Goal: Task Accomplishment & Management: Manage account settings

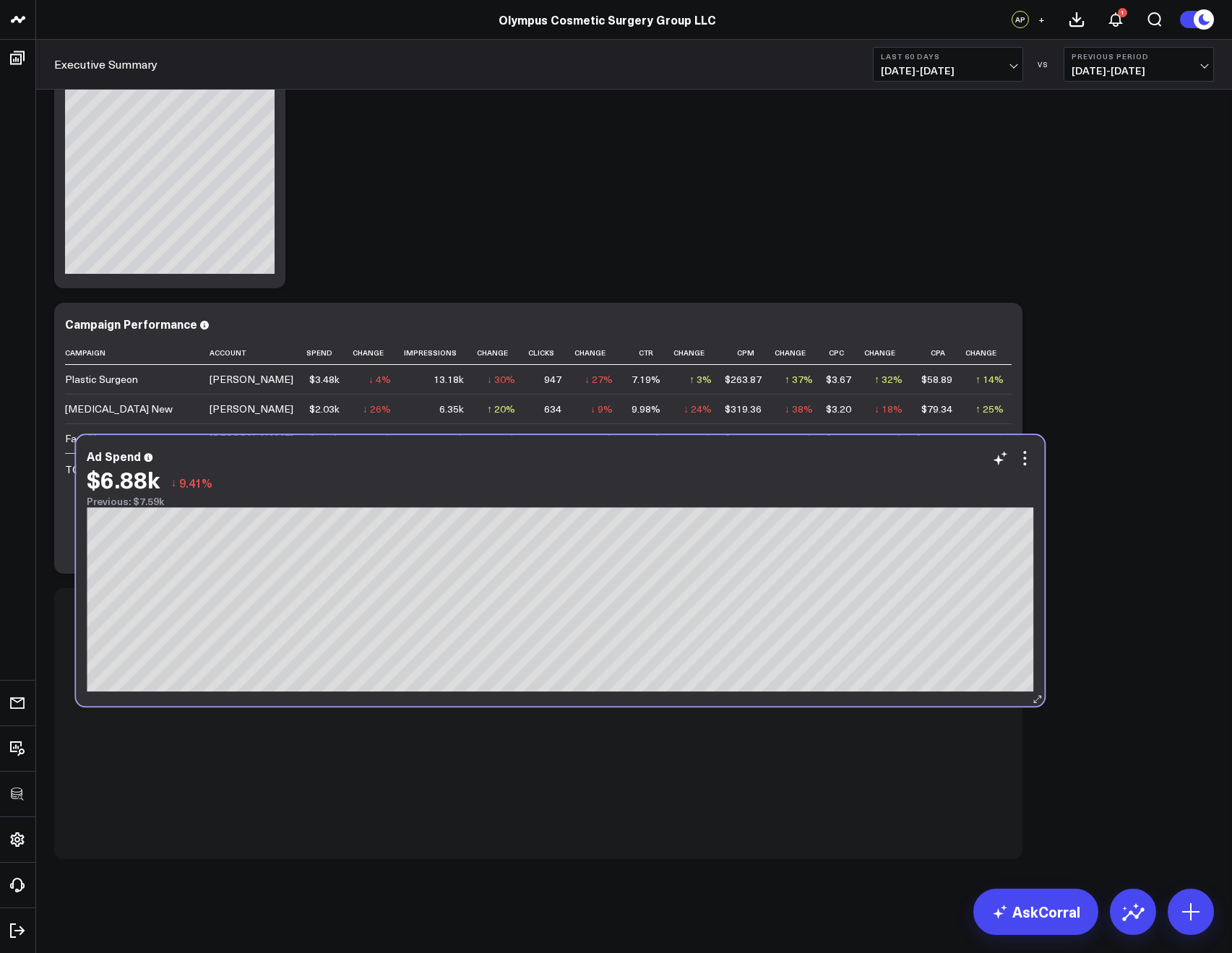
scroll to position [1455, 0]
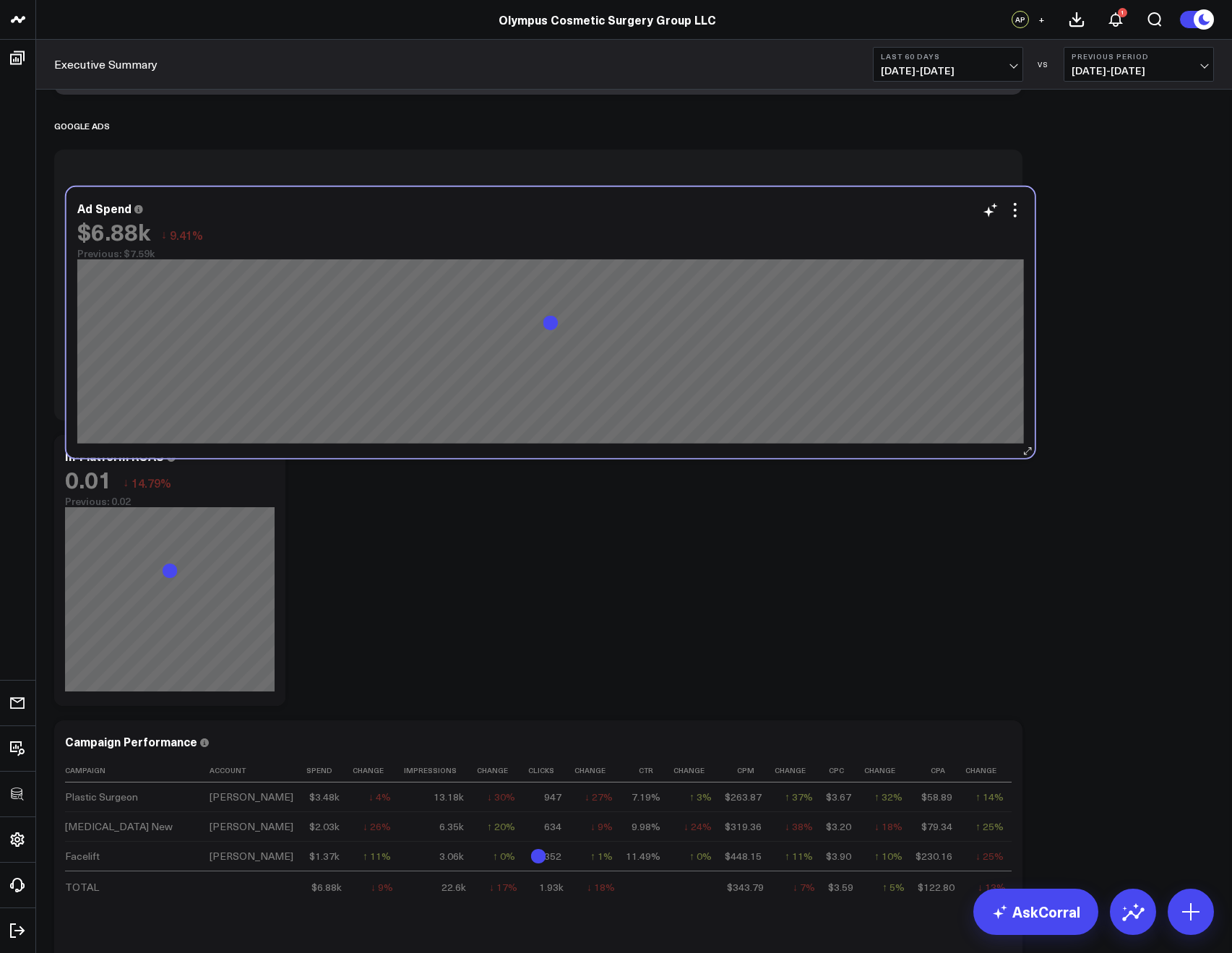
drag, startPoint x: 409, startPoint y: 396, endPoint x: 421, endPoint y: 243, distance: 153.5
click at [421, 243] on div "$6.88k ↓ 9.41%" at bounding box center [550, 231] width 946 height 26
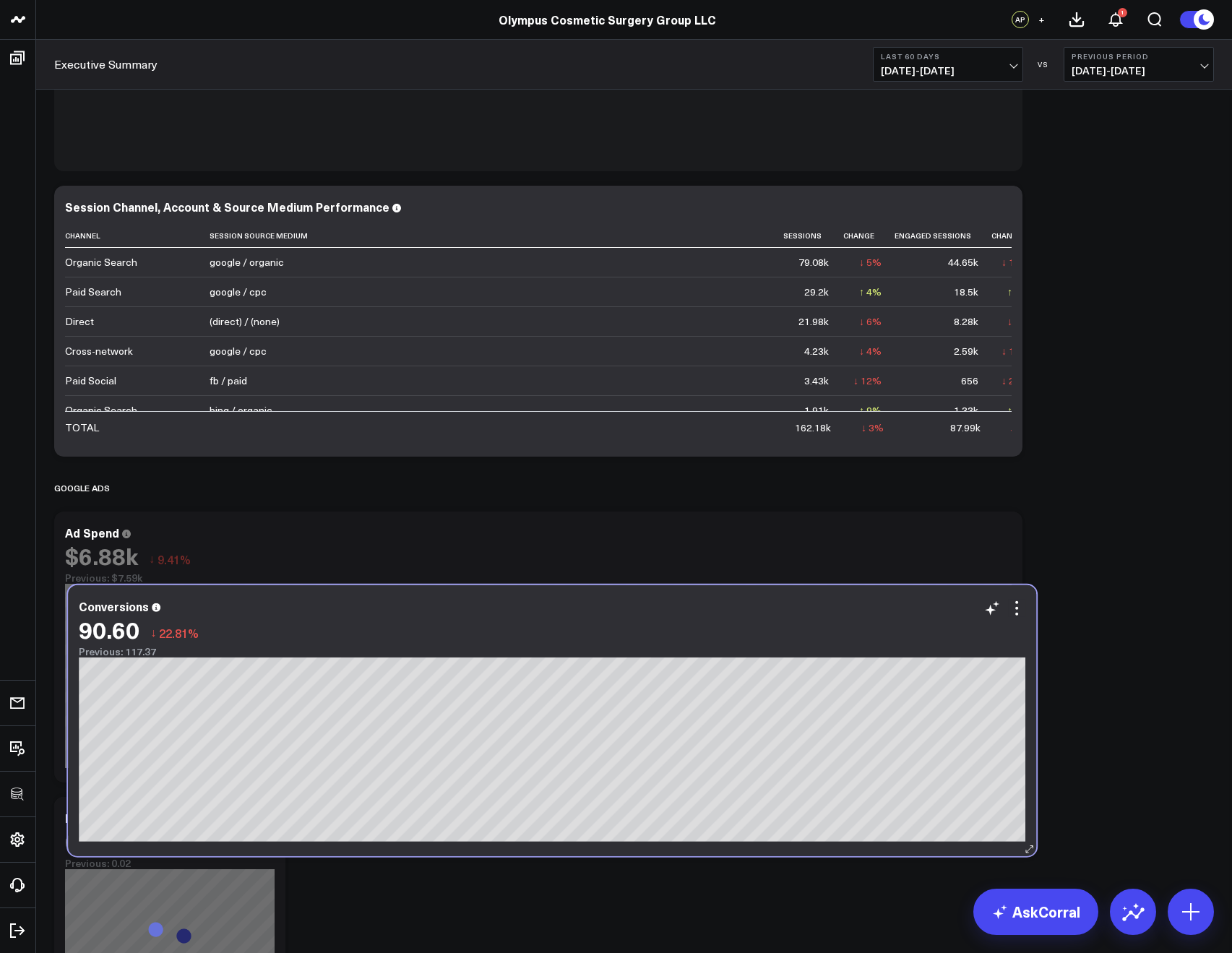
scroll to position [1234, 0]
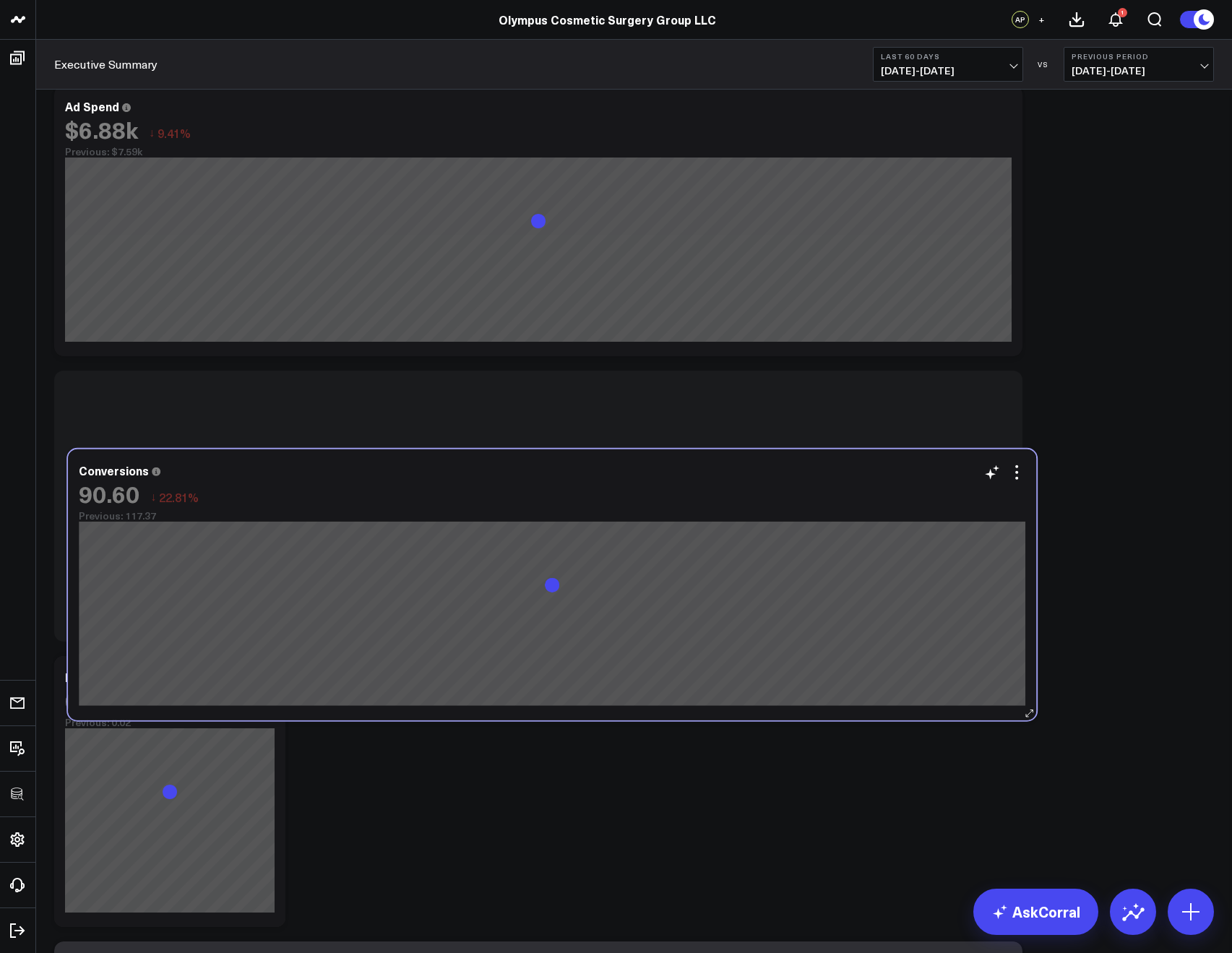
drag, startPoint x: 296, startPoint y: 395, endPoint x: 310, endPoint y: 476, distance: 82.2
click at [310, 476] on div "Conversions" at bounding box center [552, 471] width 946 height 13
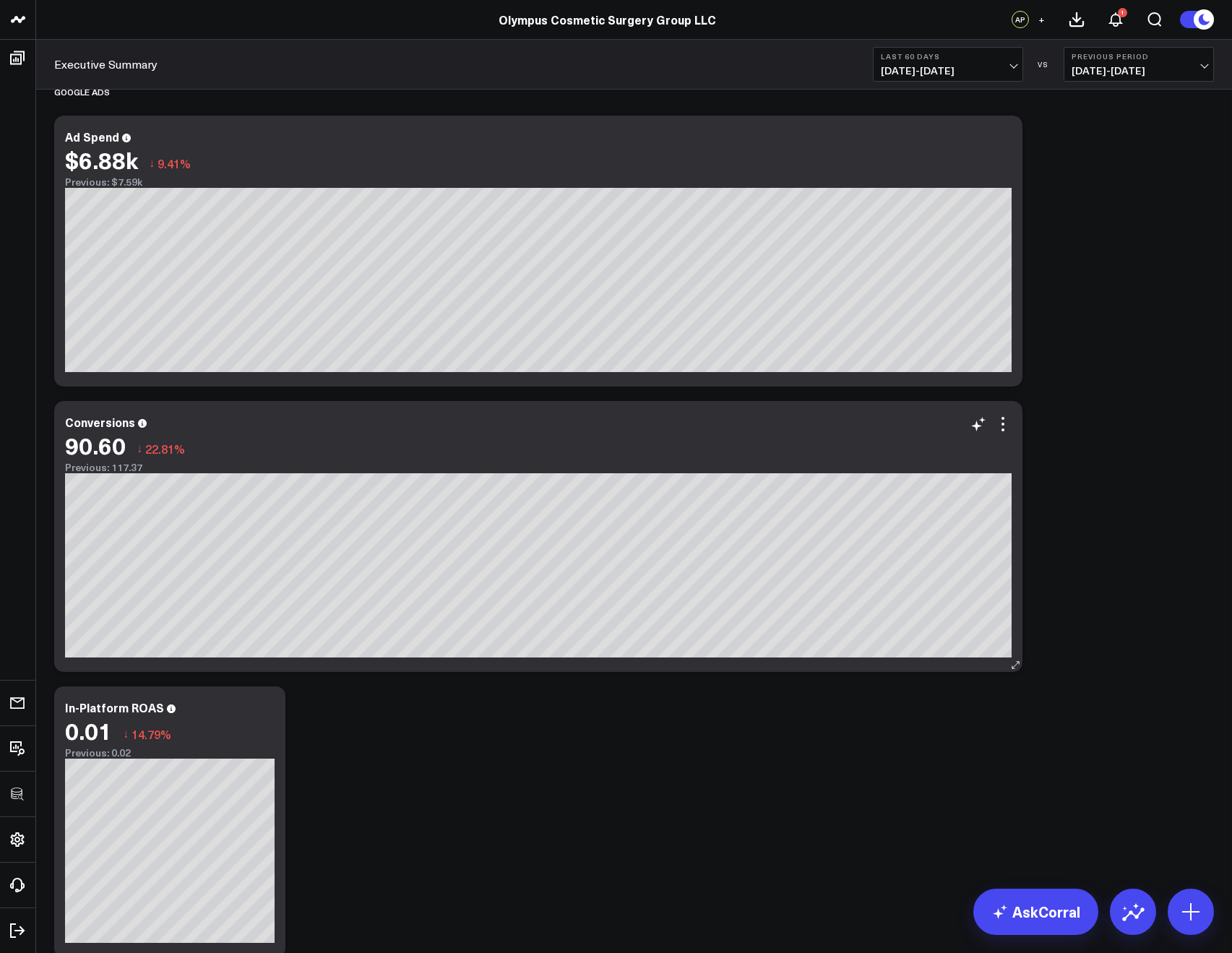
scroll to position [1201, 0]
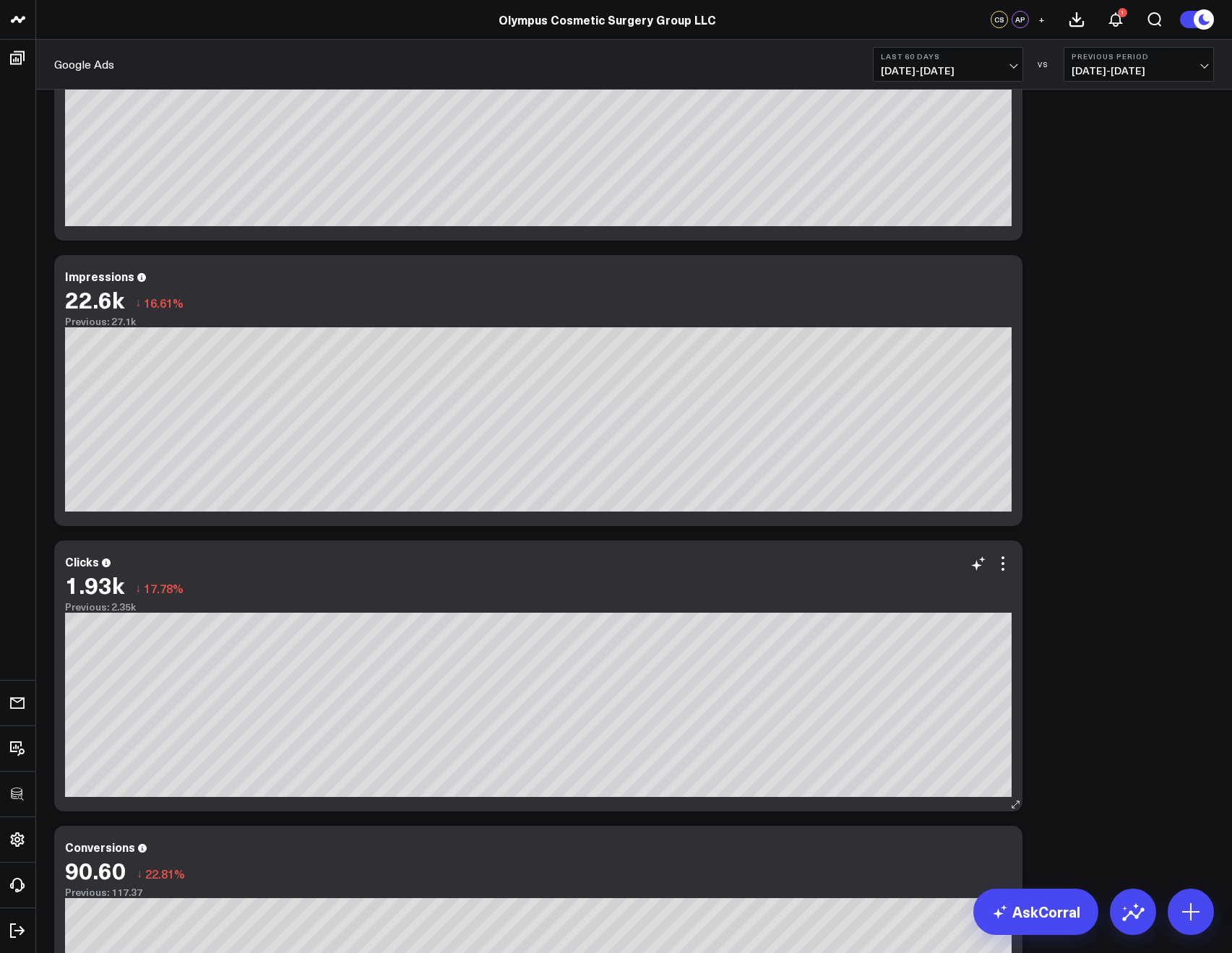
scroll to position [504, 0]
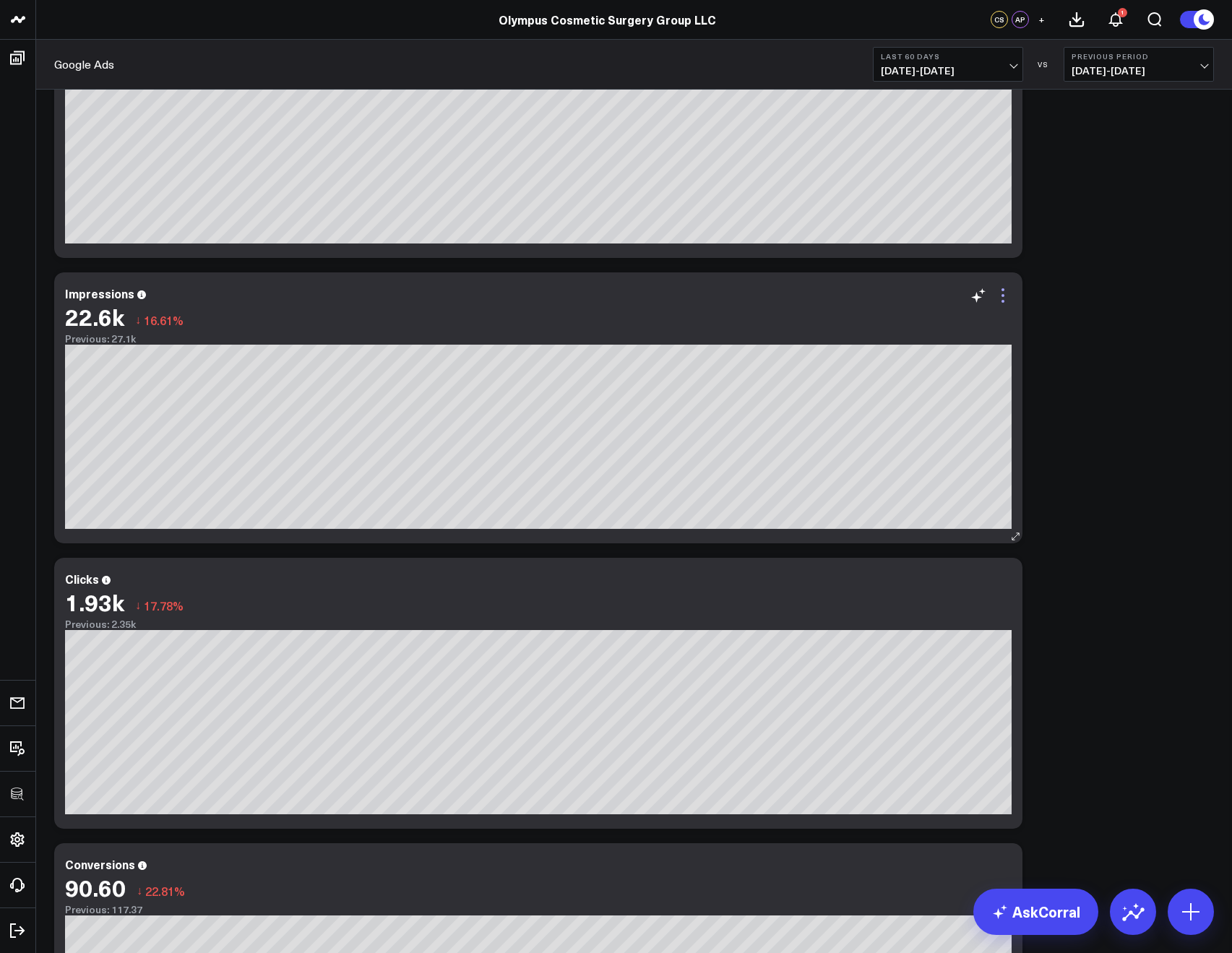
click at [1002, 295] on icon at bounding box center [1002, 295] width 3 height 3
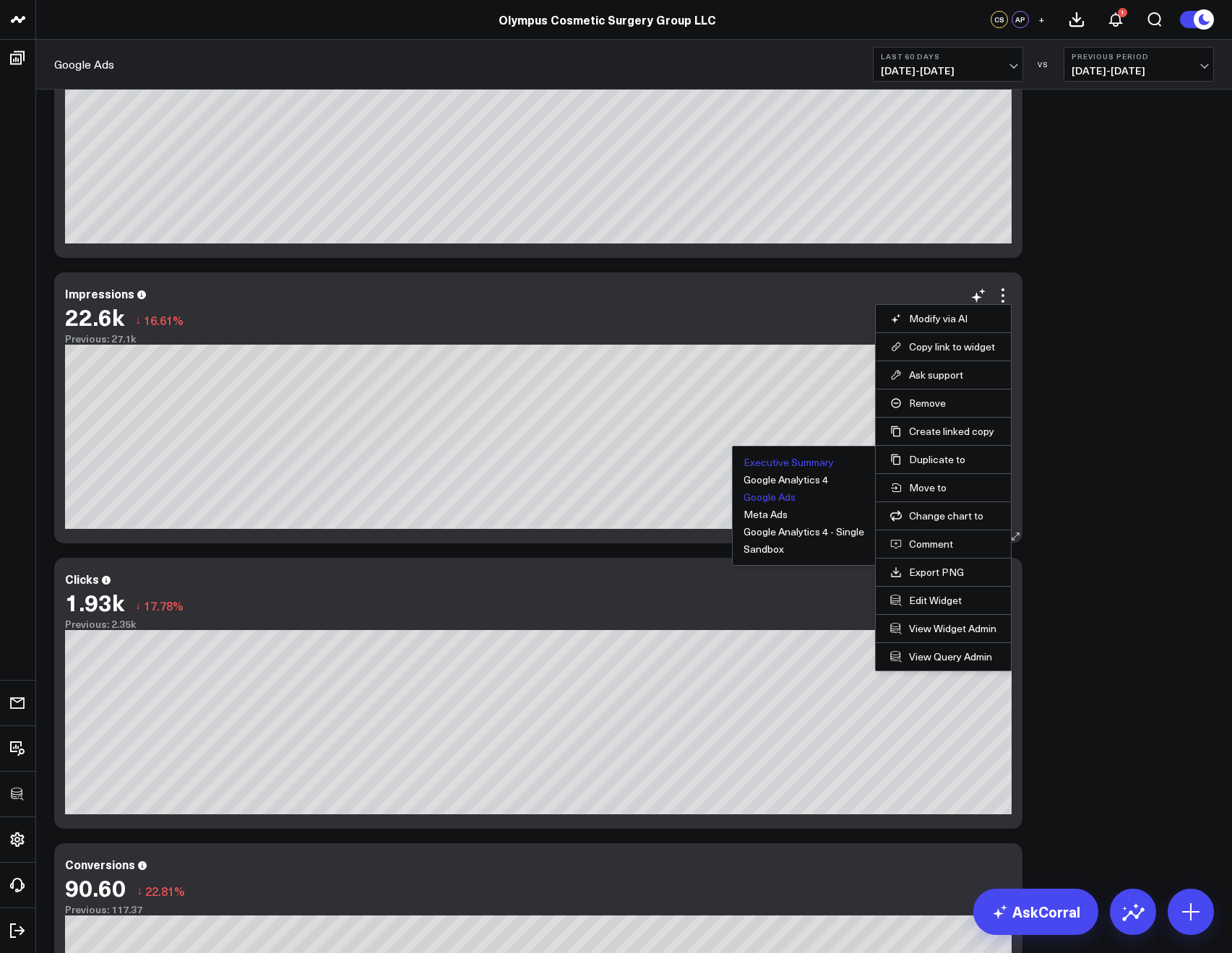
click at [772, 461] on button "Executive Summary" at bounding box center [788, 462] width 91 height 10
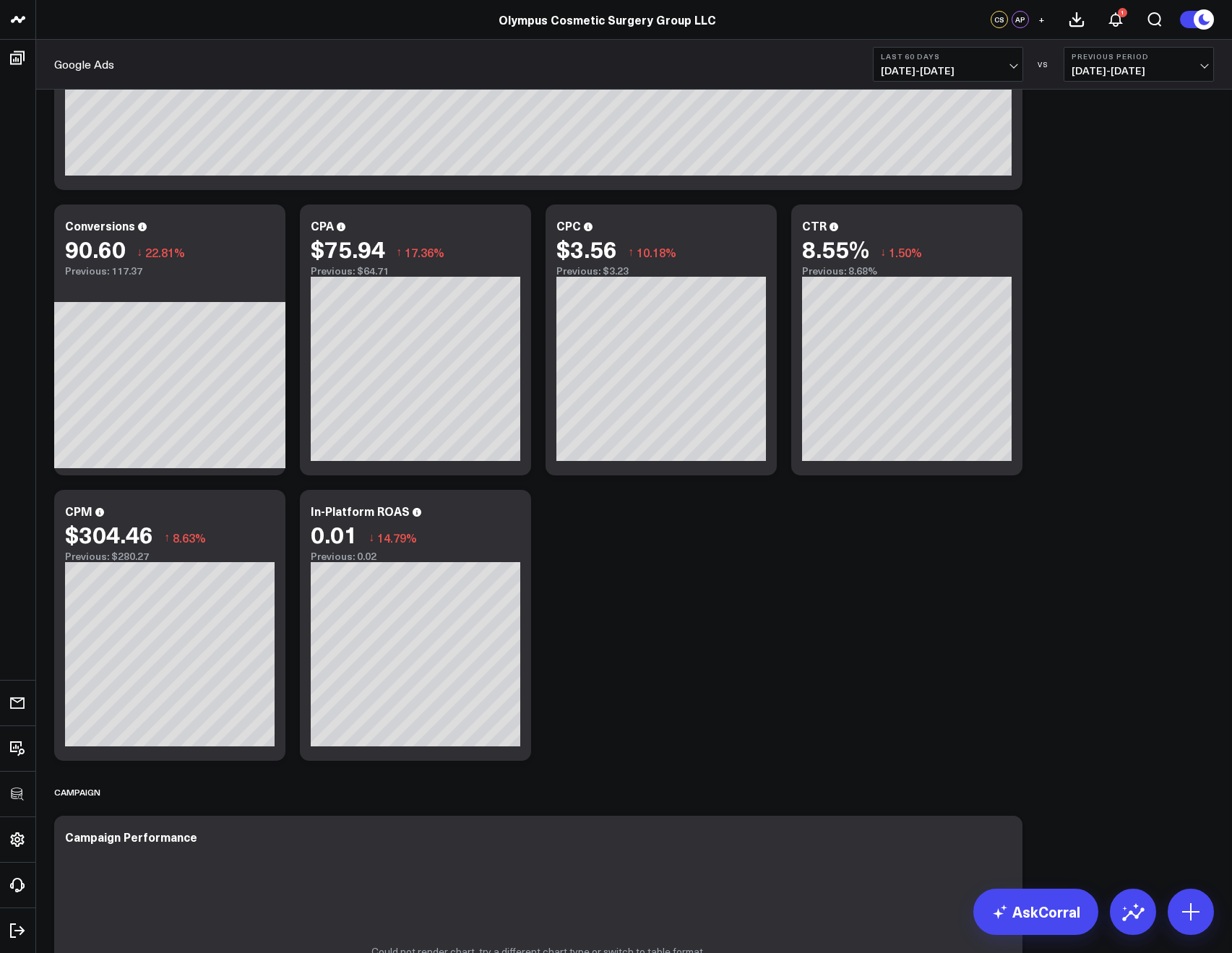
scroll to position [1412, 0]
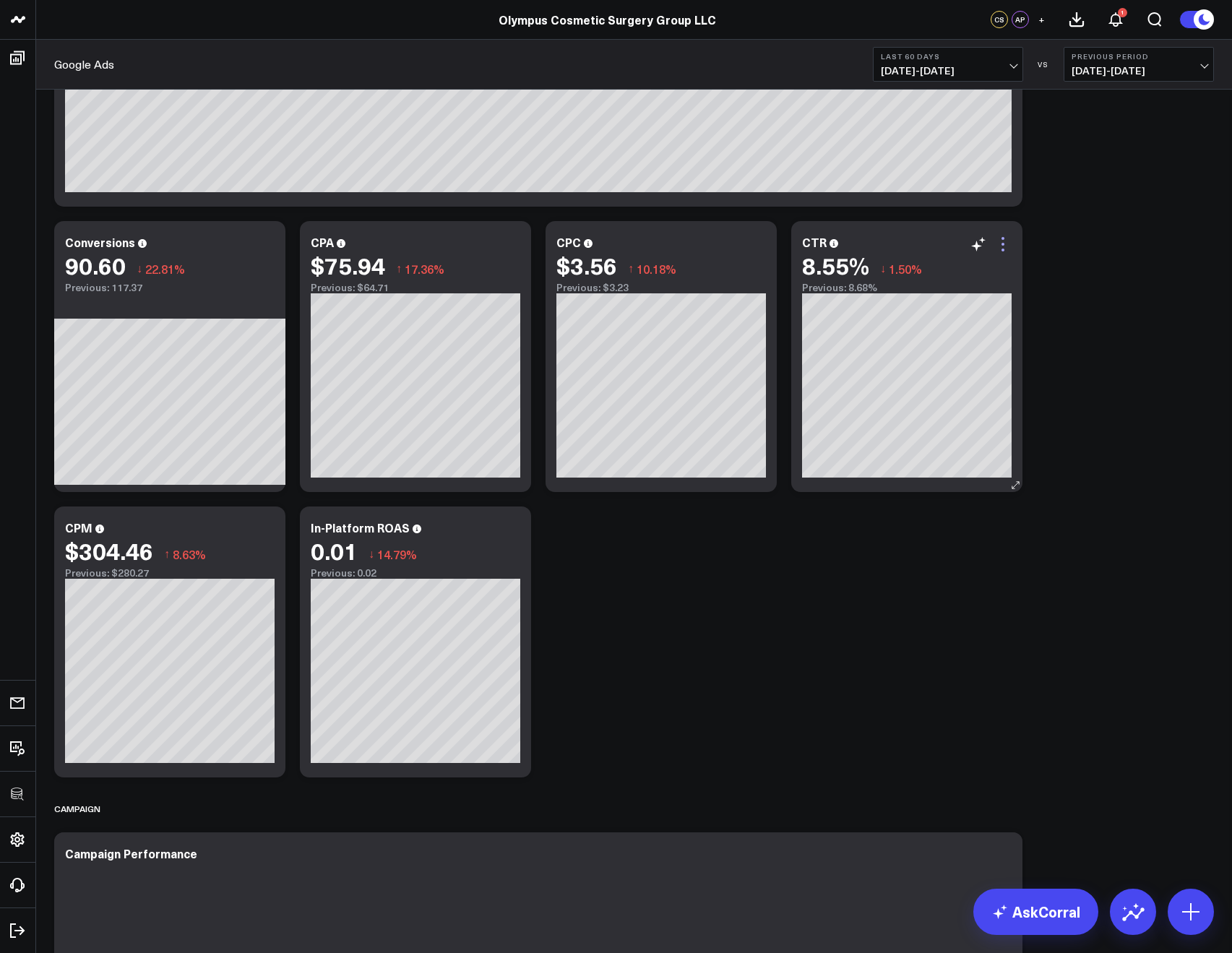
click at [1000, 242] on icon at bounding box center [1003, 244] width 17 height 17
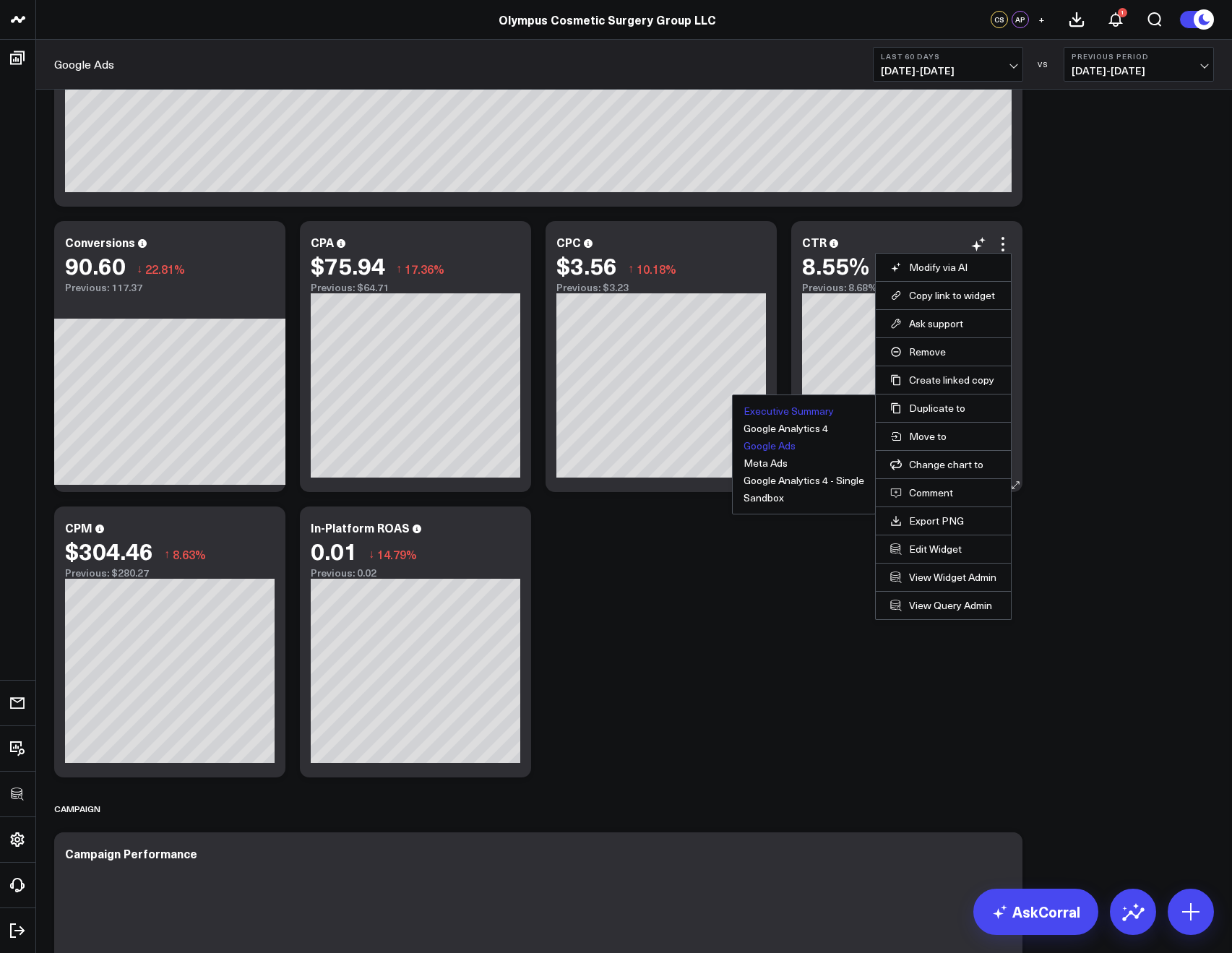
click at [820, 411] on button "Executive Summary" at bounding box center [788, 411] width 91 height 10
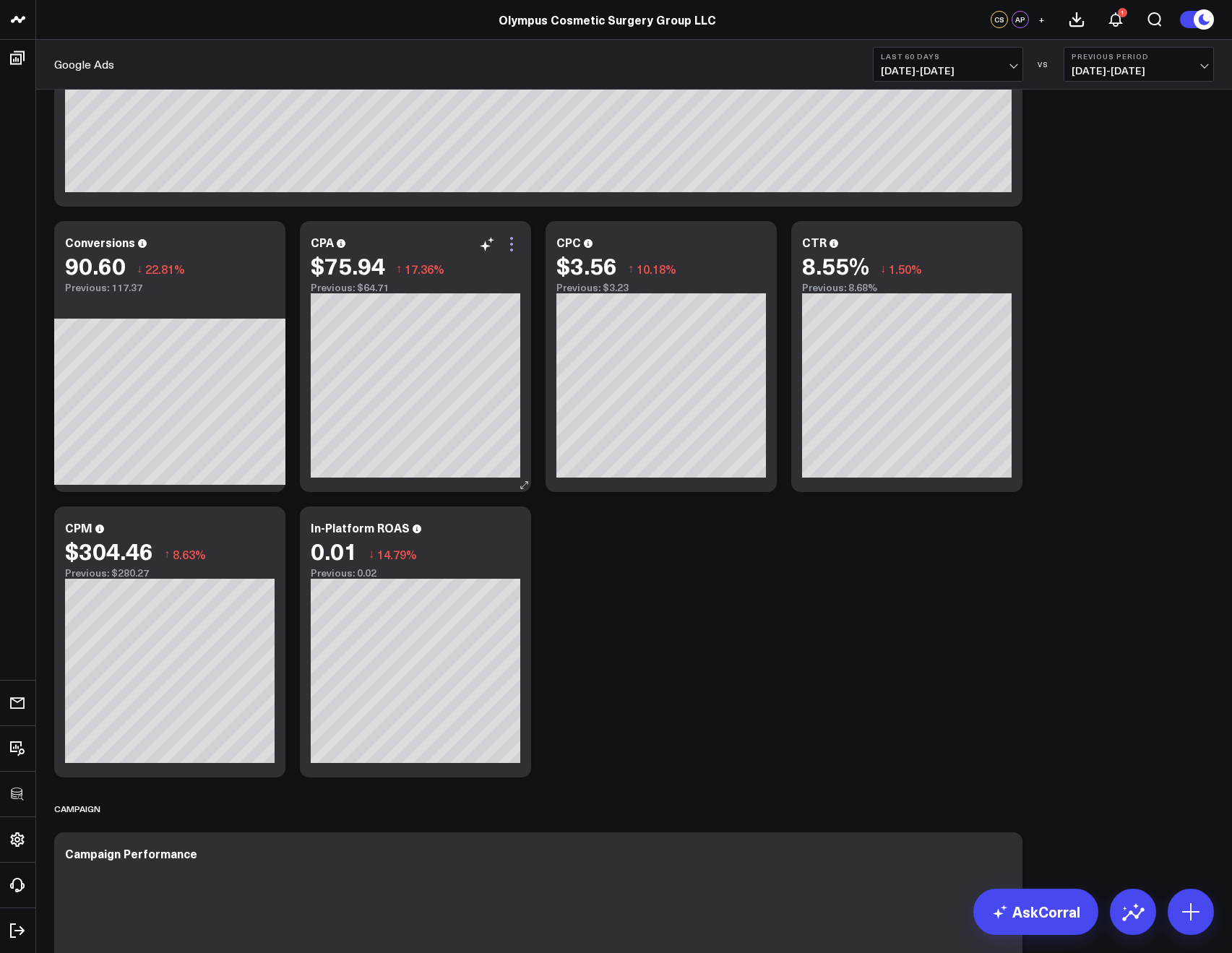
click at [513, 246] on icon at bounding box center [512, 244] width 17 height 17
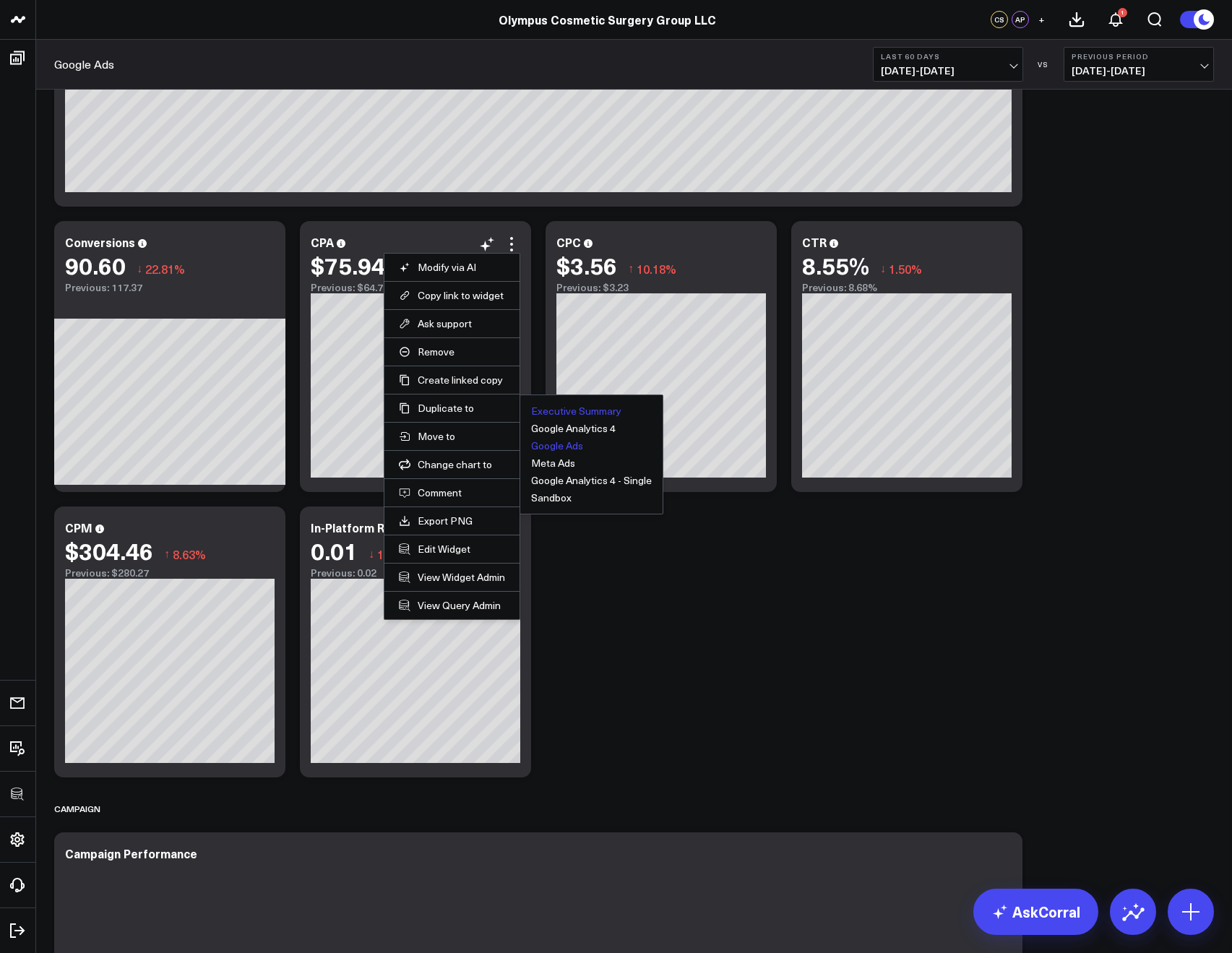
click at [554, 408] on button "Executive Summary" at bounding box center [576, 411] width 91 height 10
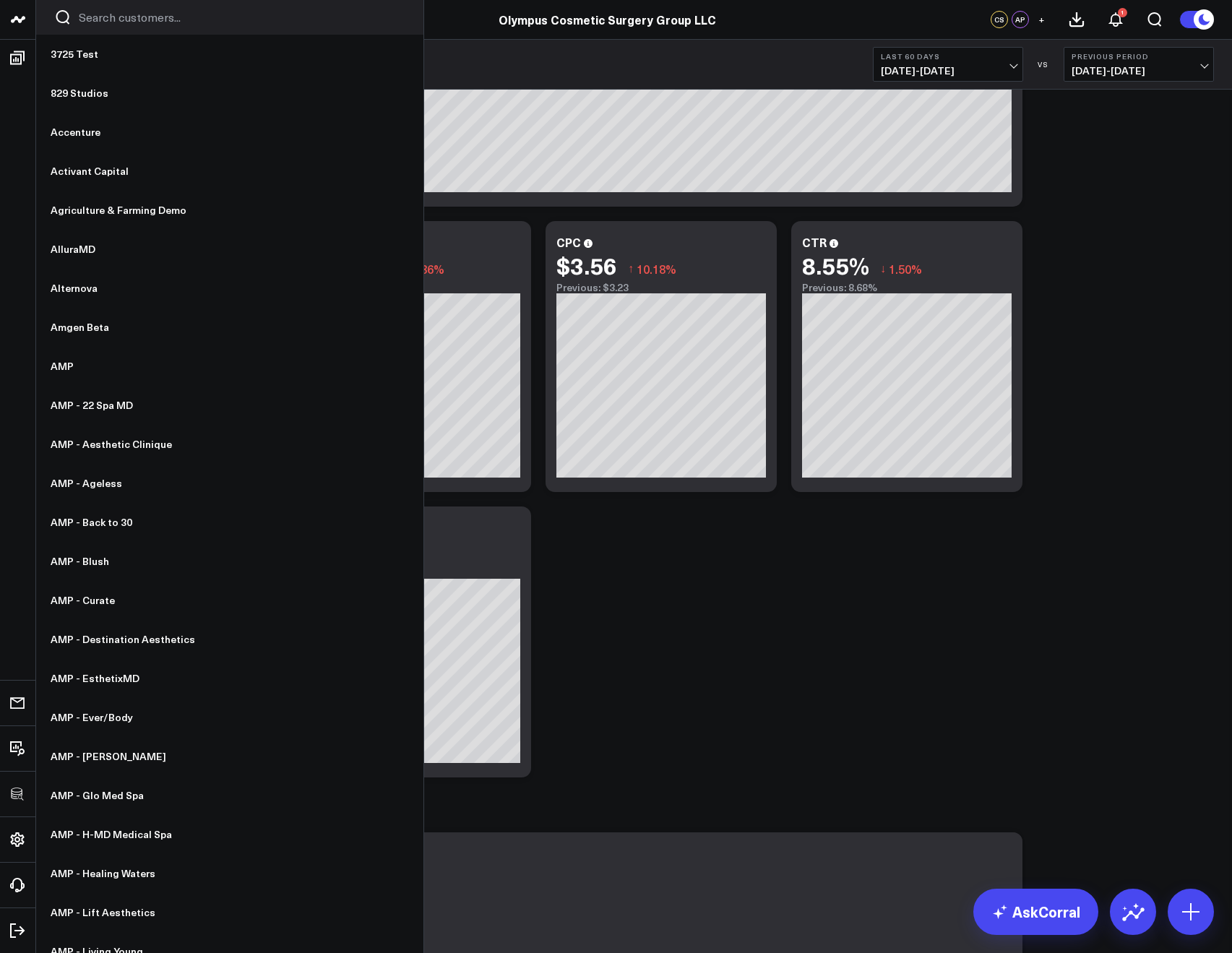
click at [73, 27] on div at bounding box center [230, 17] width 387 height 34
click at [112, 8] on div at bounding box center [230, 17] width 387 height 34
click at [109, 14] on input "Search customers input" at bounding box center [242, 17] width 327 height 16
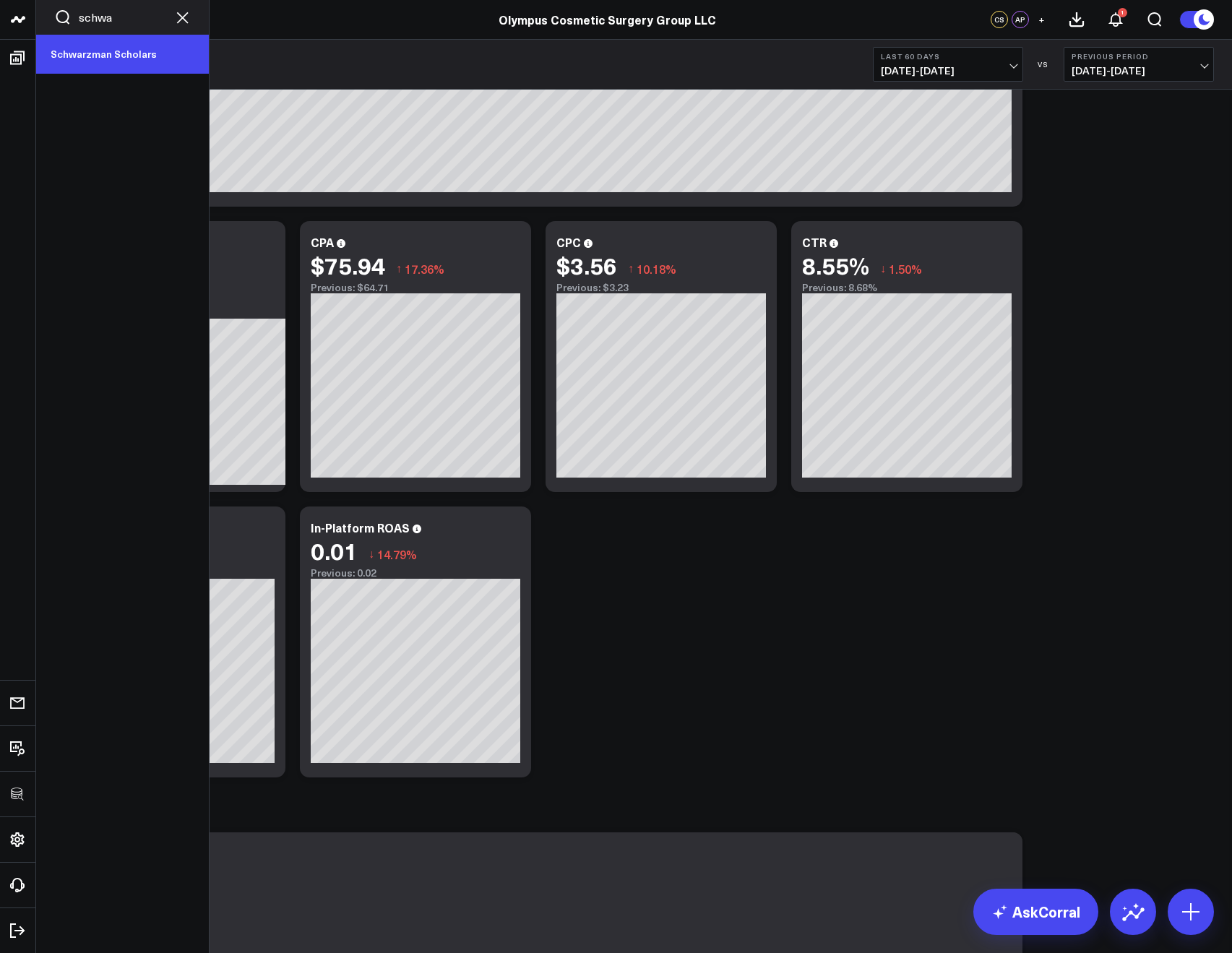
type input "schwa"
click at [97, 58] on link "Schwarzman Scholars" at bounding box center [122, 53] width 172 height 39
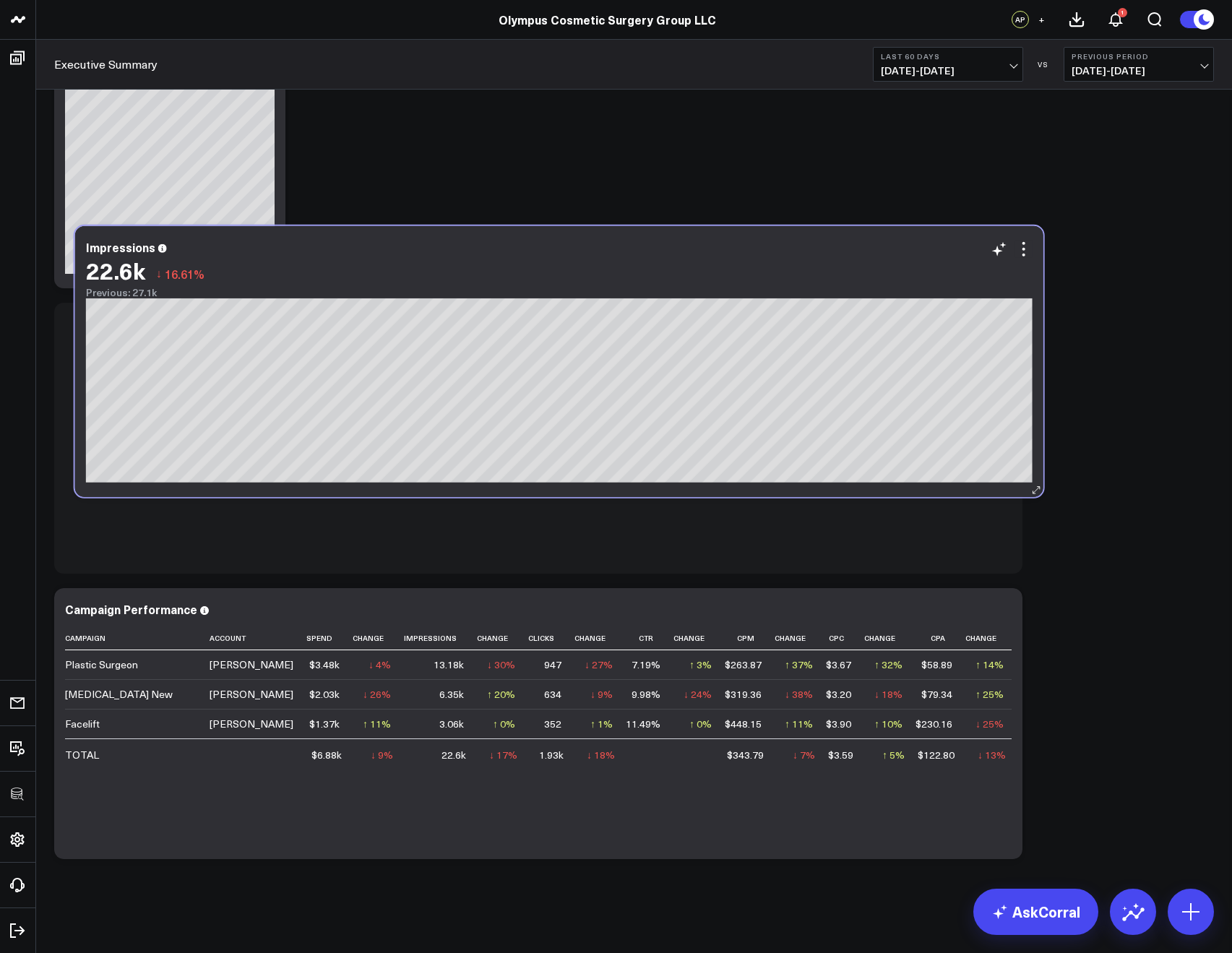
scroll to position [1746, 0]
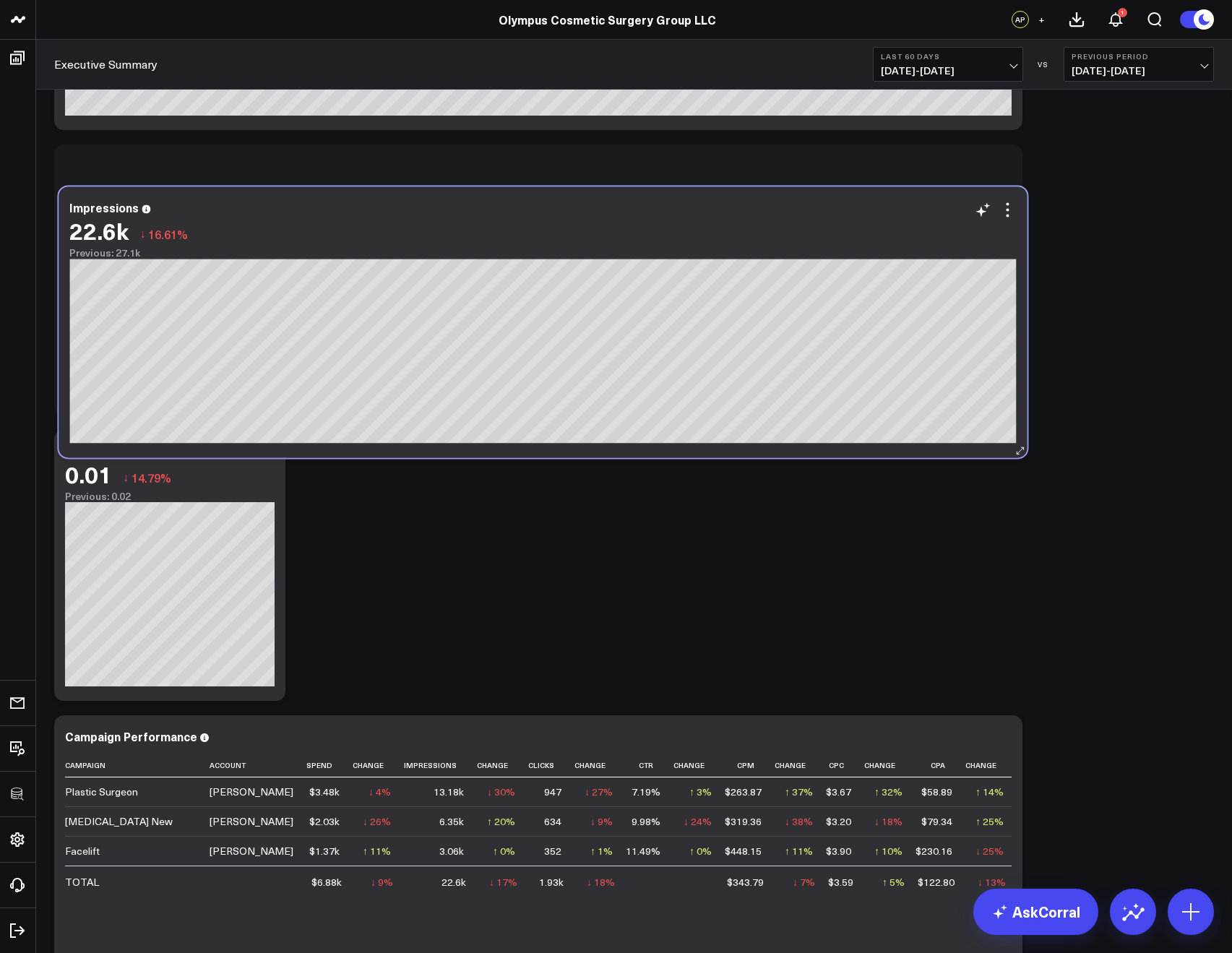
drag, startPoint x: 234, startPoint y: 172, endPoint x: 239, endPoint y: 246, distance: 74.2
click at [239, 246] on div "22.6k ↓ 16.61% Previous: 27.1k" at bounding box center [542, 237] width 946 height 41
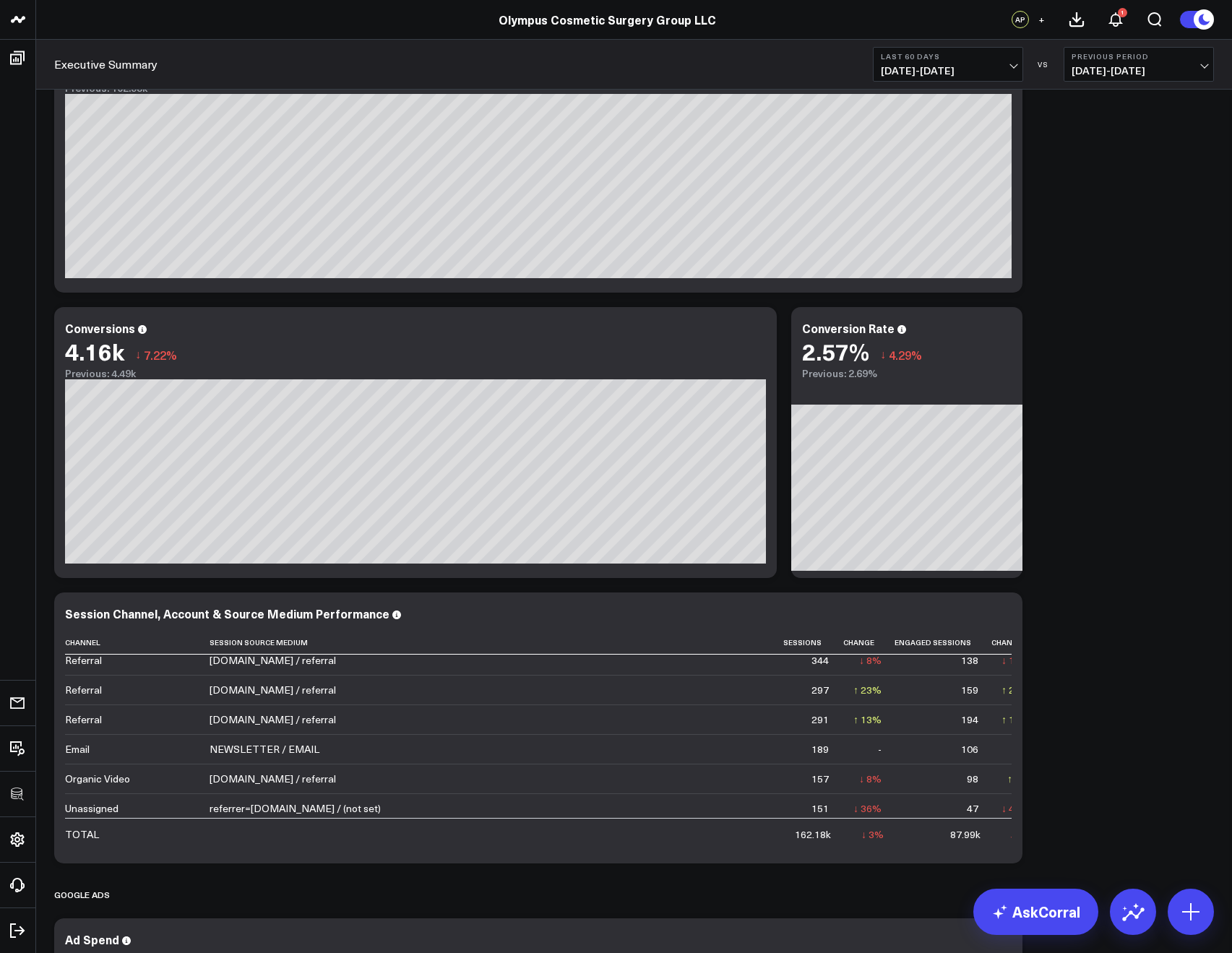
scroll to position [0, 0]
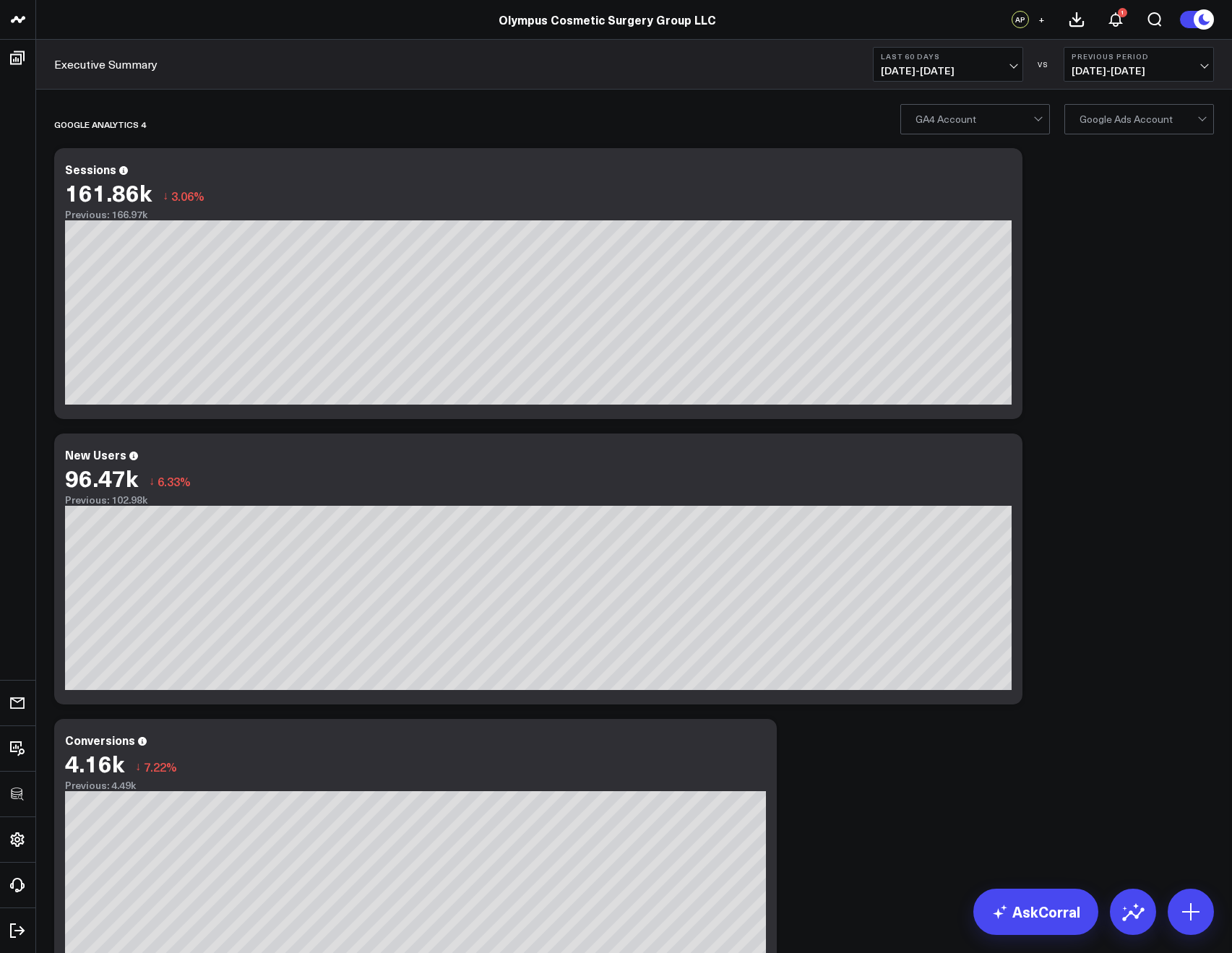
click at [983, 118] on div at bounding box center [975, 119] width 118 height 29
click at [1099, 124] on div at bounding box center [1139, 119] width 118 height 29
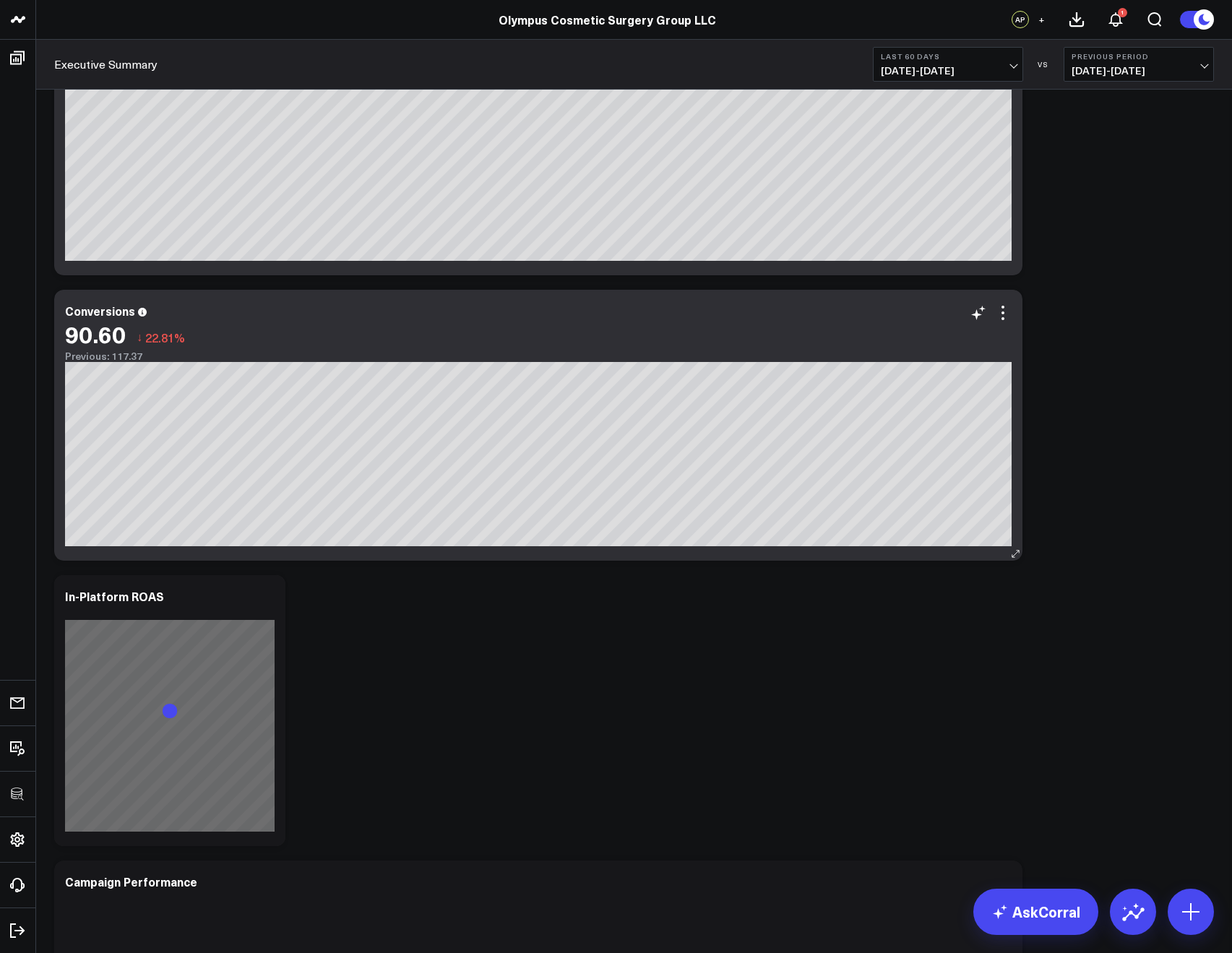
scroll to position [2170, 0]
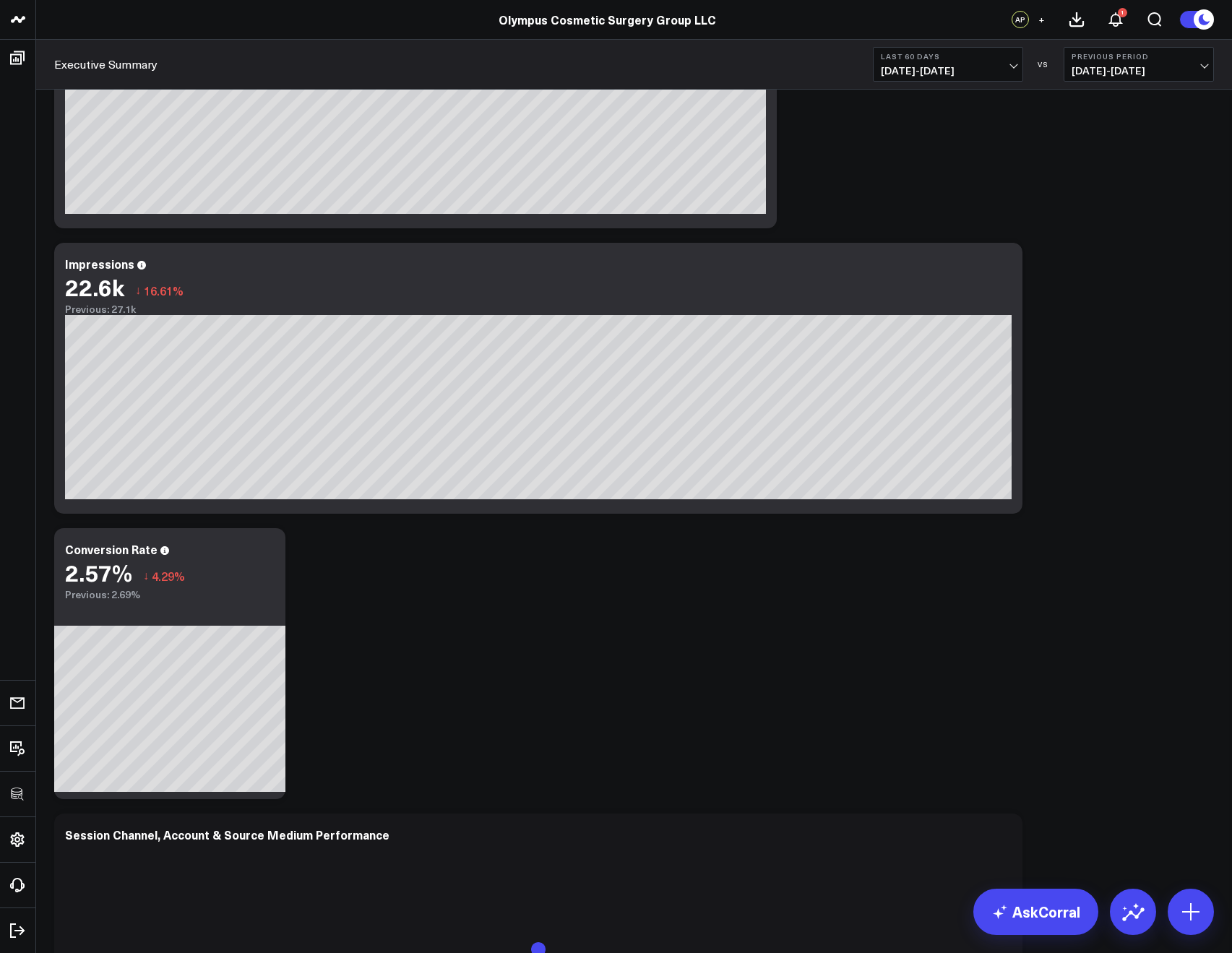
scroll to position [1113, 0]
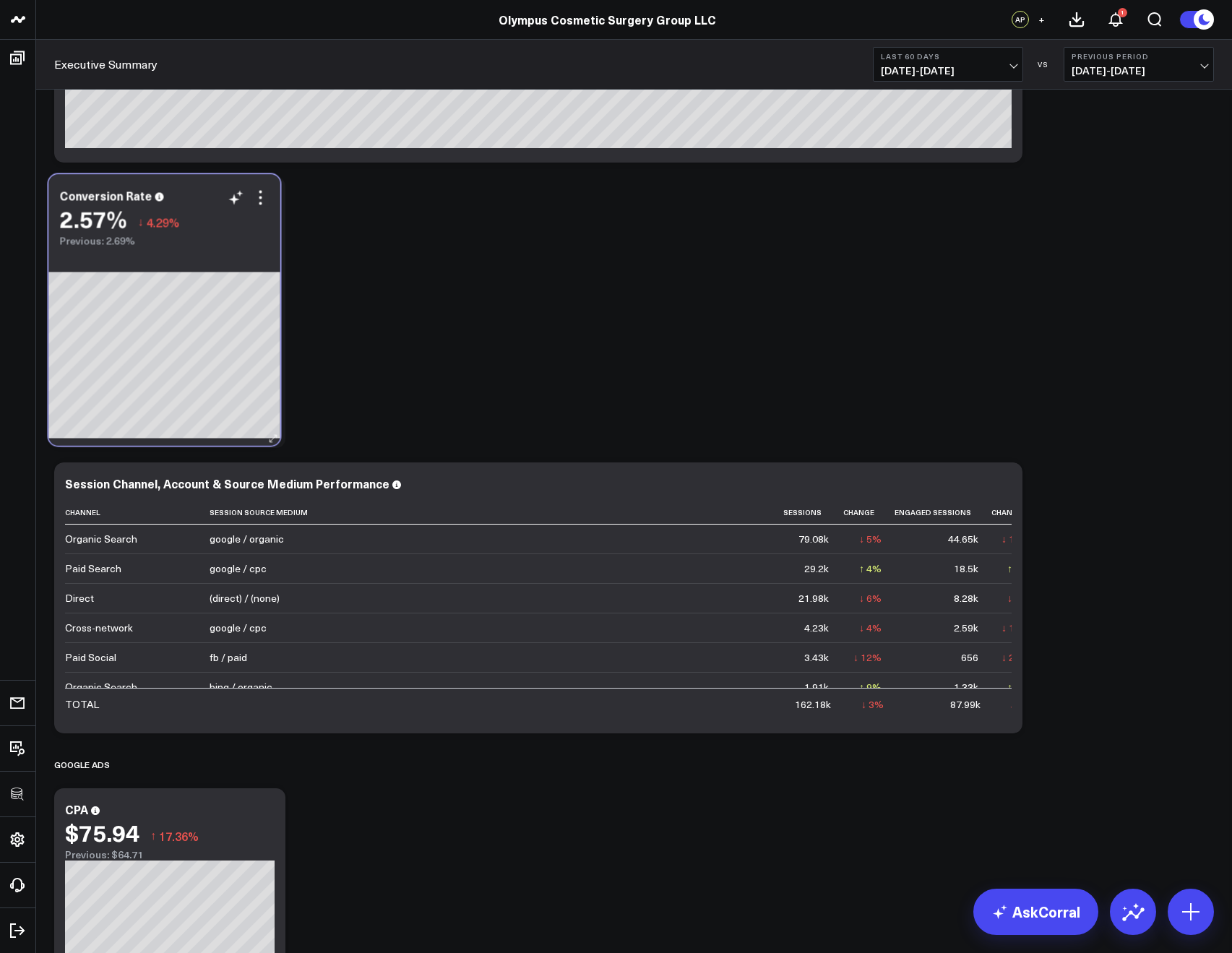
click at [228, 238] on div "Previous: 2.69%" at bounding box center [164, 240] width 210 height 11
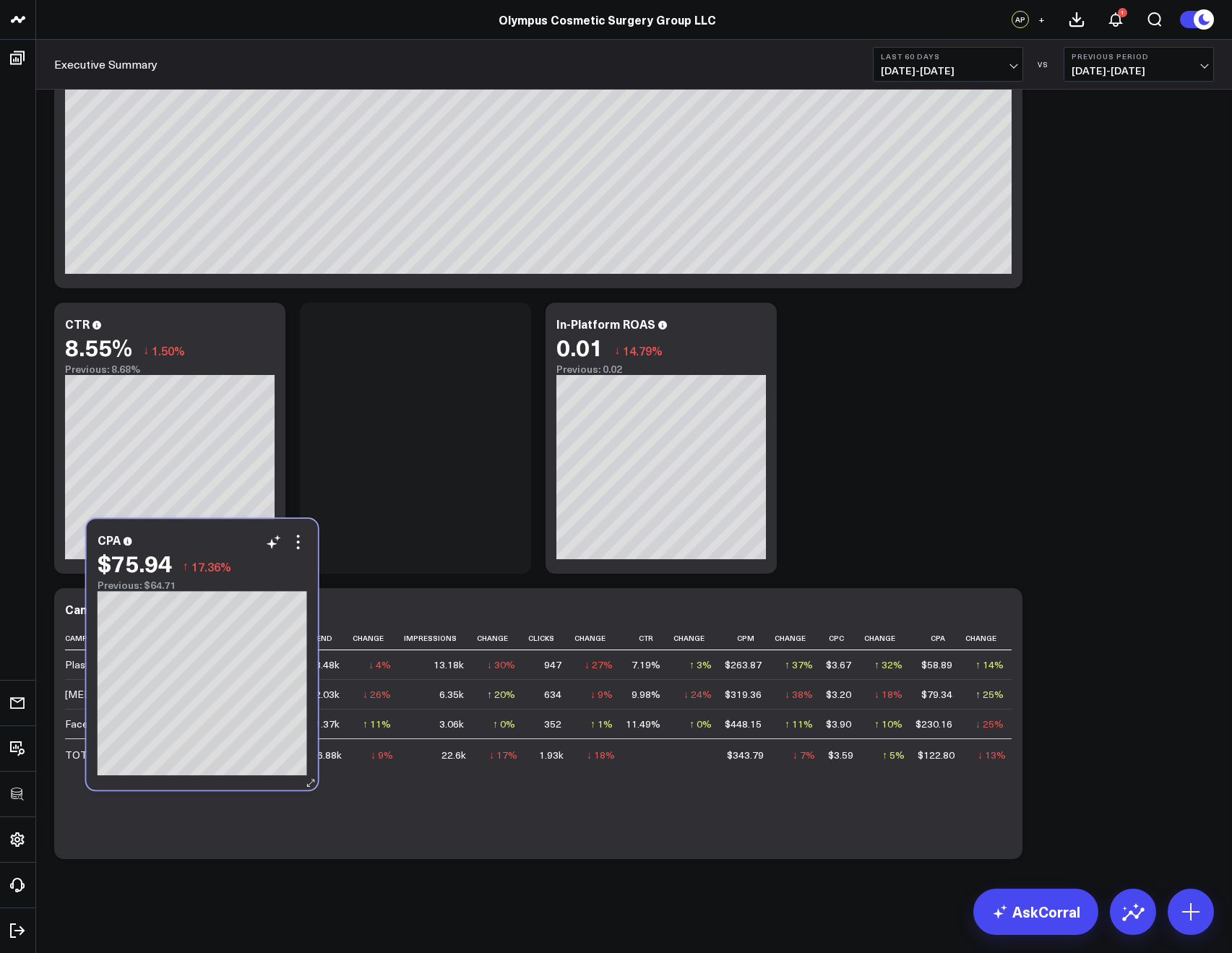
scroll to position [2170, 0]
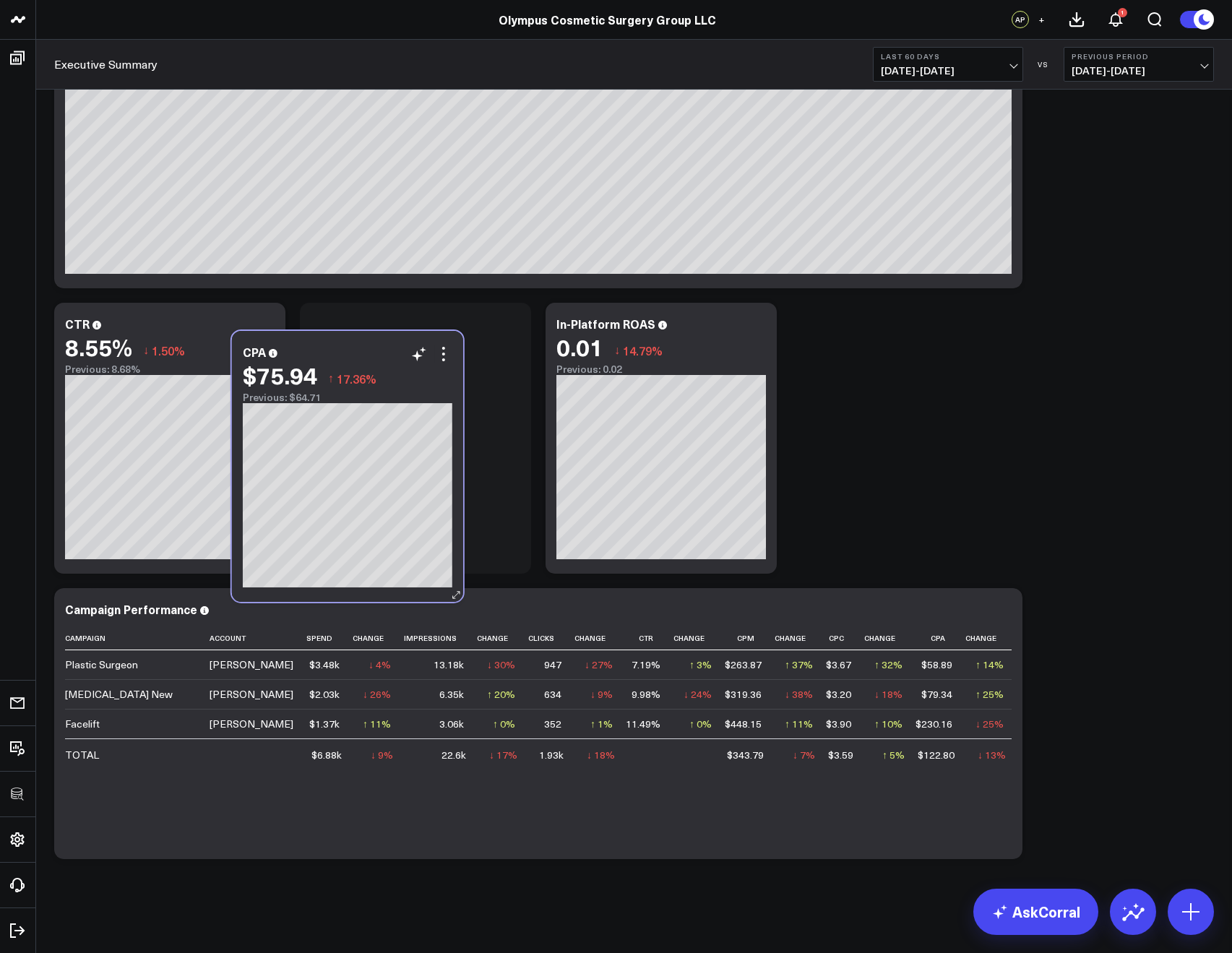
drag, startPoint x: 244, startPoint y: 285, endPoint x: 424, endPoint y: 378, distance: 202.6
click at [424, 378] on div "$75.94 ↑ 17.36%" at bounding box center [348, 375] width 210 height 26
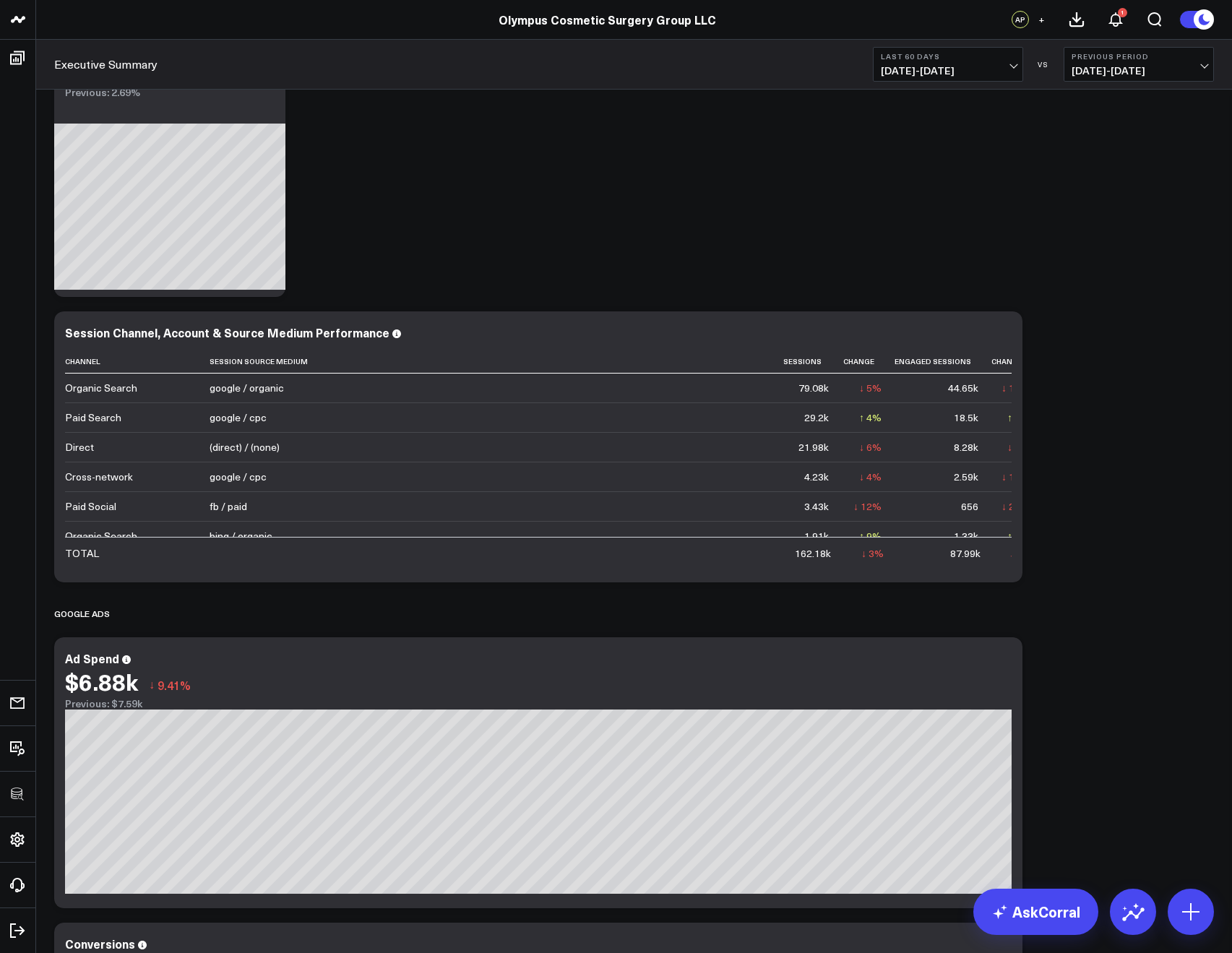
scroll to position [155, 0]
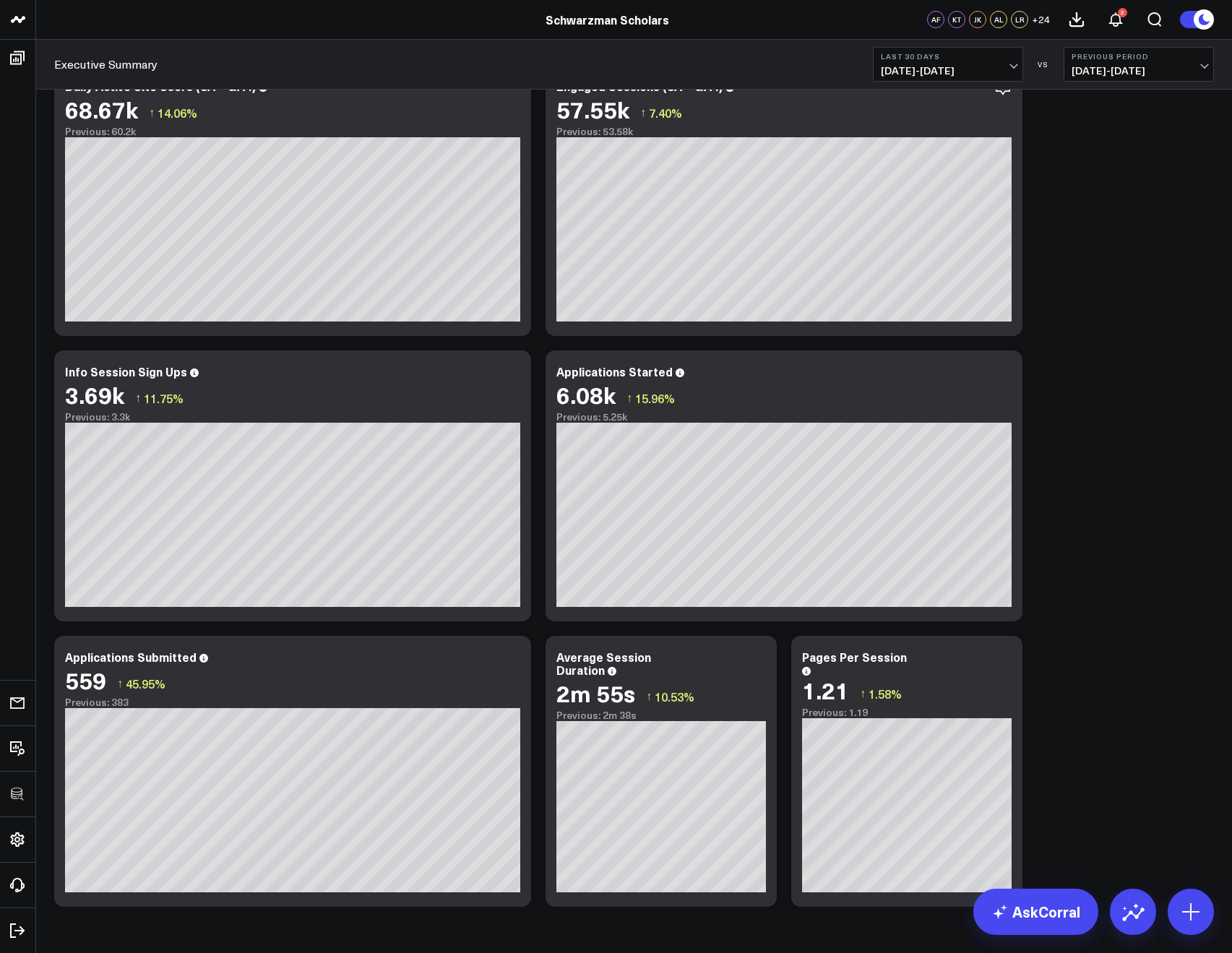
scroll to position [1017, 0]
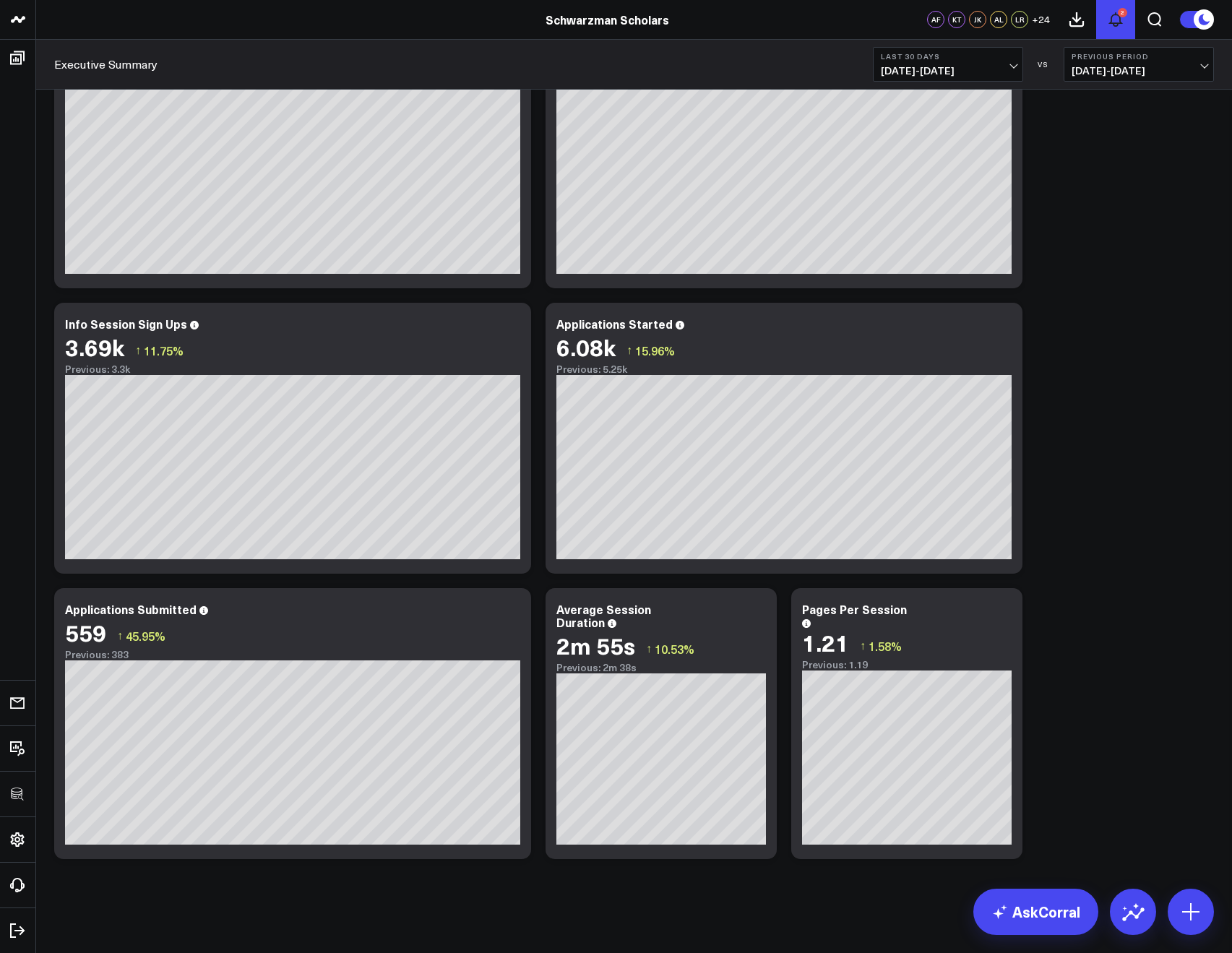
click at [1114, 20] on icon at bounding box center [1116, 19] width 17 height 17
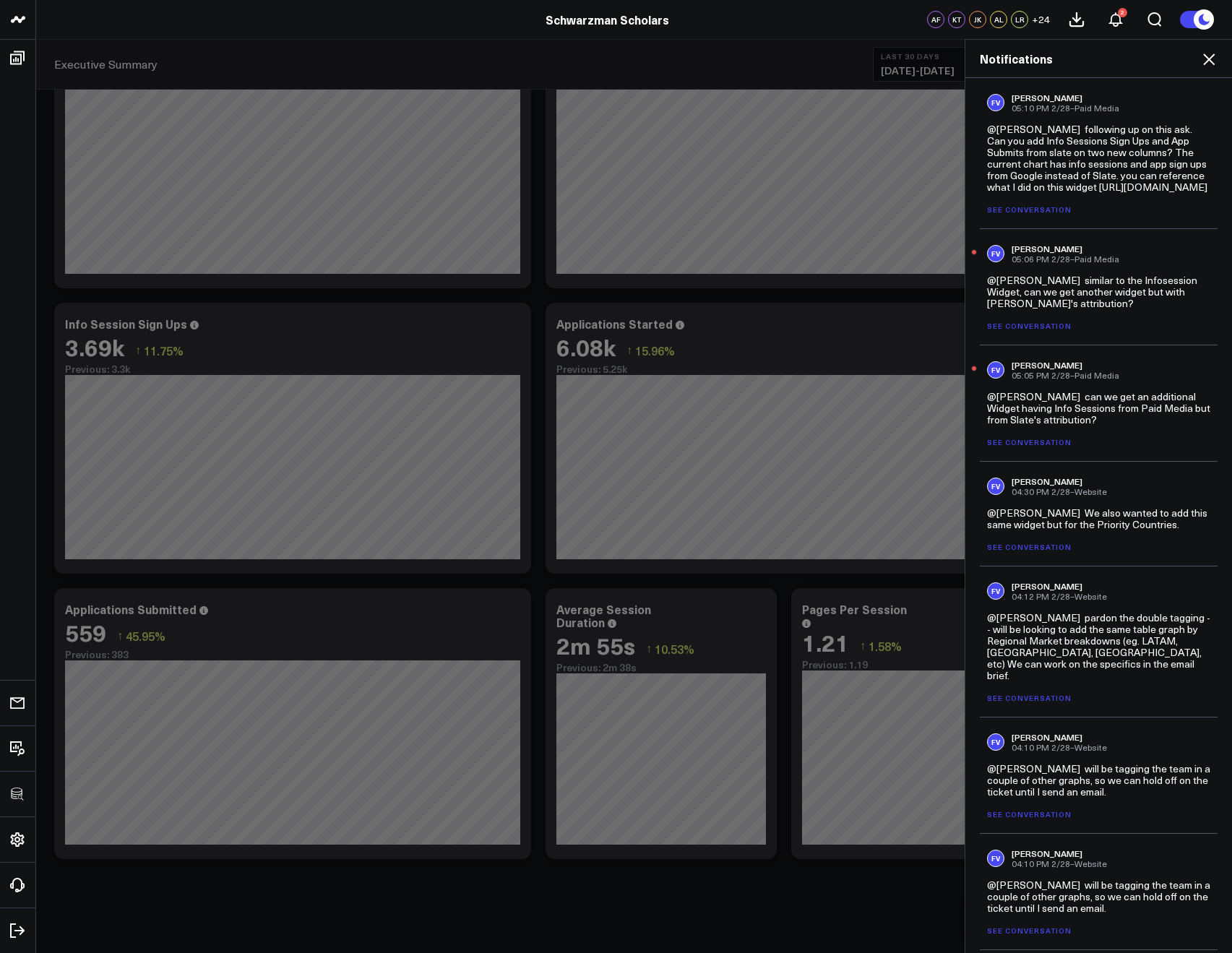
click at [1210, 65] on icon at bounding box center [1209, 59] width 17 height 17
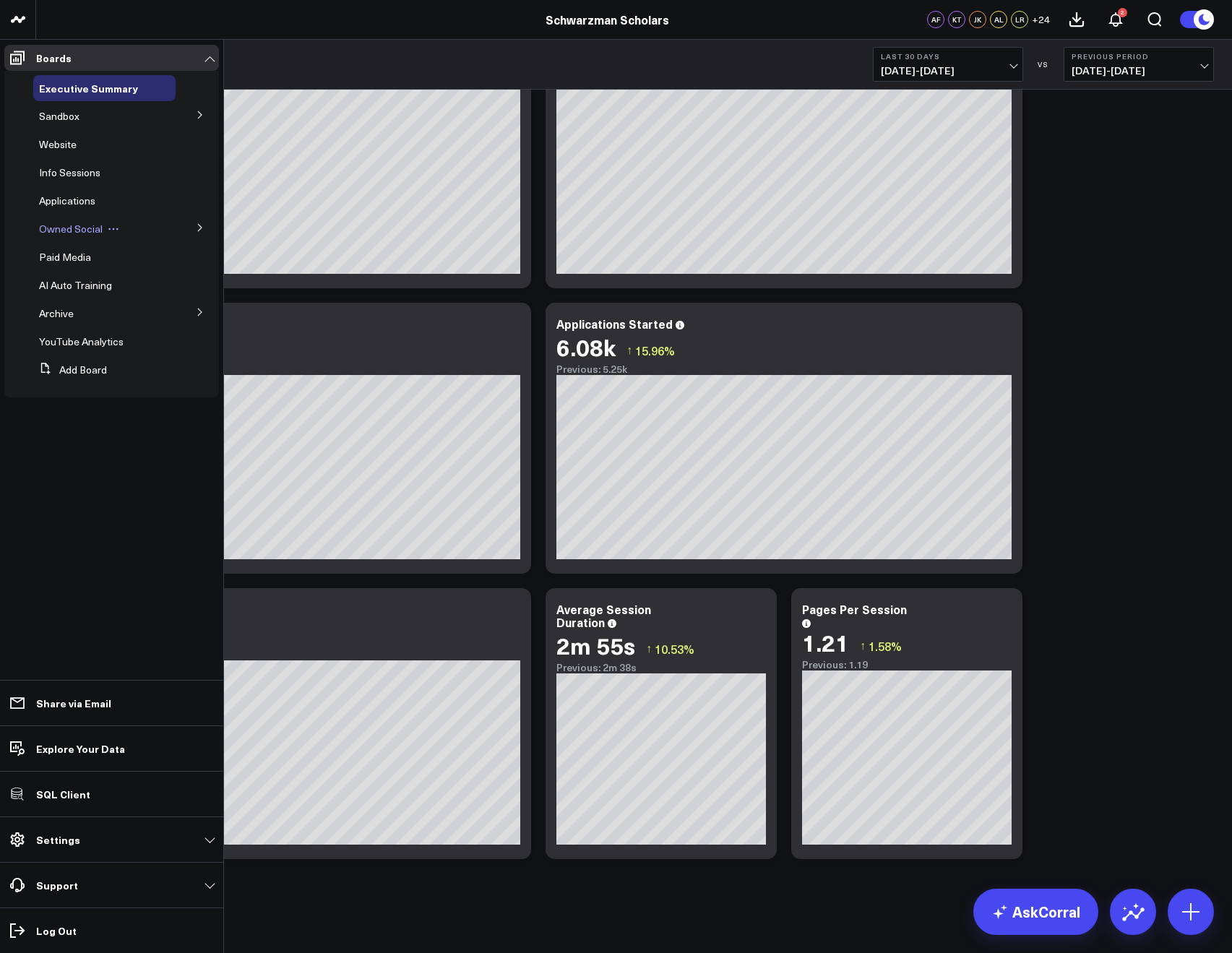
click at [64, 225] on span "Owned Social" at bounding box center [71, 229] width 64 height 13
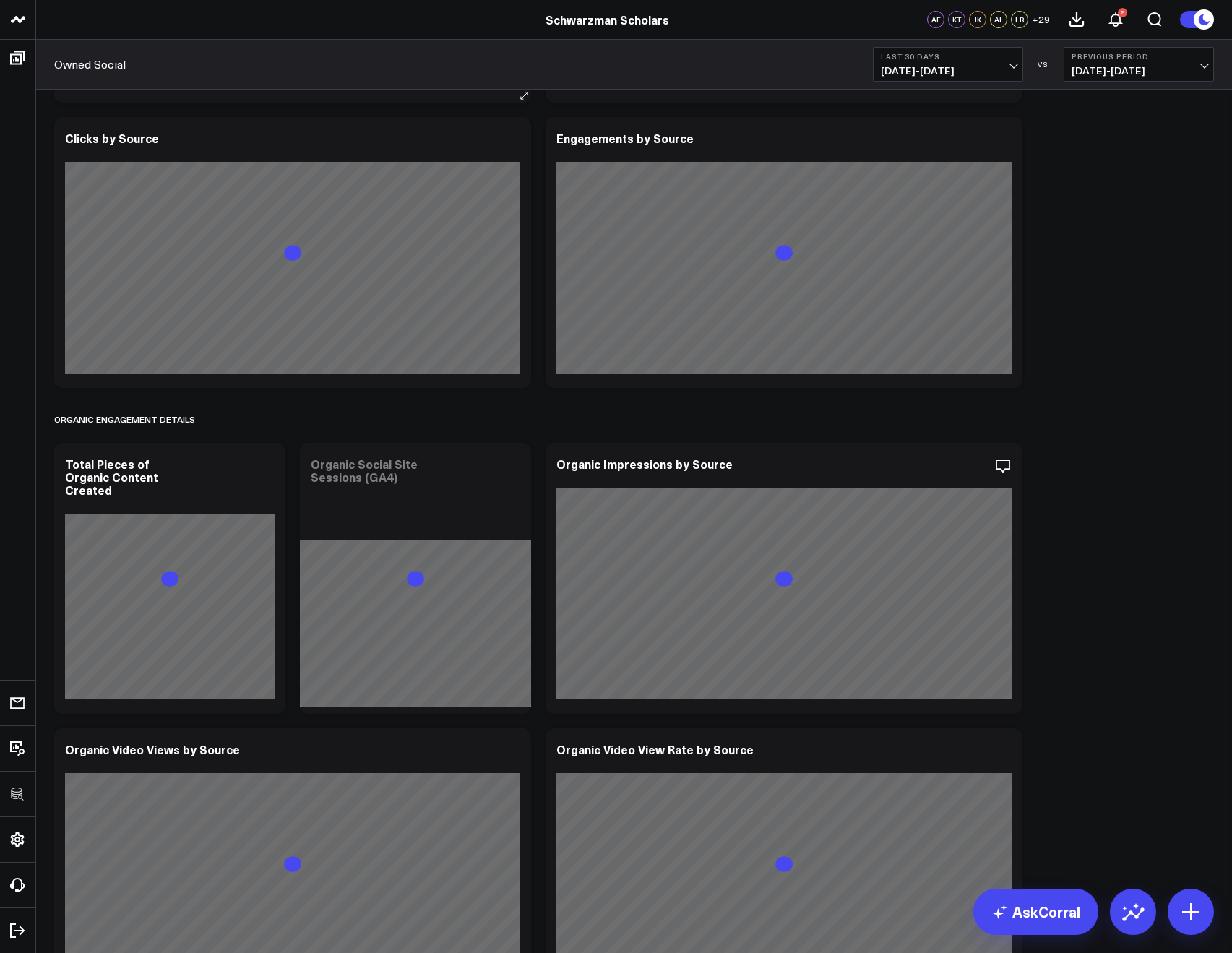
scroll to position [446, 0]
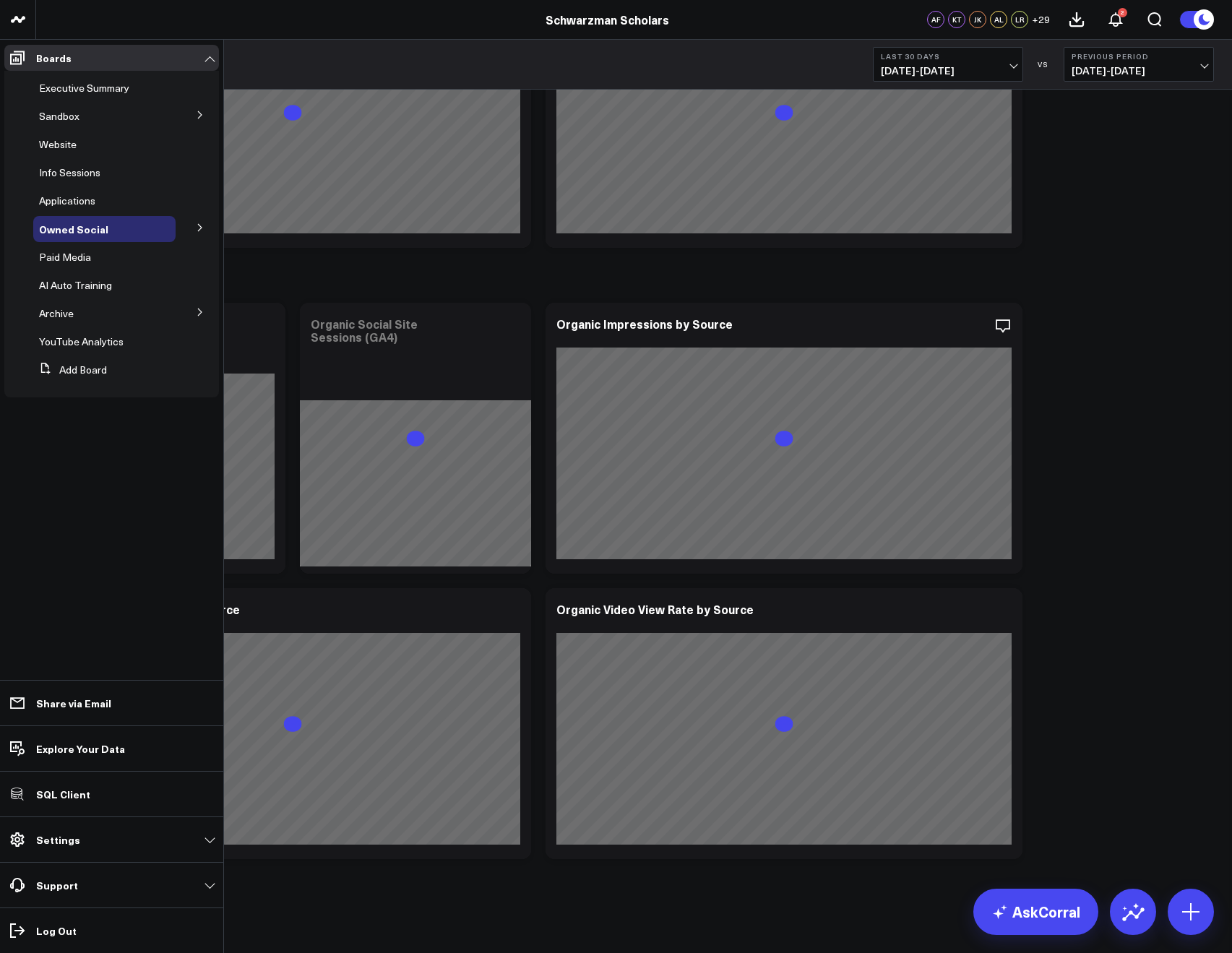
click at [202, 230] on icon at bounding box center [200, 227] width 9 height 9
click at [76, 258] on span "Linkedin" at bounding box center [67, 254] width 38 height 13
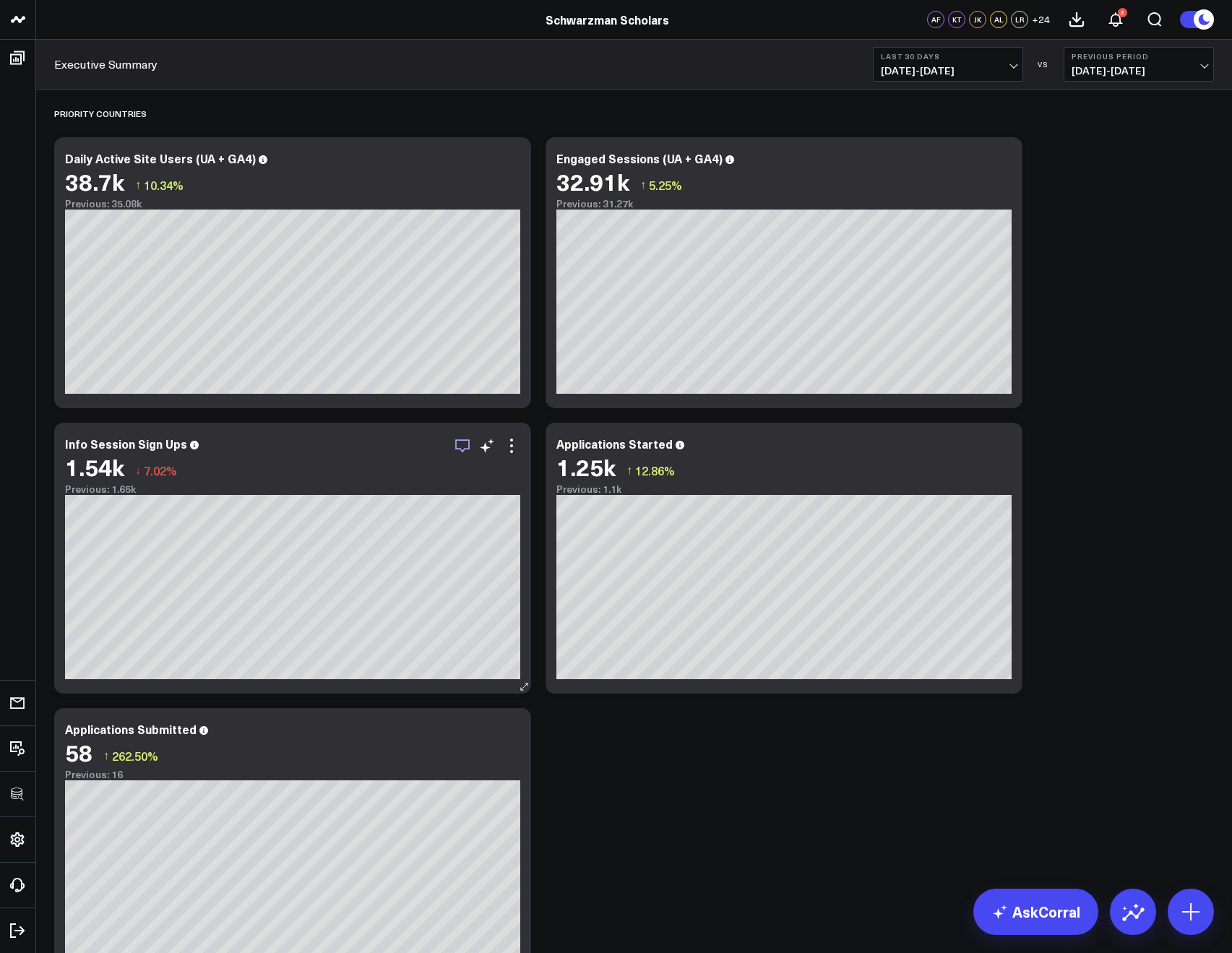
click at [459, 447] on icon "button" at bounding box center [462, 446] width 17 height 17
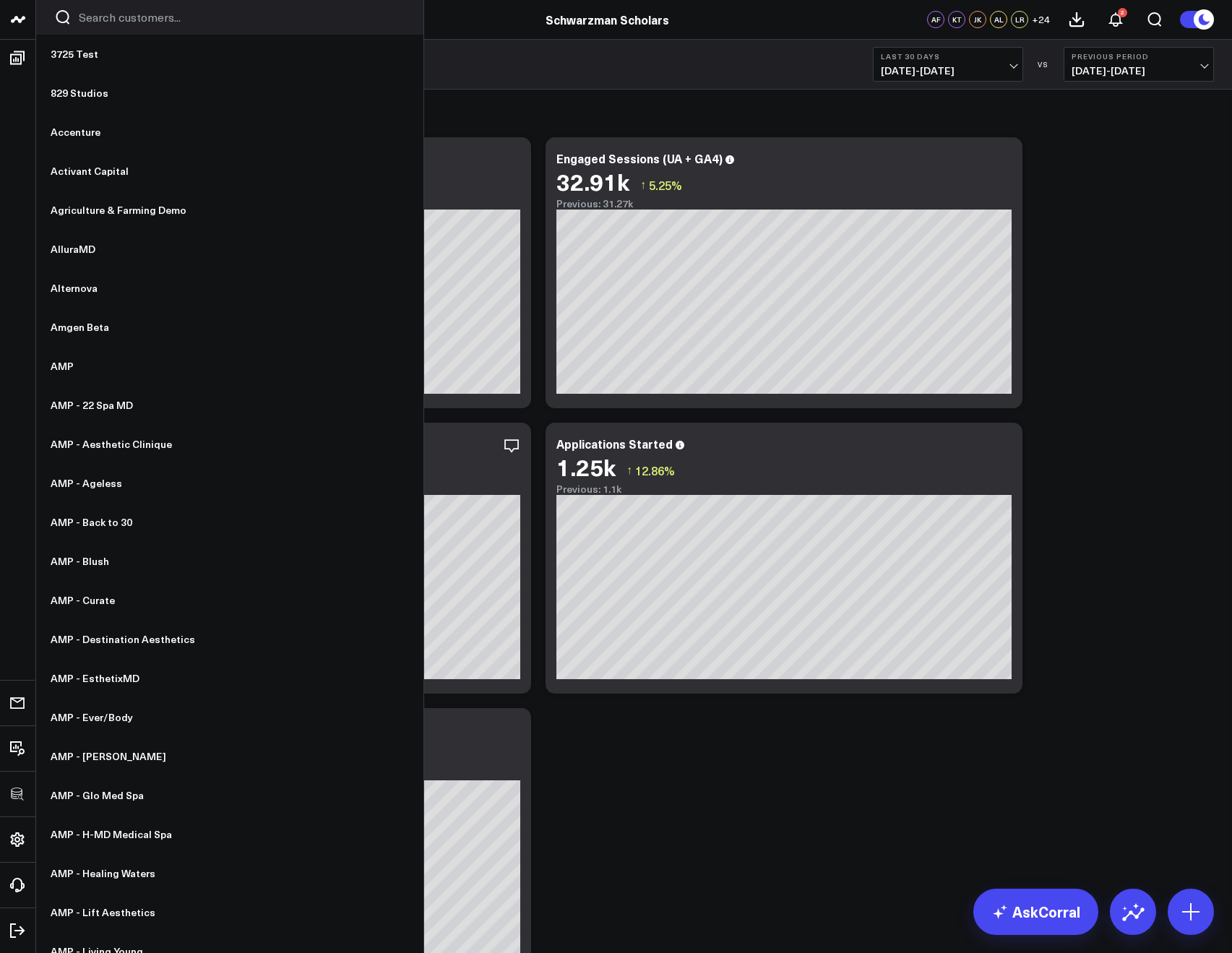
click at [88, 24] on input "Search customers input" at bounding box center [242, 17] width 327 height 16
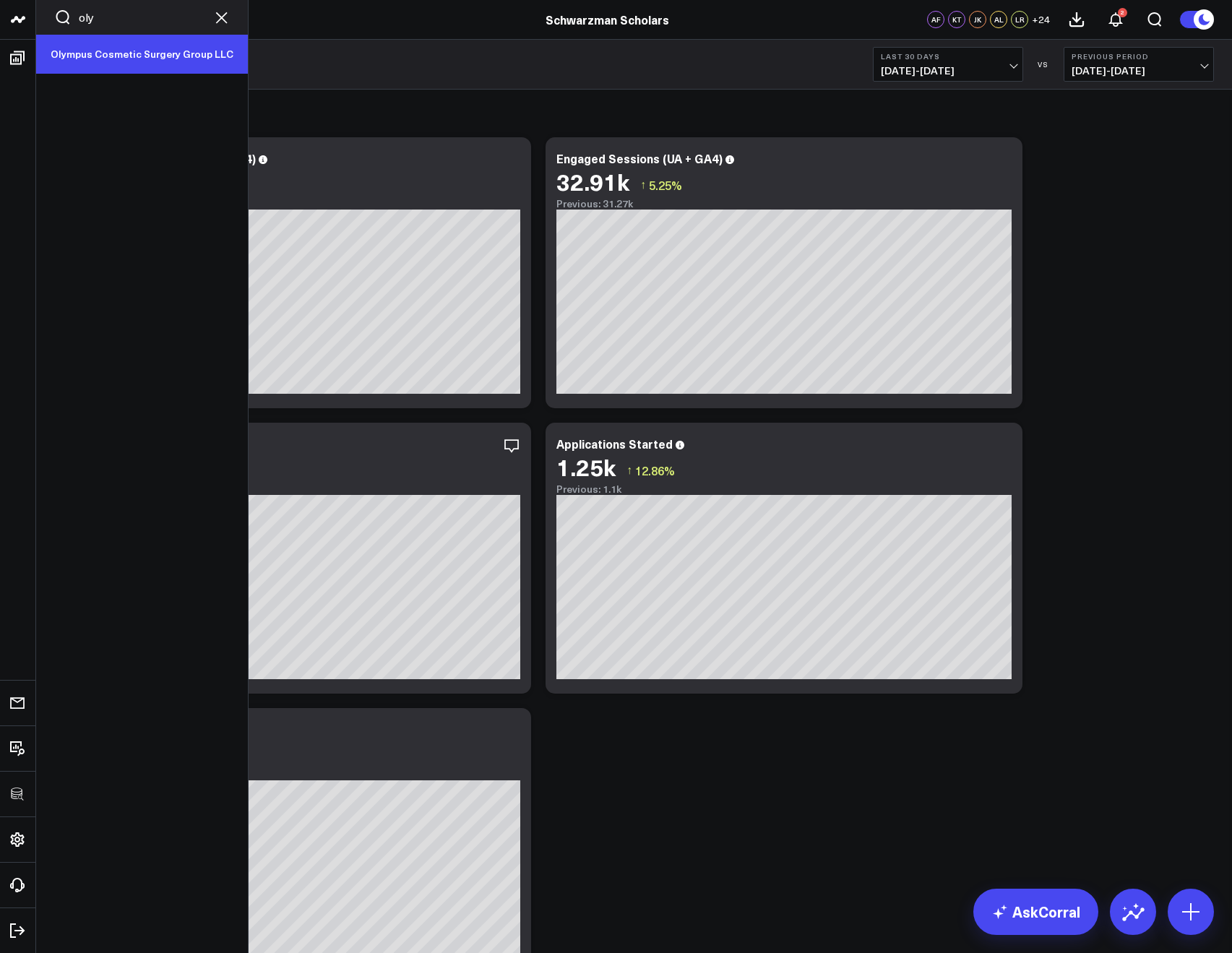
type input "oly"
click at [104, 48] on link "Olympus Cosmetic Surgery Group LLC" at bounding box center [142, 53] width 212 height 39
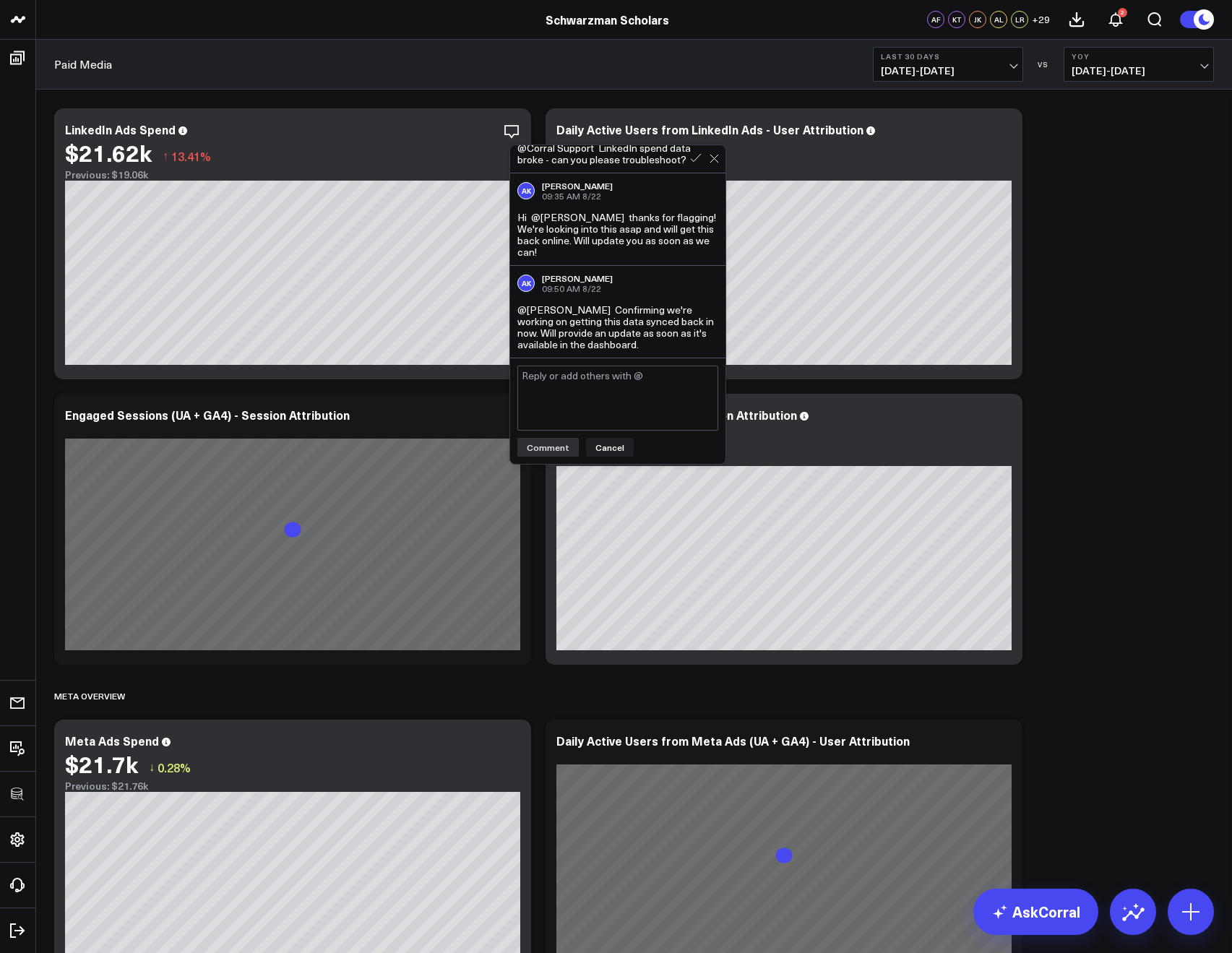
scroll to position [2707, 0]
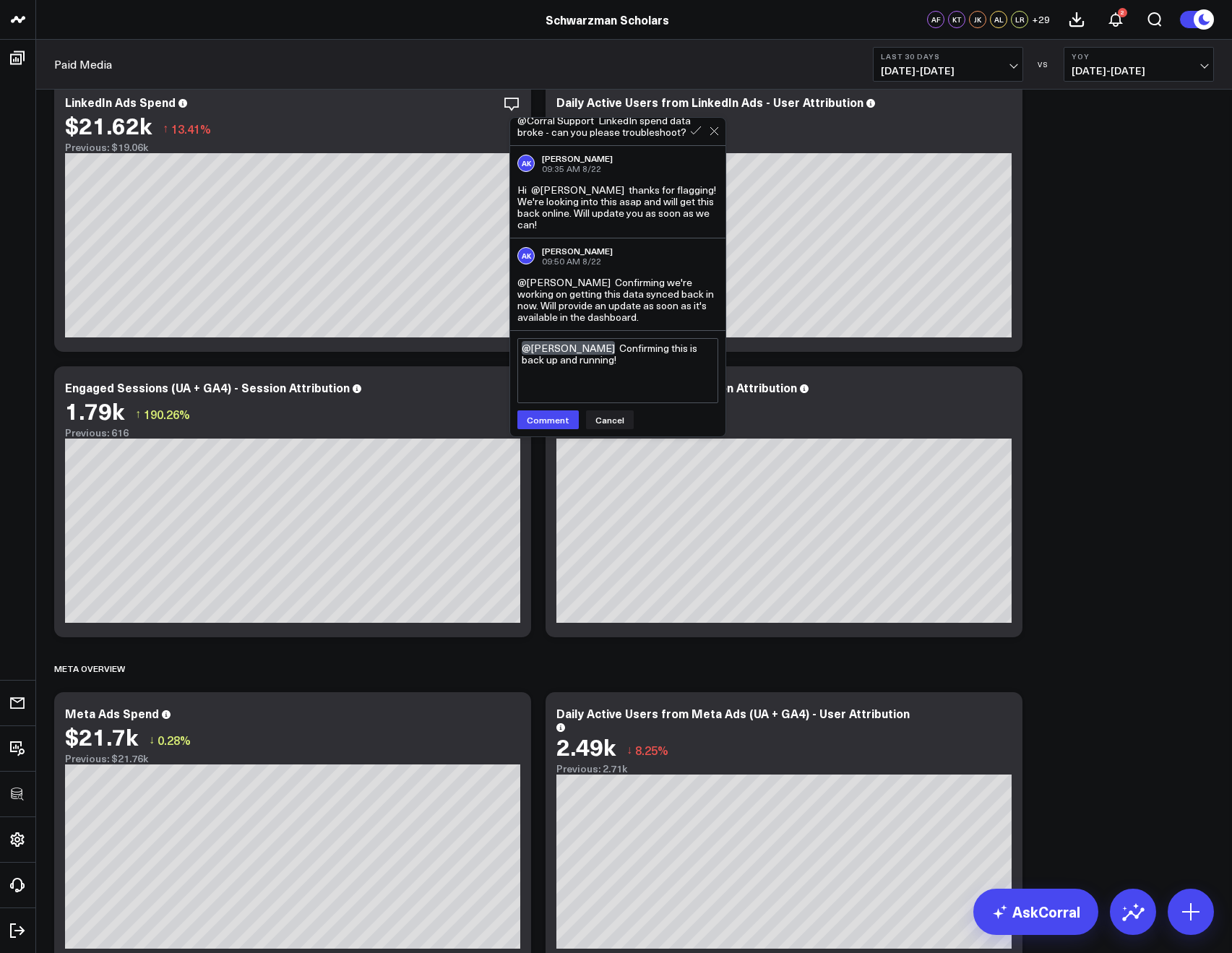
type textarea "@Domi Kochmar Confirming this is back up and running!"
click at [555, 430] on div "@Domi Kochmar Confirming this is back up and running! @Domi Kochmar Confirming …" at bounding box center [617, 383] width 215 height 106
click at [550, 425] on button "Comment" at bounding box center [548, 420] width 61 height 19
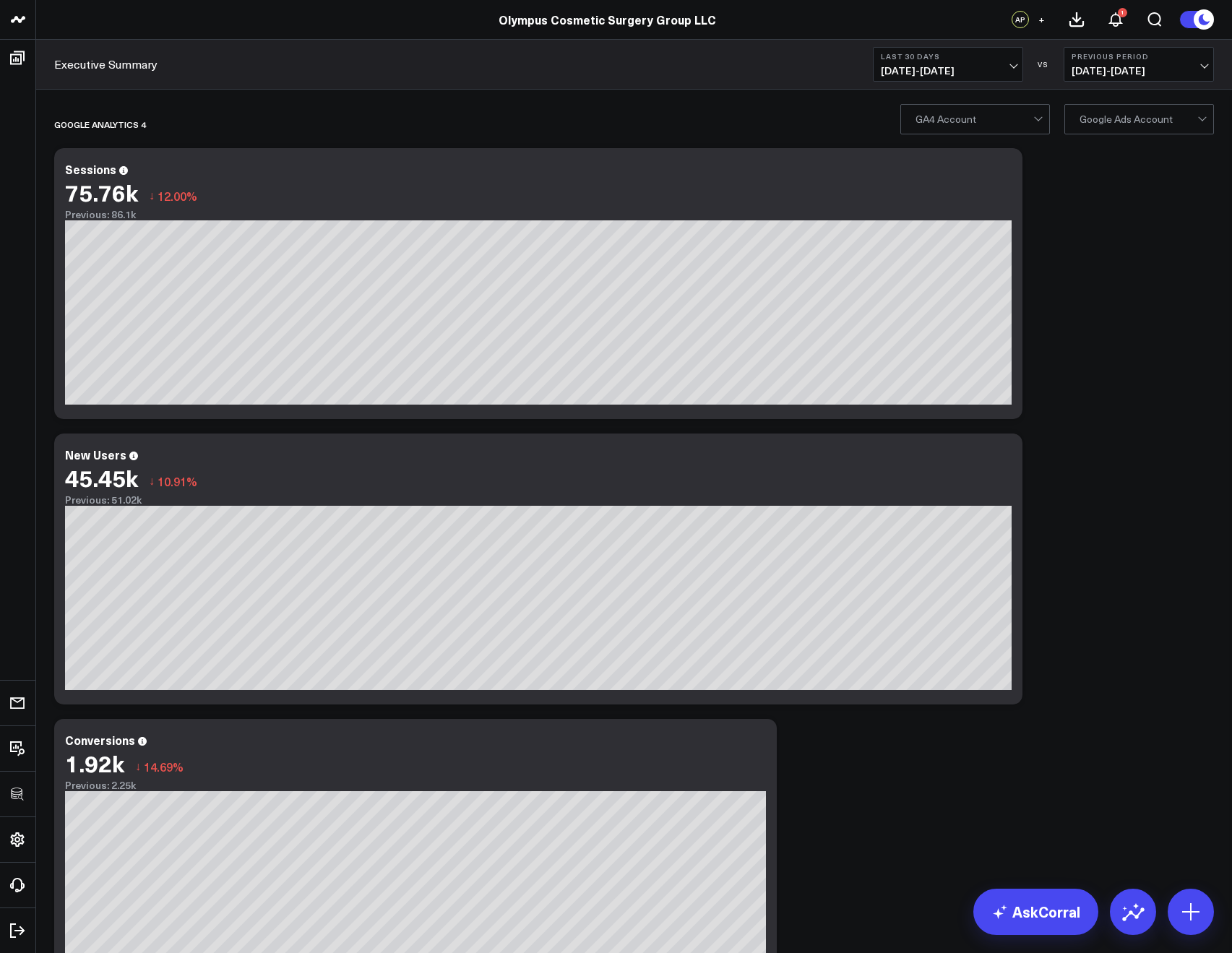
click at [1039, 20] on span "+" at bounding box center [1041, 19] width 7 height 10
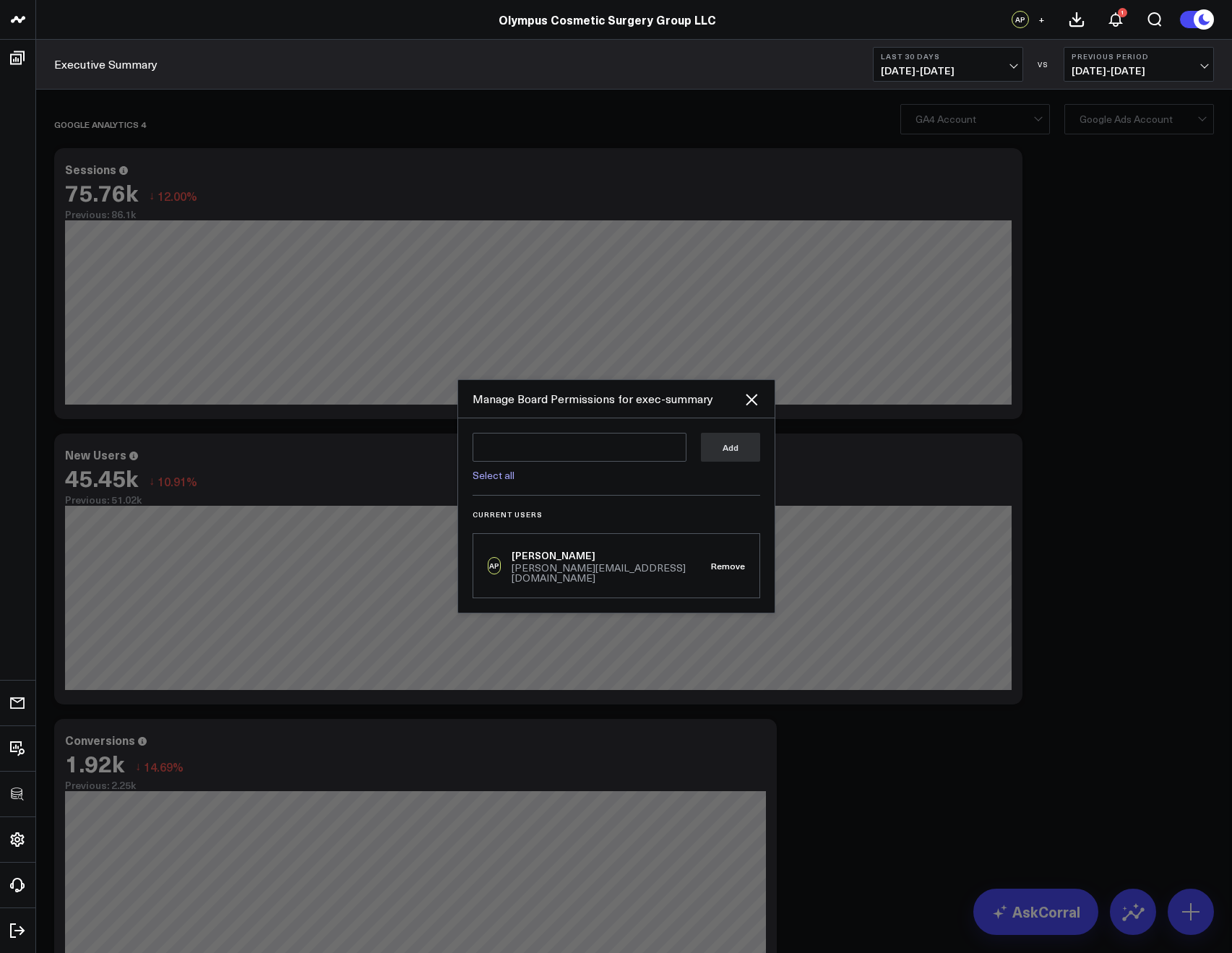
click at [495, 489] on div "Select all Add" at bounding box center [616, 464] width 288 height 63
click at [490, 474] on link "Select all" at bounding box center [494, 475] width 42 height 13
type textarea "@Corral Support"
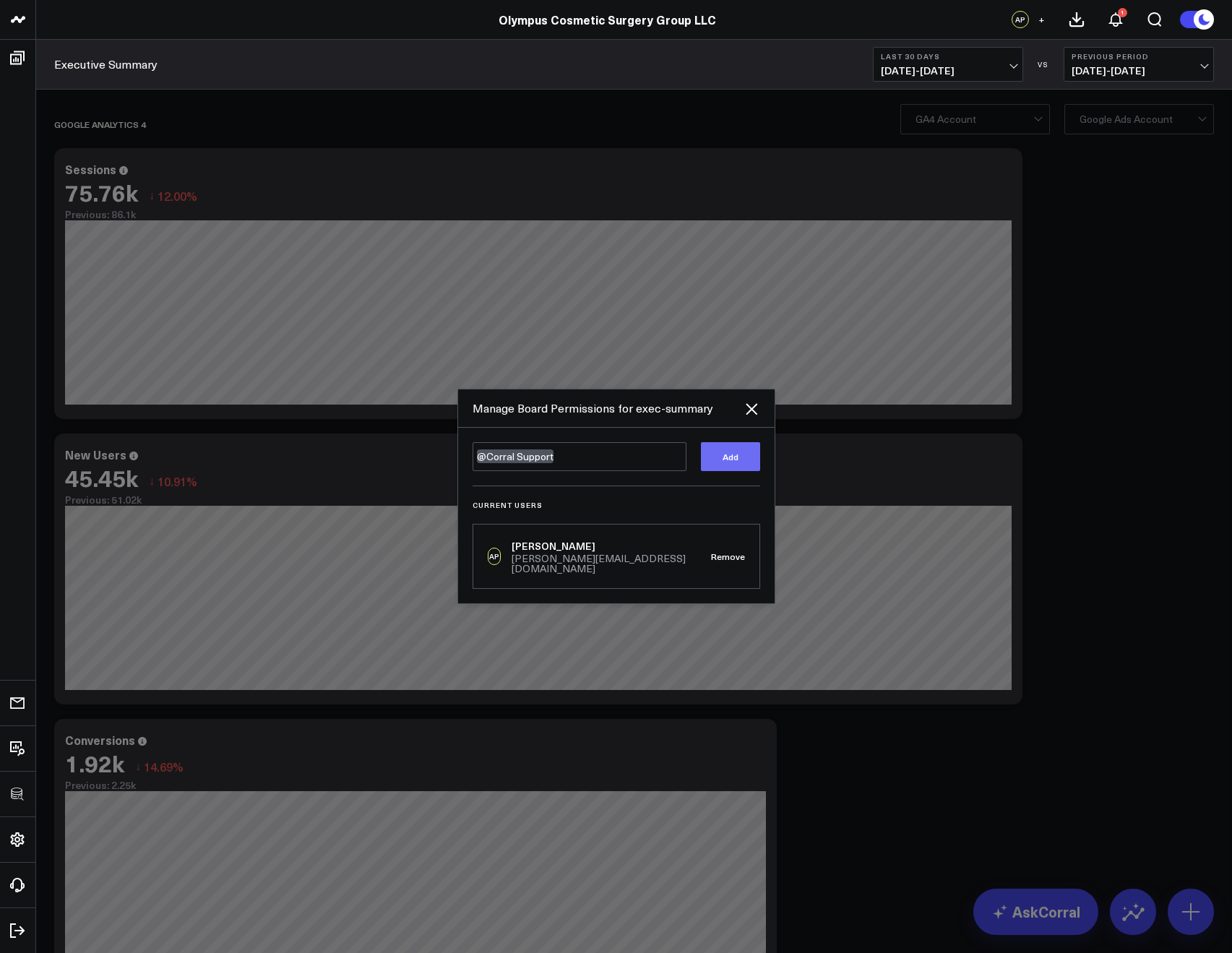
click at [731, 463] on button "Add" at bounding box center [731, 456] width 59 height 29
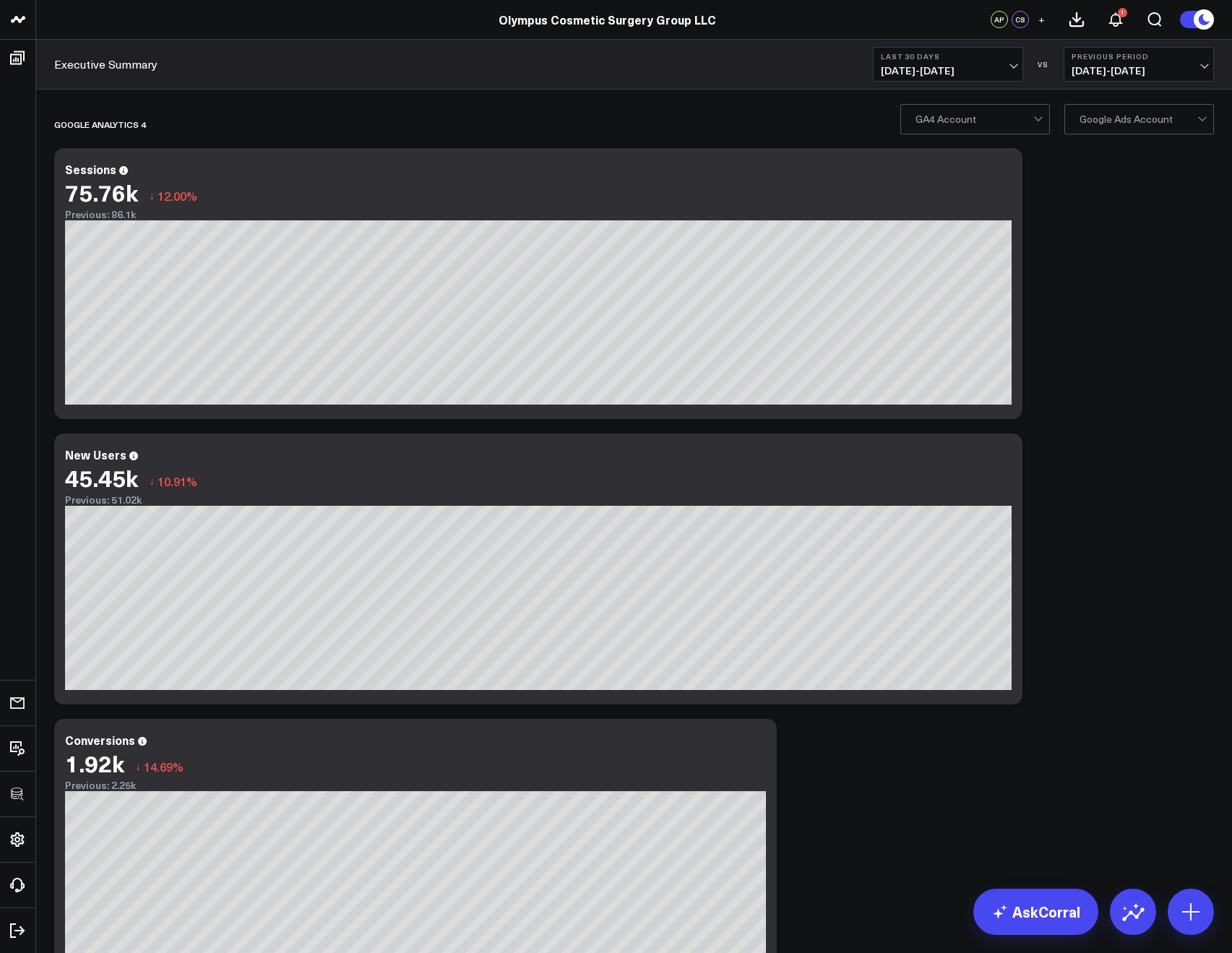
click at [52, 90] on div "GA4 Account Google Ads Account" at bounding box center [634, 118] width 1196 height 58
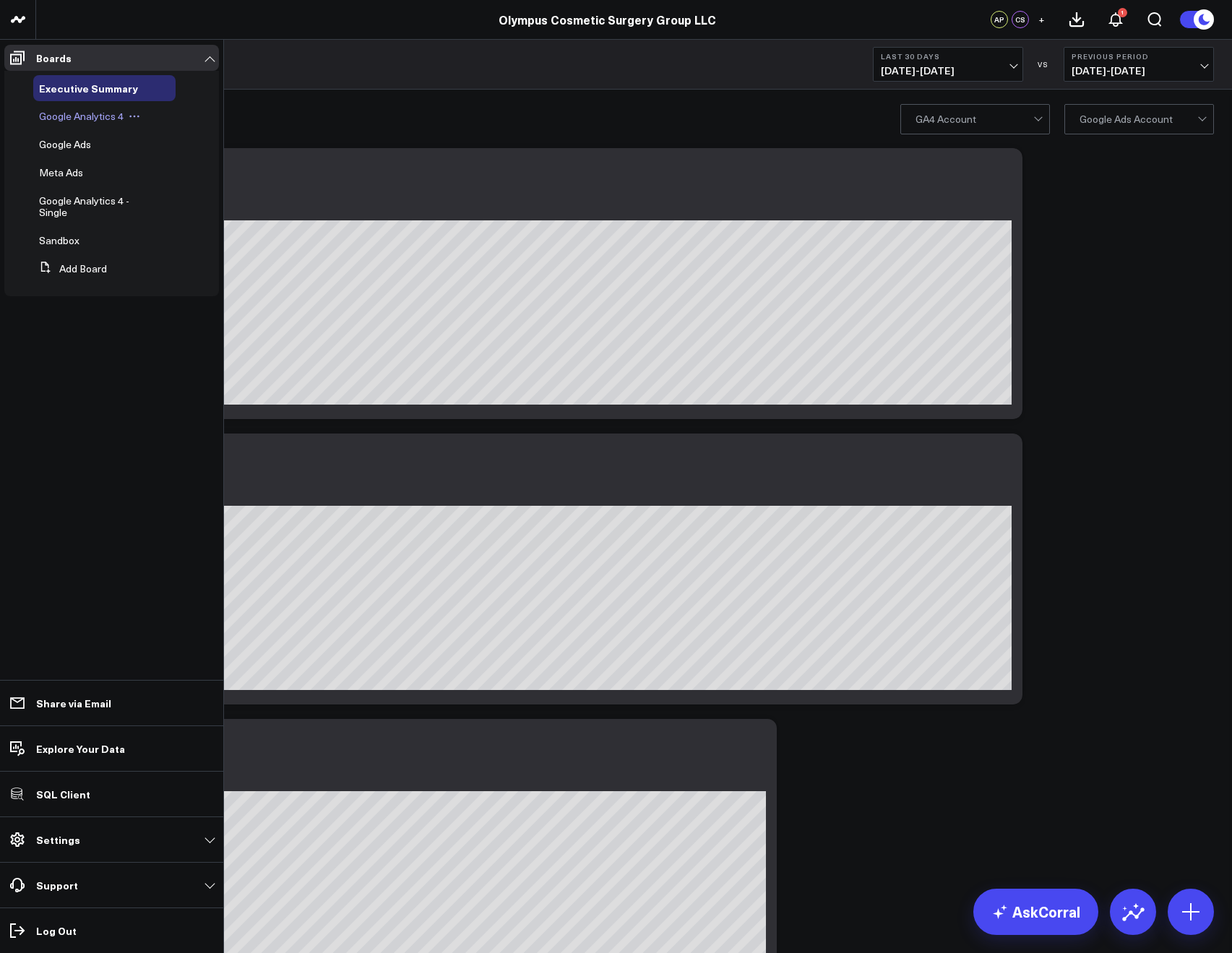
click at [58, 119] on span "Google Analytics 4" at bounding box center [81, 116] width 85 height 13
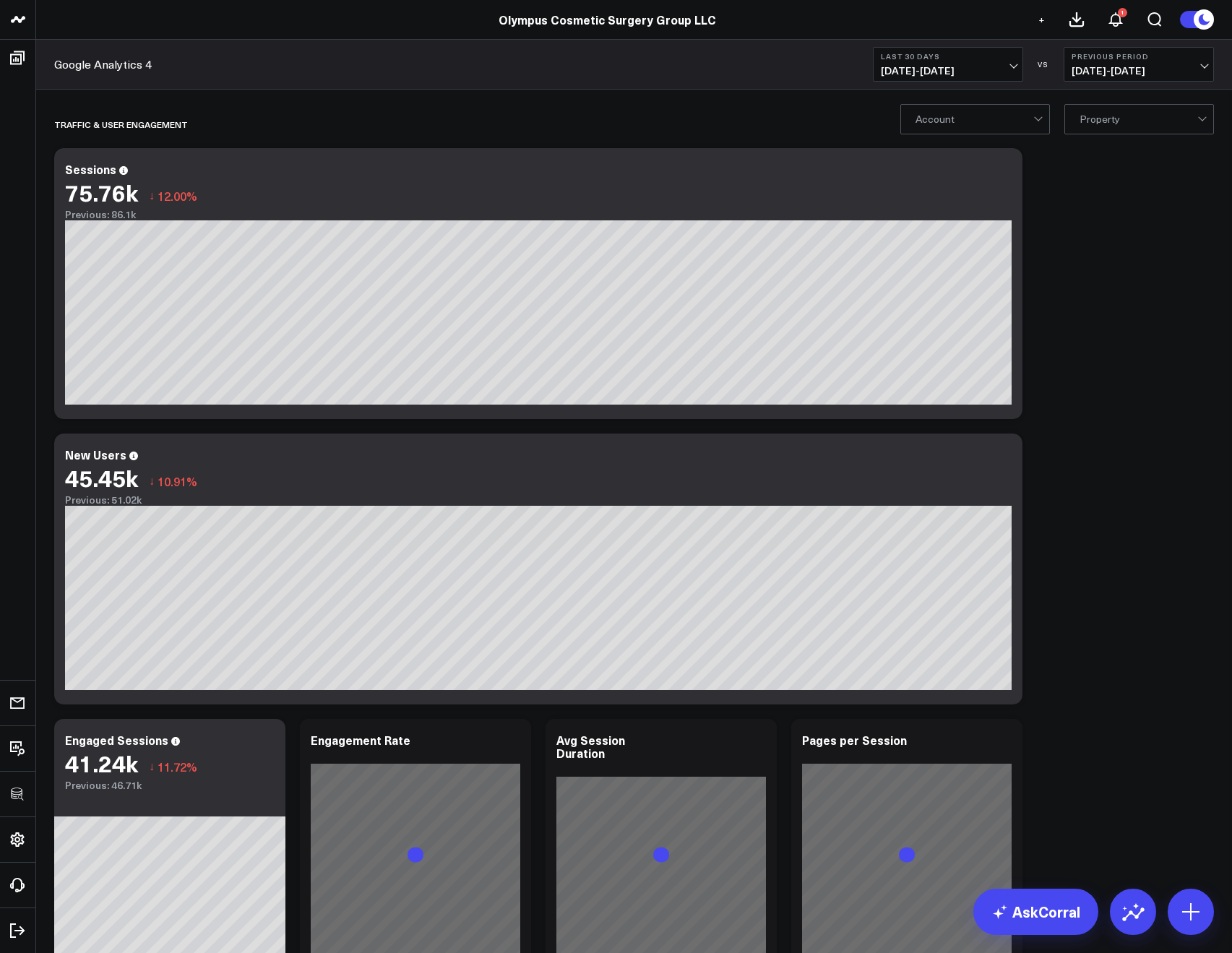
click at [1040, 23] on span "+" at bounding box center [1041, 19] width 7 height 10
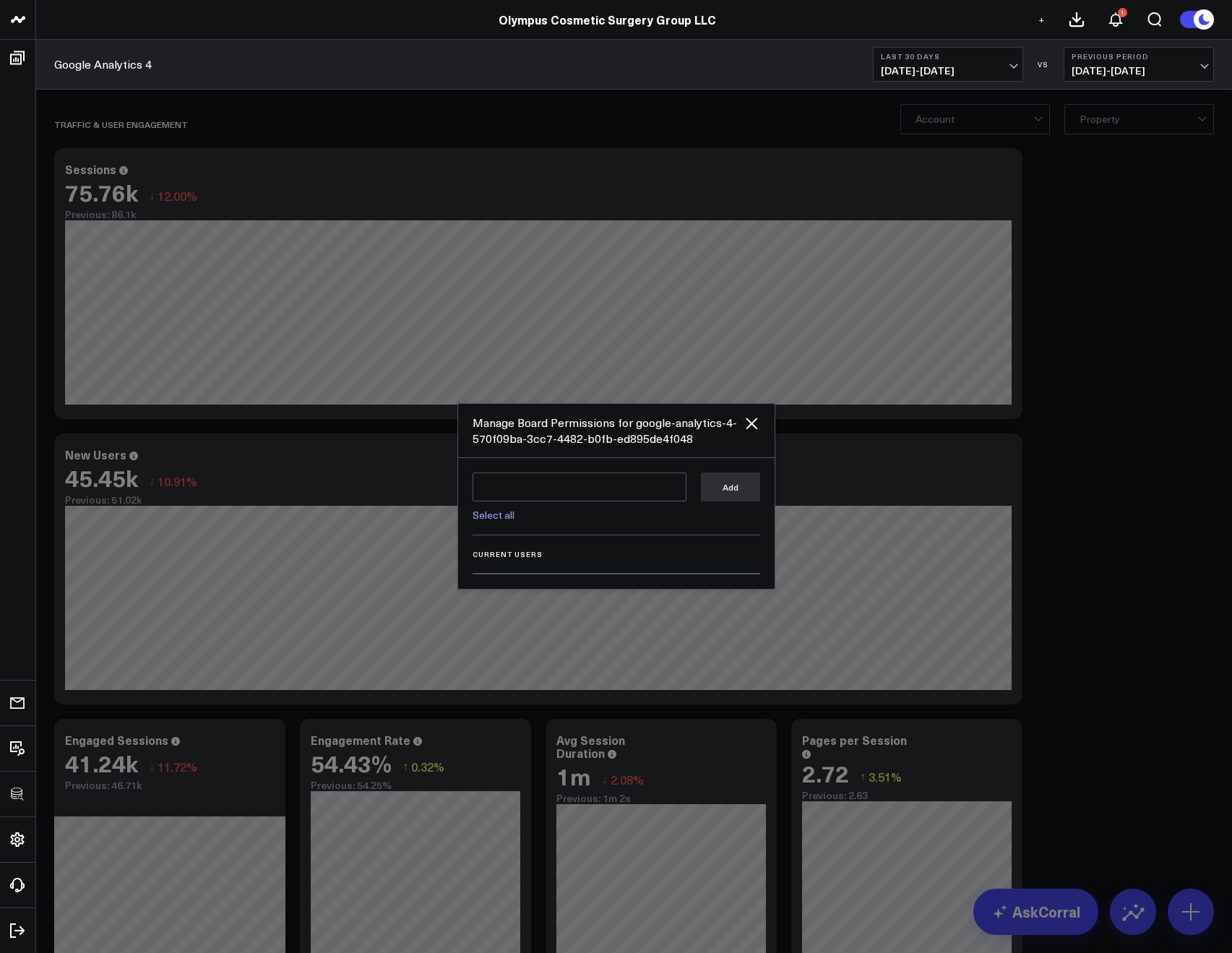
click at [507, 510] on link "Select all" at bounding box center [494, 515] width 42 height 13
type textarea "@Corral Support @Andrew Peterson"
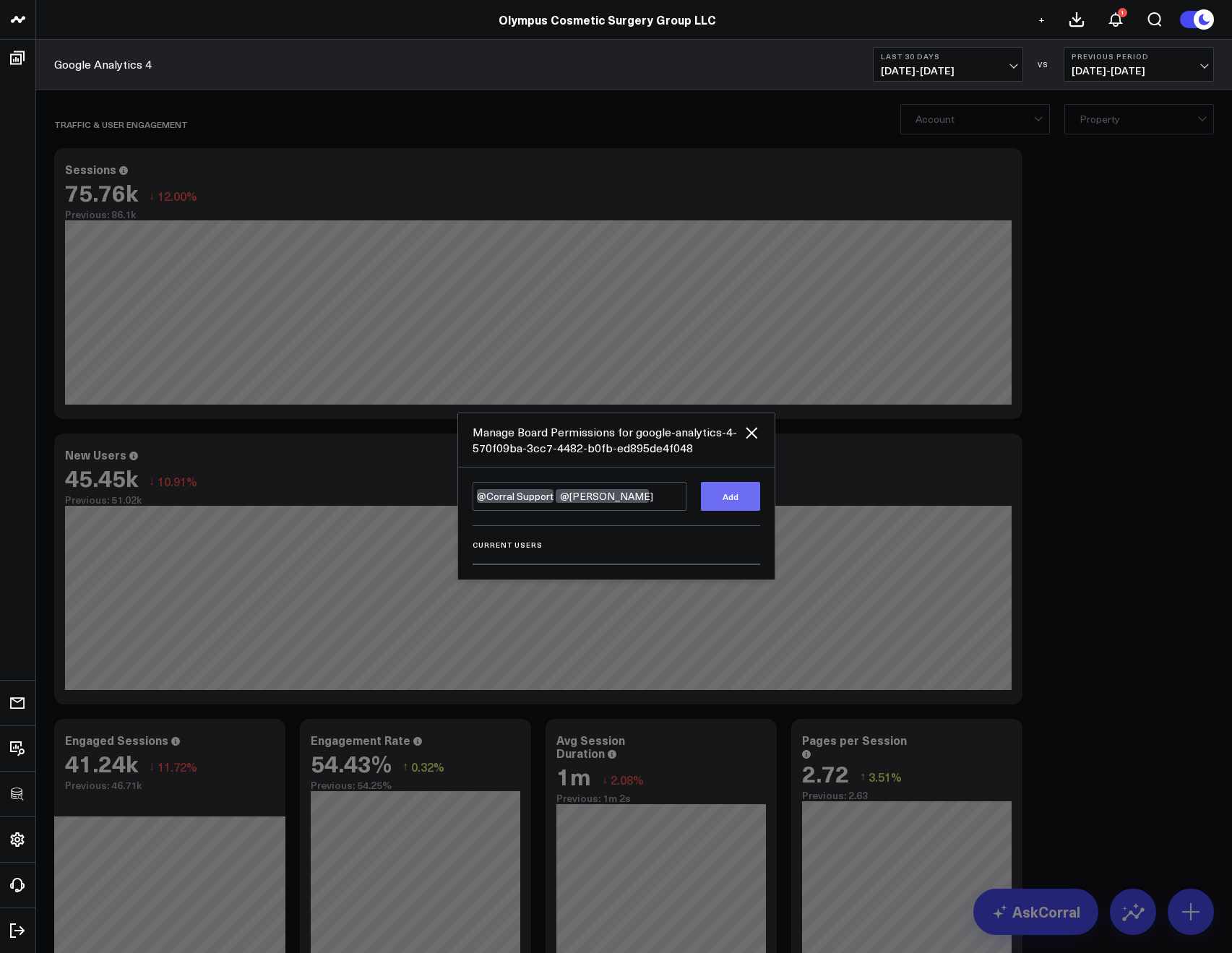
click at [727, 500] on button "Add" at bounding box center [731, 497] width 59 height 29
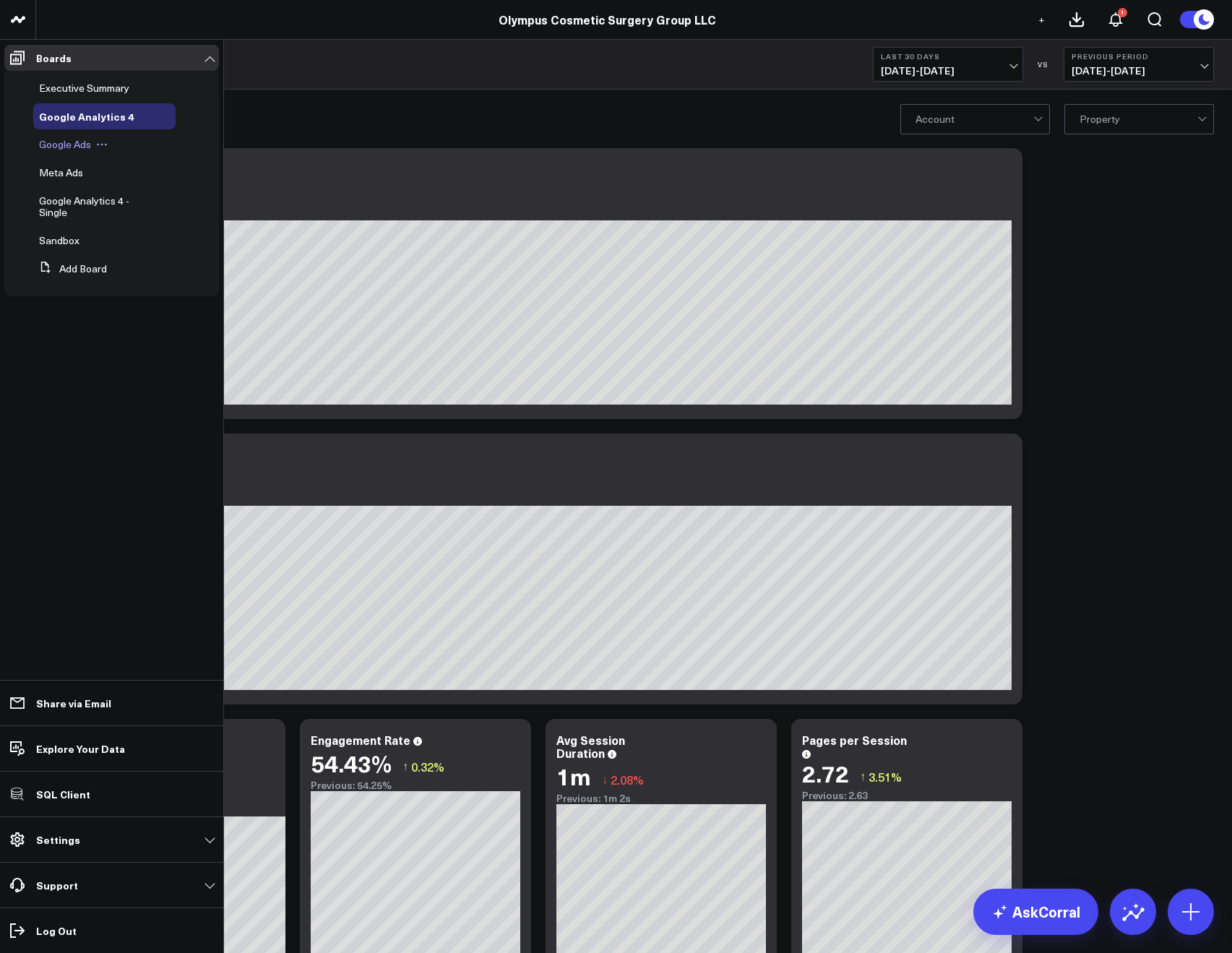
click at [65, 152] on div "Google Ads" at bounding box center [104, 144] width 142 height 26
click at [62, 149] on span "Google Ads" at bounding box center [65, 144] width 52 height 13
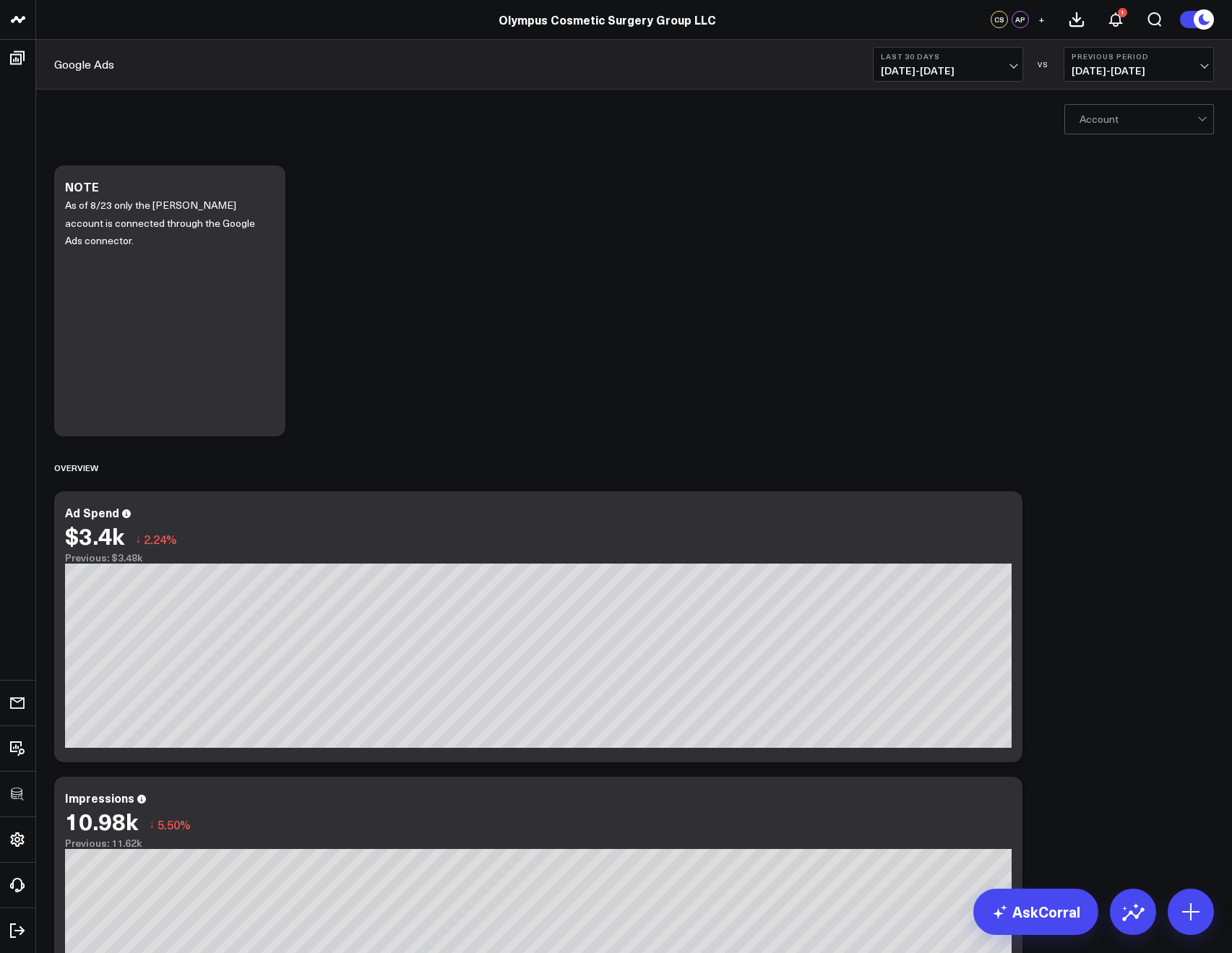
click at [1040, 18] on span "+" at bounding box center [1041, 19] width 7 height 10
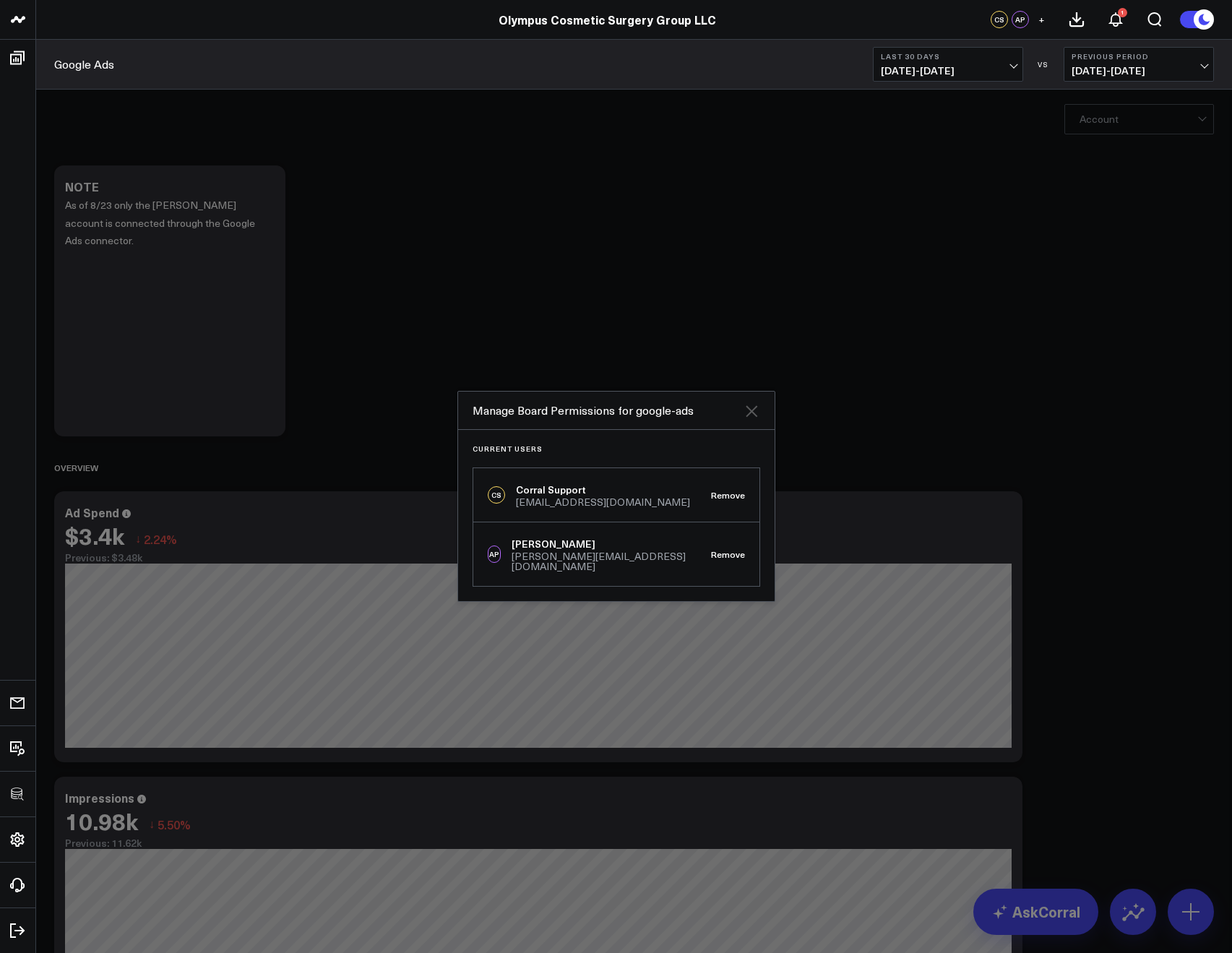
click at [755, 417] on icon at bounding box center [752, 411] width 11 height 11
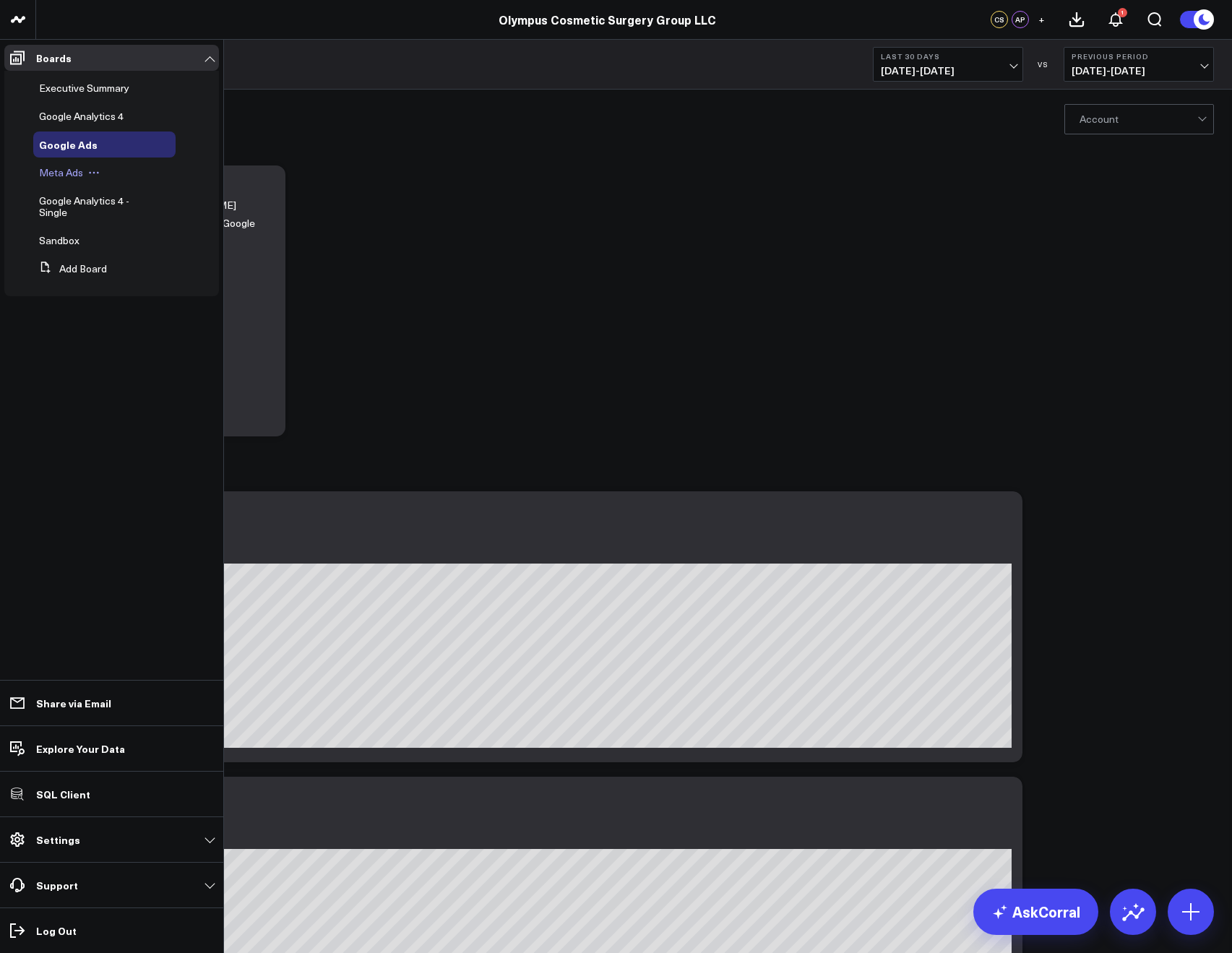
click at [58, 172] on span "Meta Ads" at bounding box center [61, 172] width 44 height 13
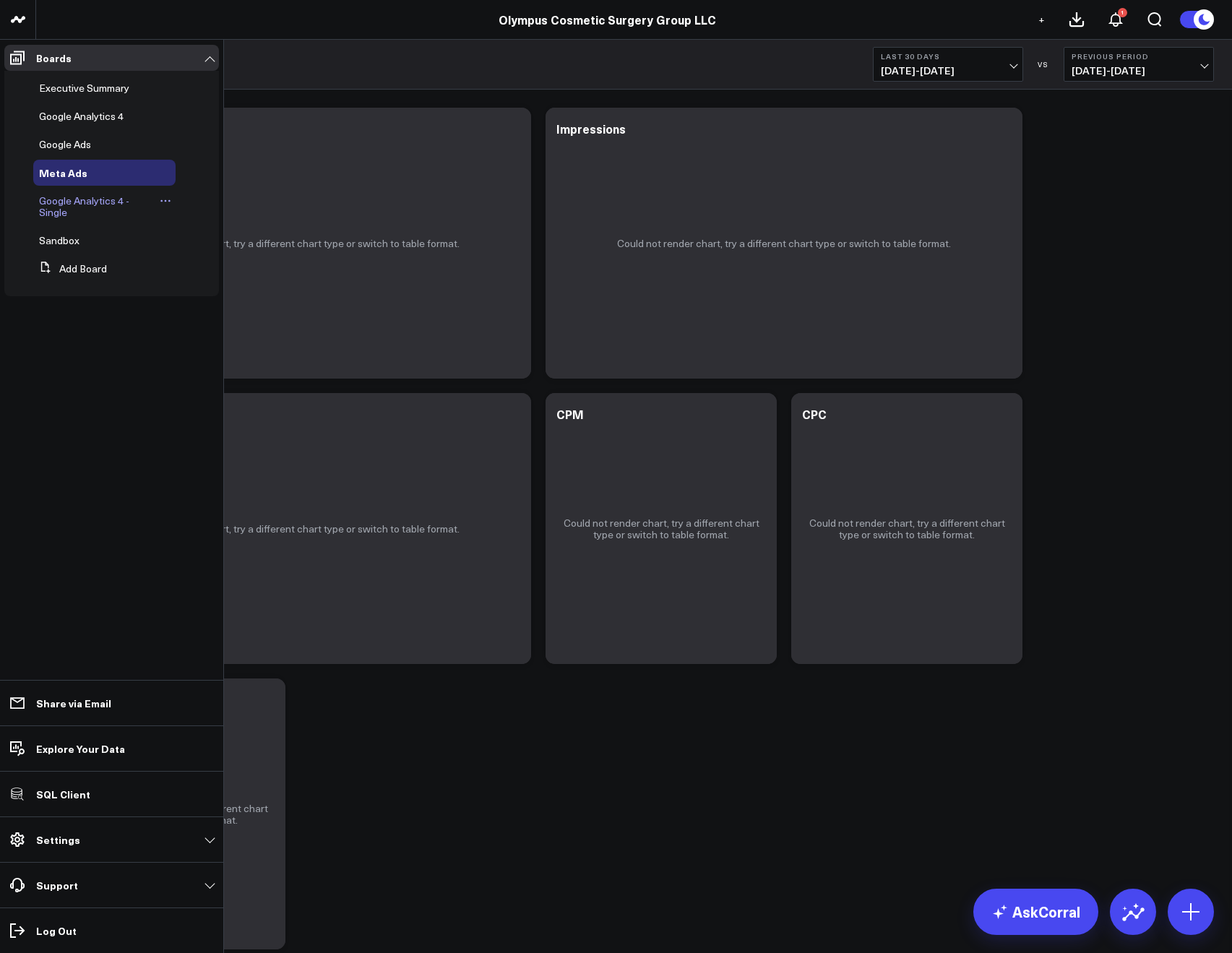
click at [56, 208] on span "Google Analytics 4 - Single" at bounding box center [84, 206] width 91 height 26
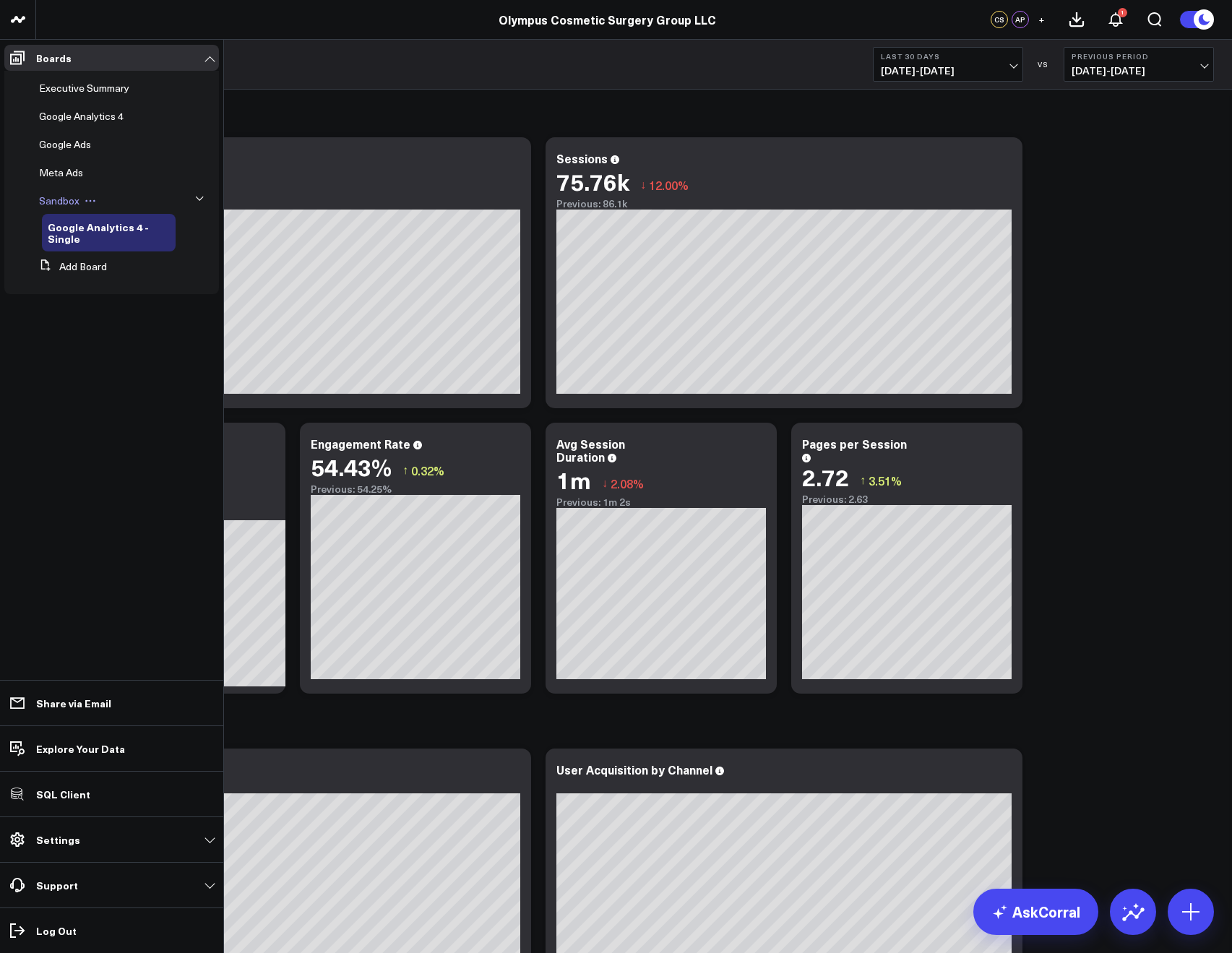
click at [68, 201] on span "Sandbox" at bounding box center [59, 200] width 40 height 13
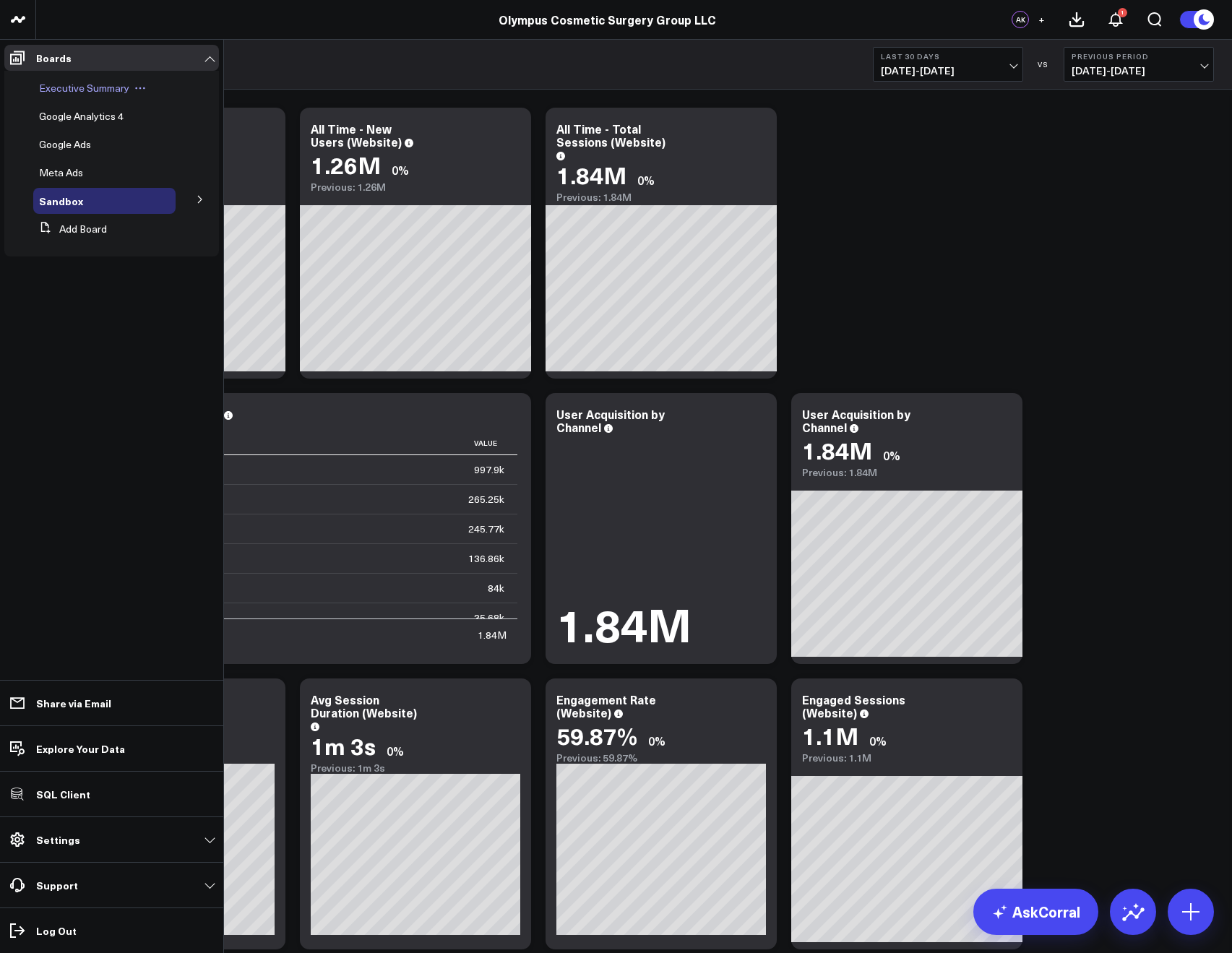
click at [47, 78] on div "Executive Summary" at bounding box center [104, 88] width 142 height 26
click at [48, 82] on span "Executive Summary" at bounding box center [84, 88] width 91 height 13
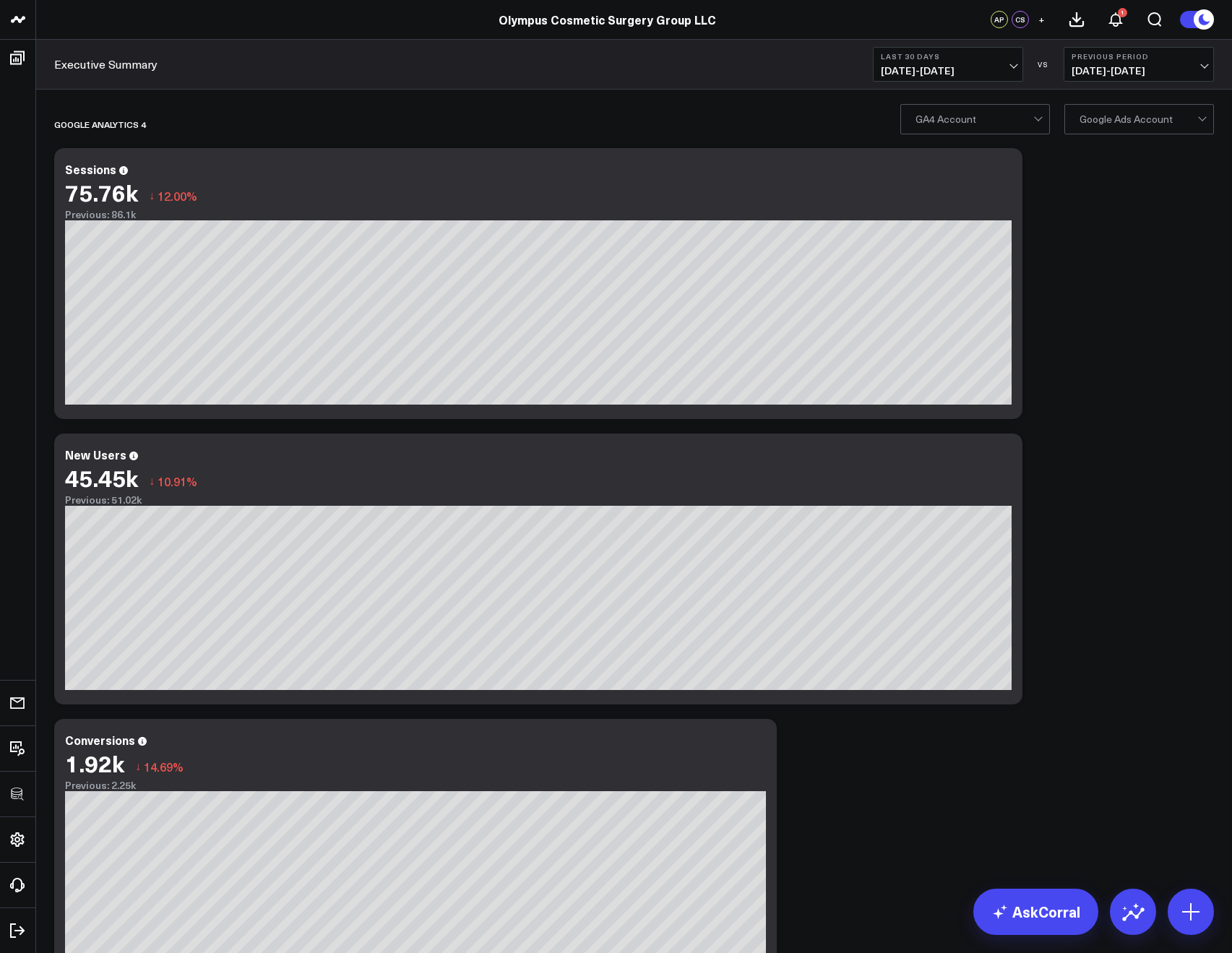
click at [1109, 121] on div at bounding box center [1139, 119] width 118 height 29
click at [1003, 118] on div at bounding box center [975, 119] width 118 height 29
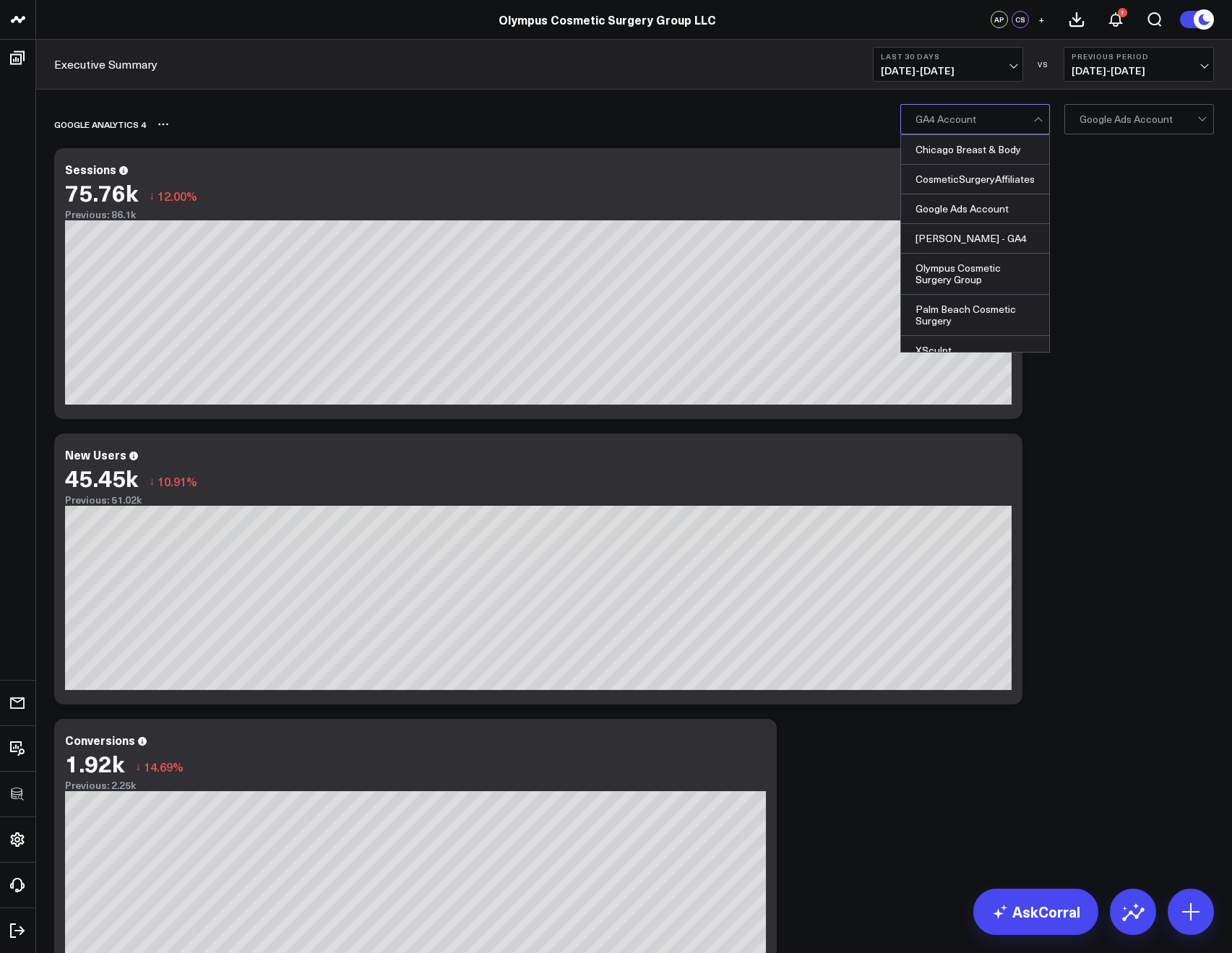
click at [758, 108] on div "GOOGLE ANALYTICS 4" at bounding box center [551, 124] width 994 height 33
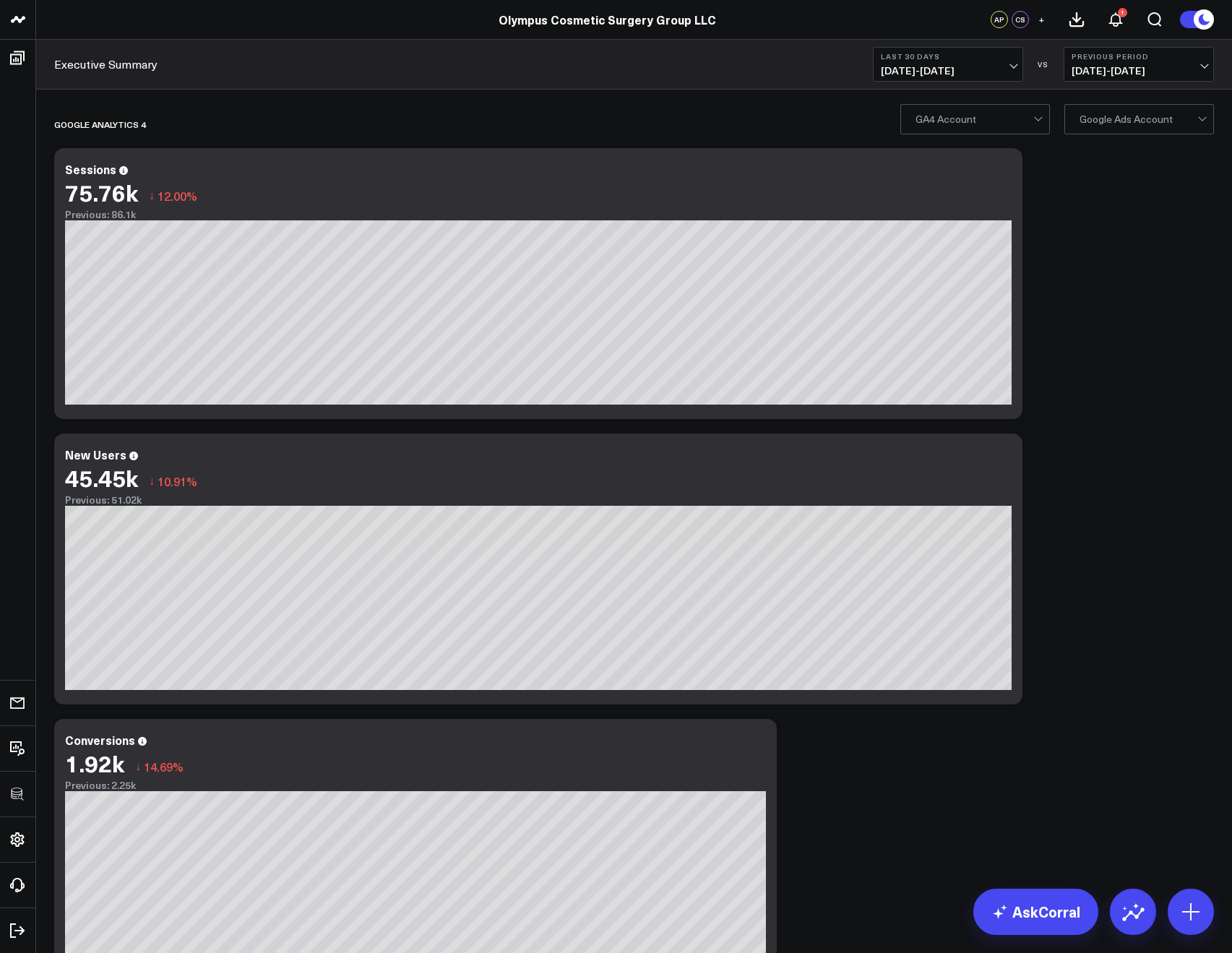
click at [1000, 121] on div at bounding box center [975, 119] width 118 height 29
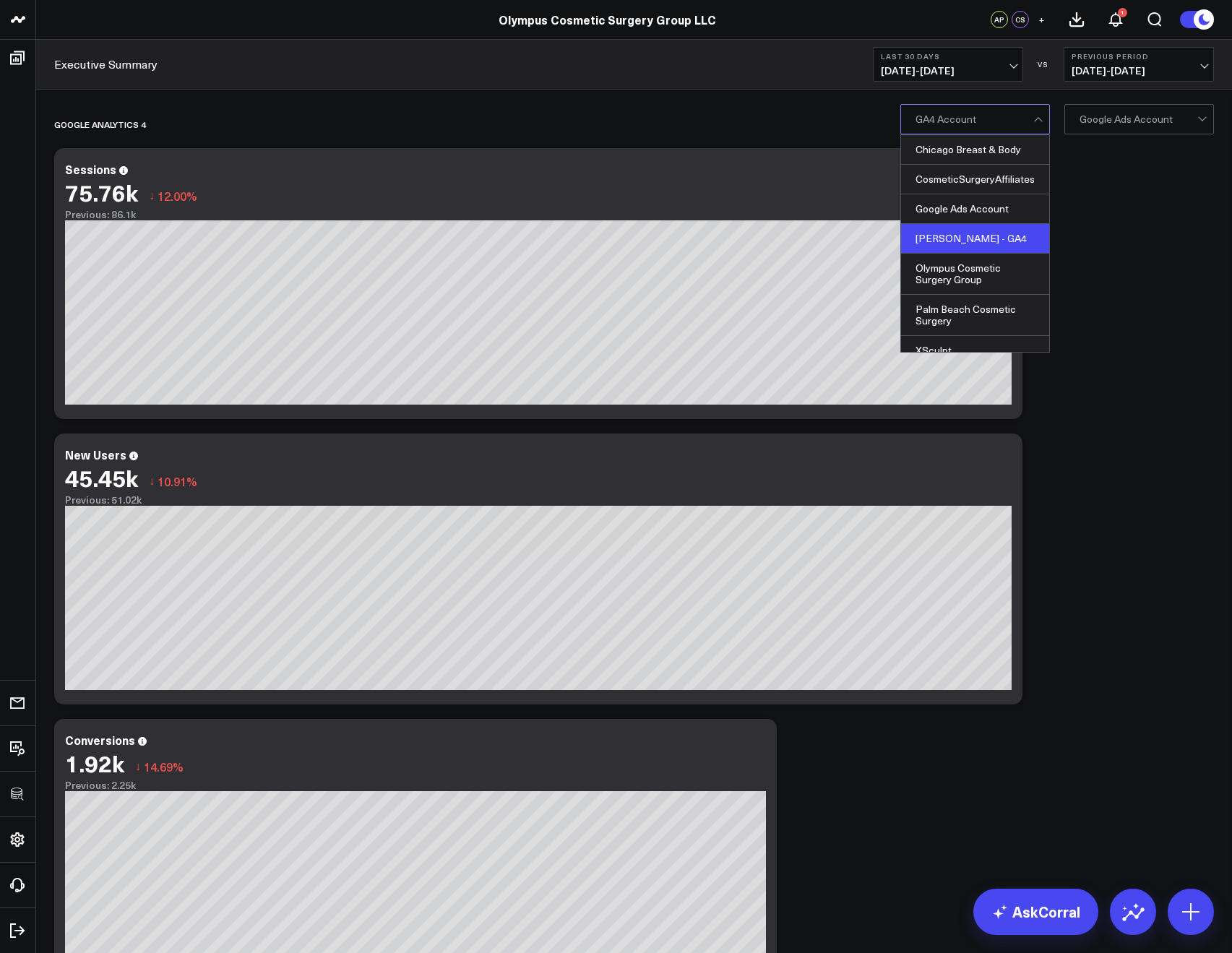
click at [929, 233] on div "Koehler - GA4" at bounding box center [975, 238] width 148 height 30
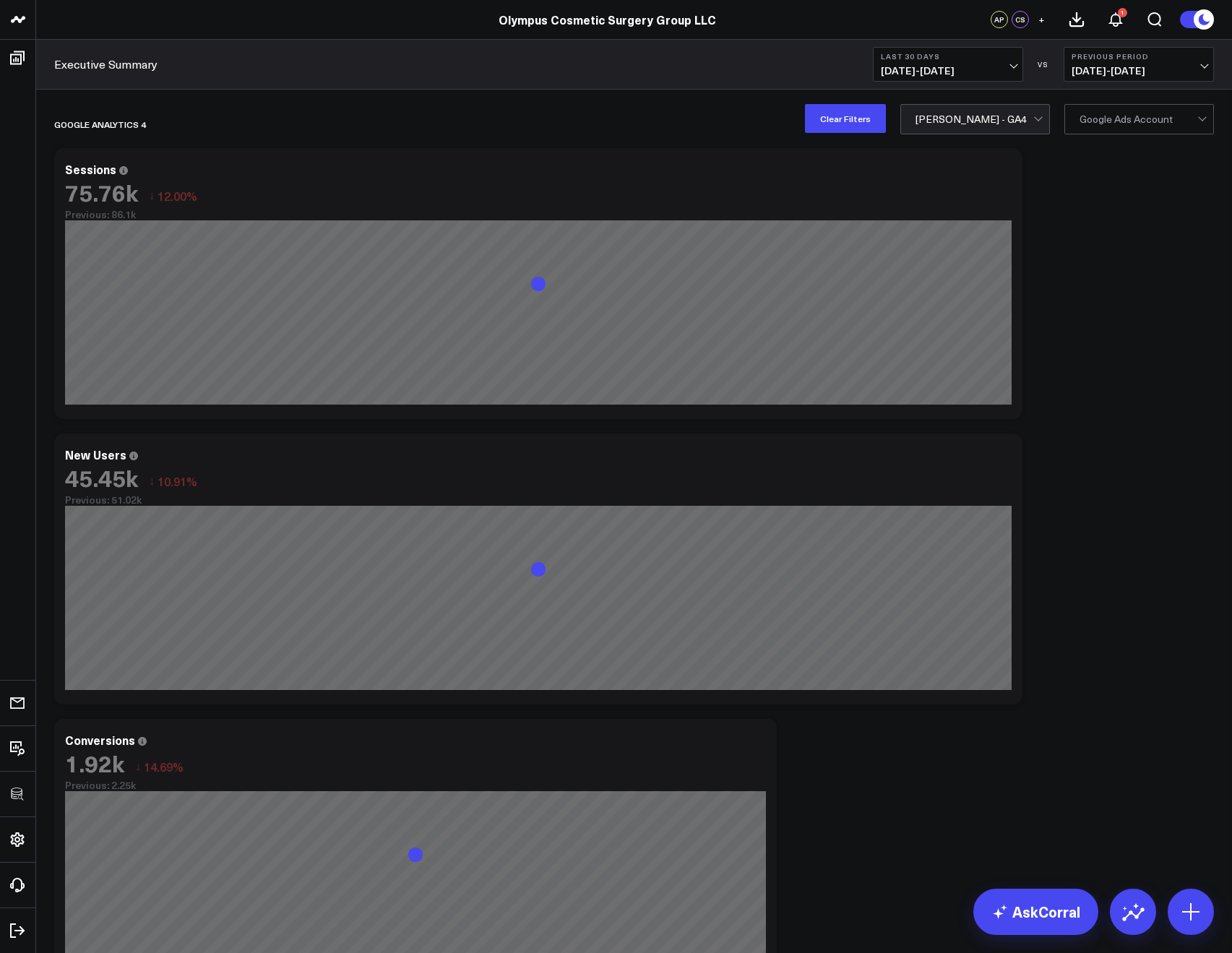
click at [1081, 127] on input "text" at bounding box center [1081, 119] width 2 height 29
click at [1087, 153] on div "6771372252 - Koehler" at bounding box center [1139, 155] width 148 height 40
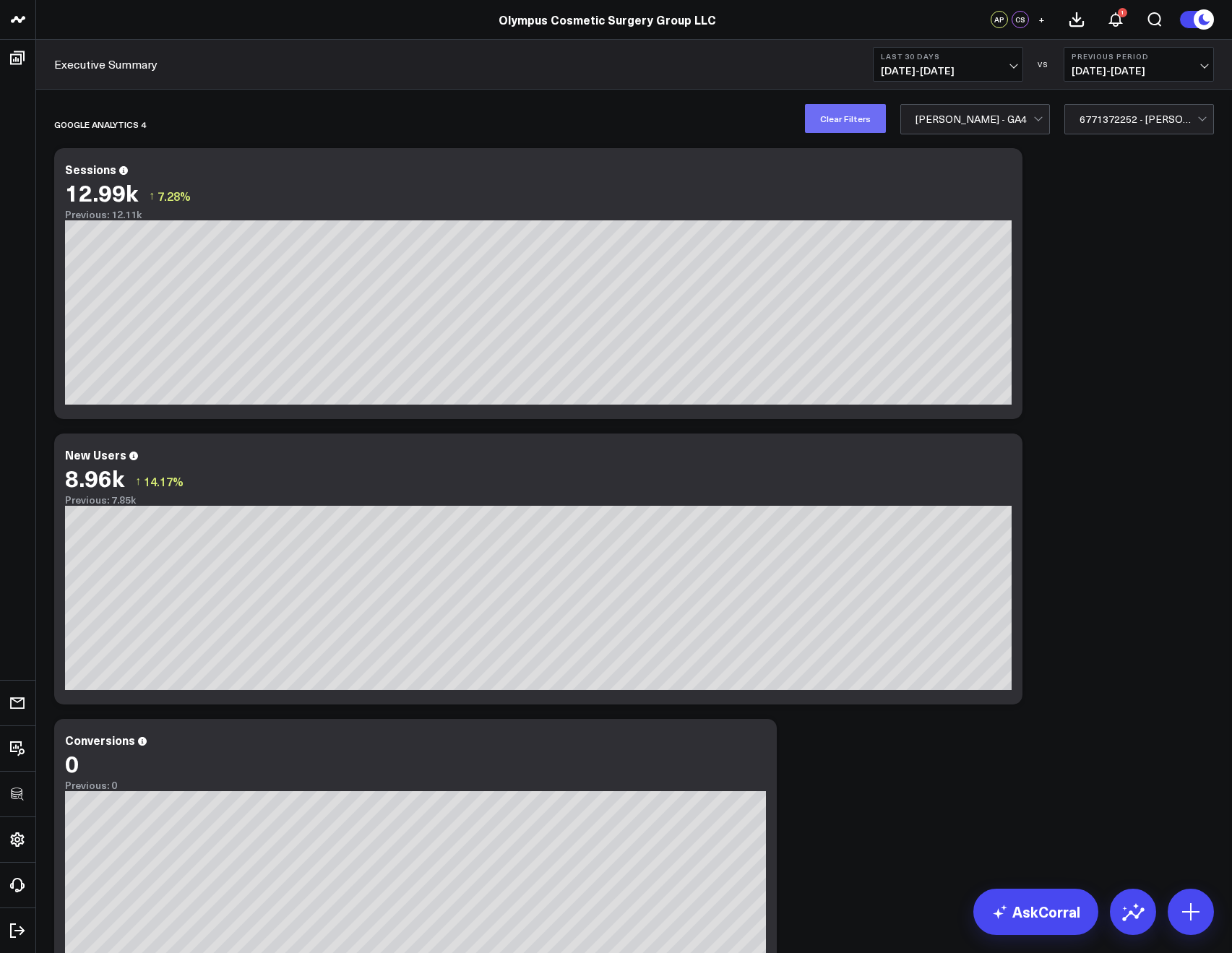
click at [854, 120] on button "Clear Filters" at bounding box center [845, 118] width 81 height 29
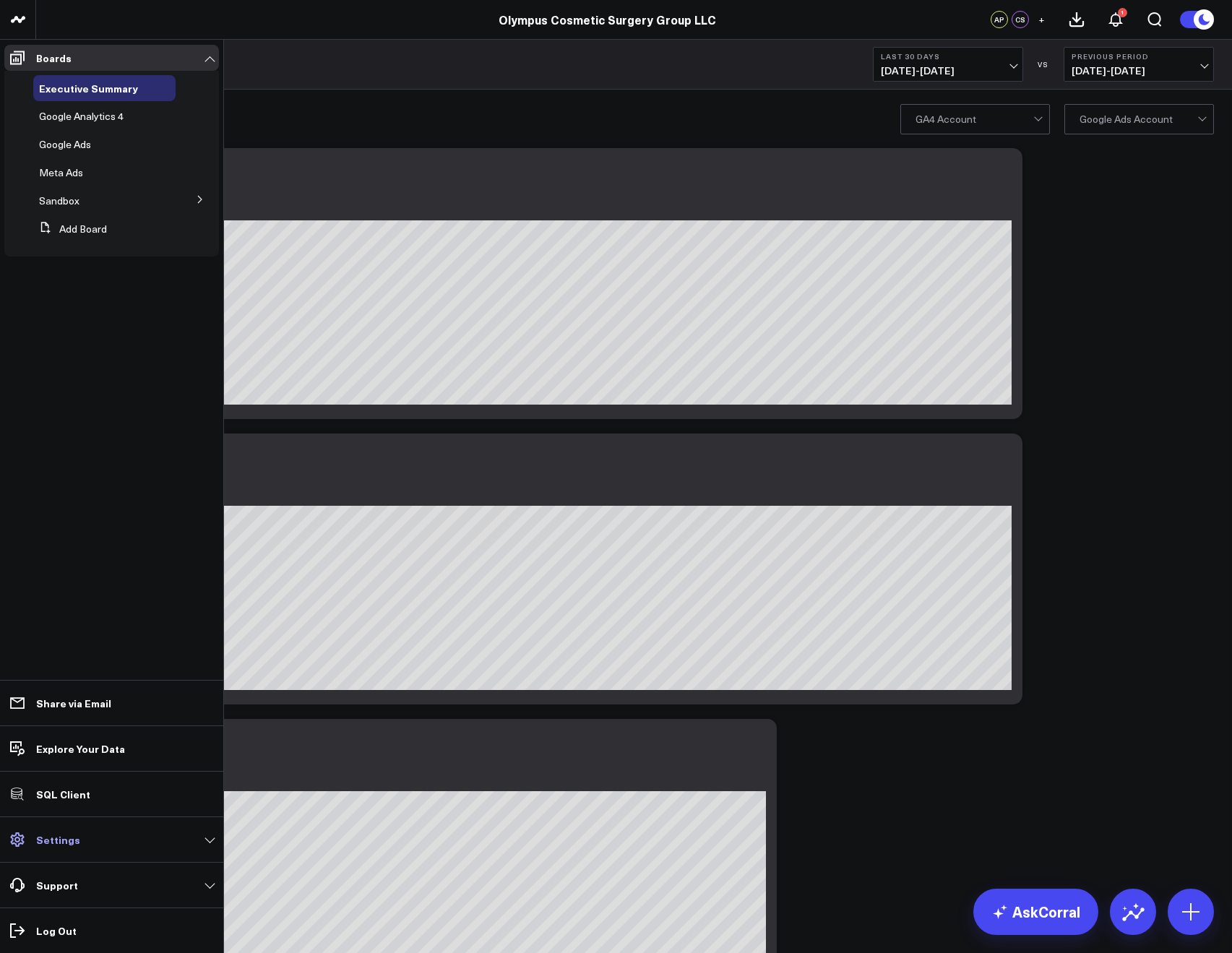
click at [34, 847] on link "Settings" at bounding box center [111, 840] width 214 height 26
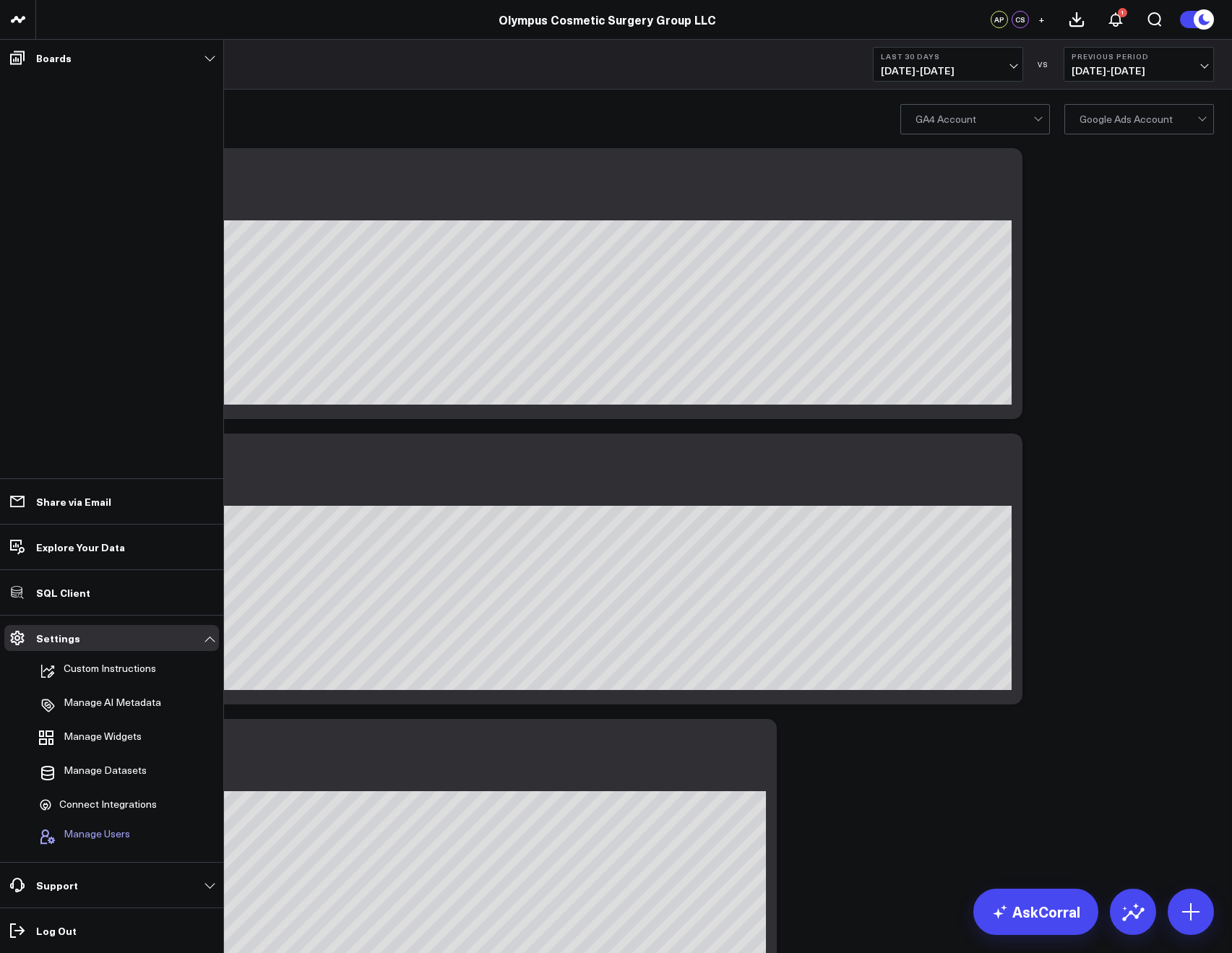
click at [87, 840] on span "Manage Users" at bounding box center [97, 837] width 67 height 17
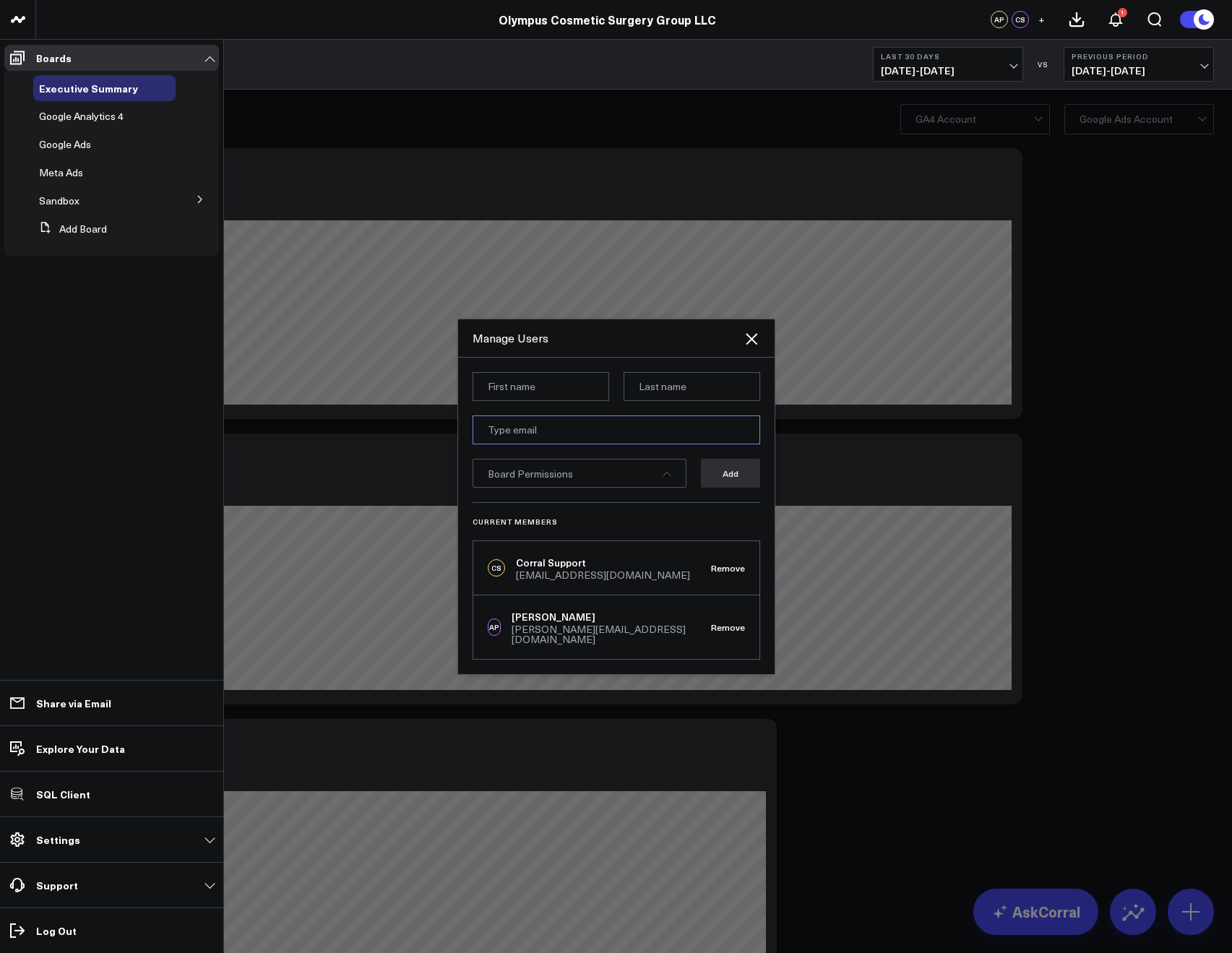
click at [502, 436] on input "email" at bounding box center [616, 430] width 288 height 29
paste input "bcook@olympuscosmetic.com"
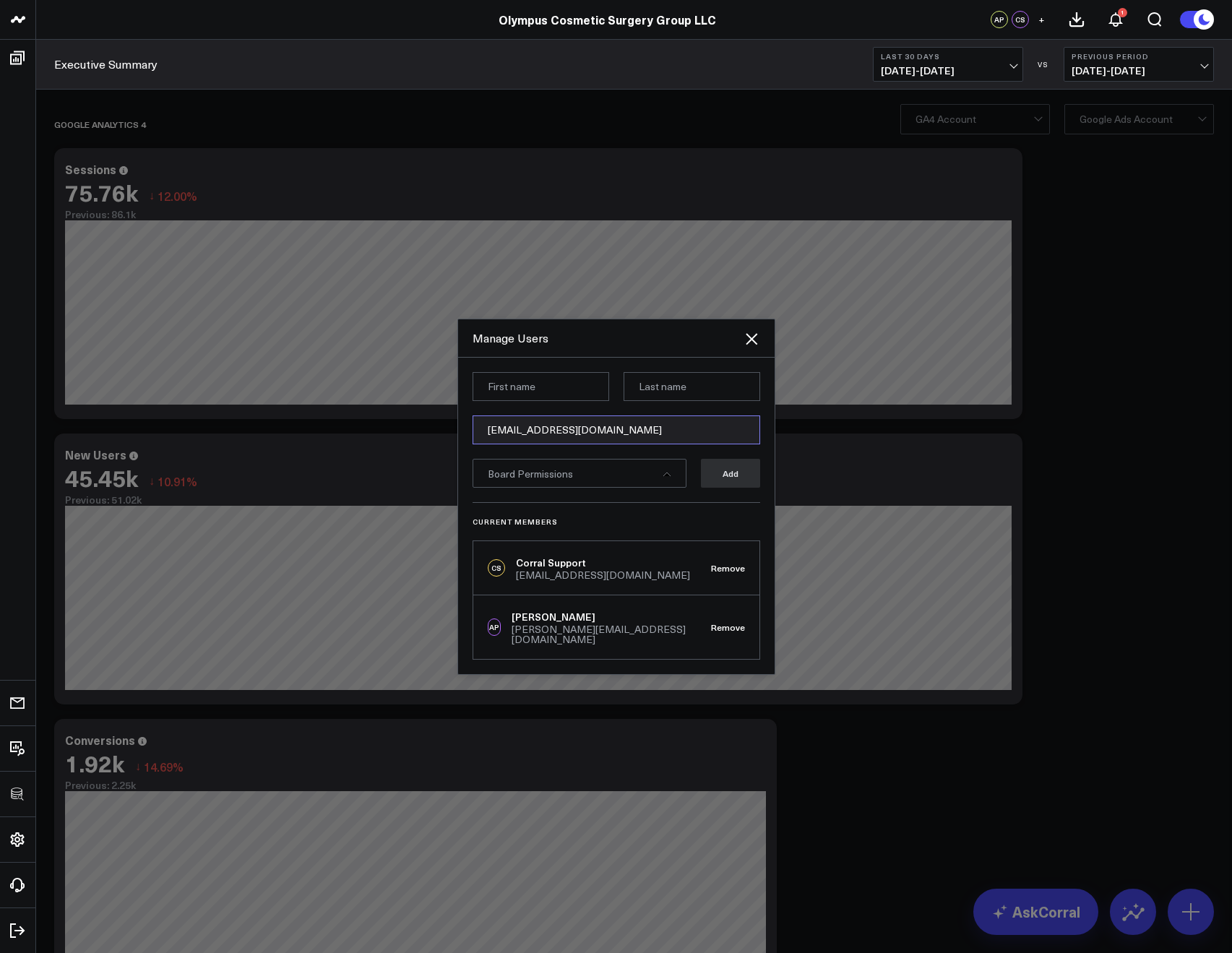
type input "bcook@olympuscosmetic.com"
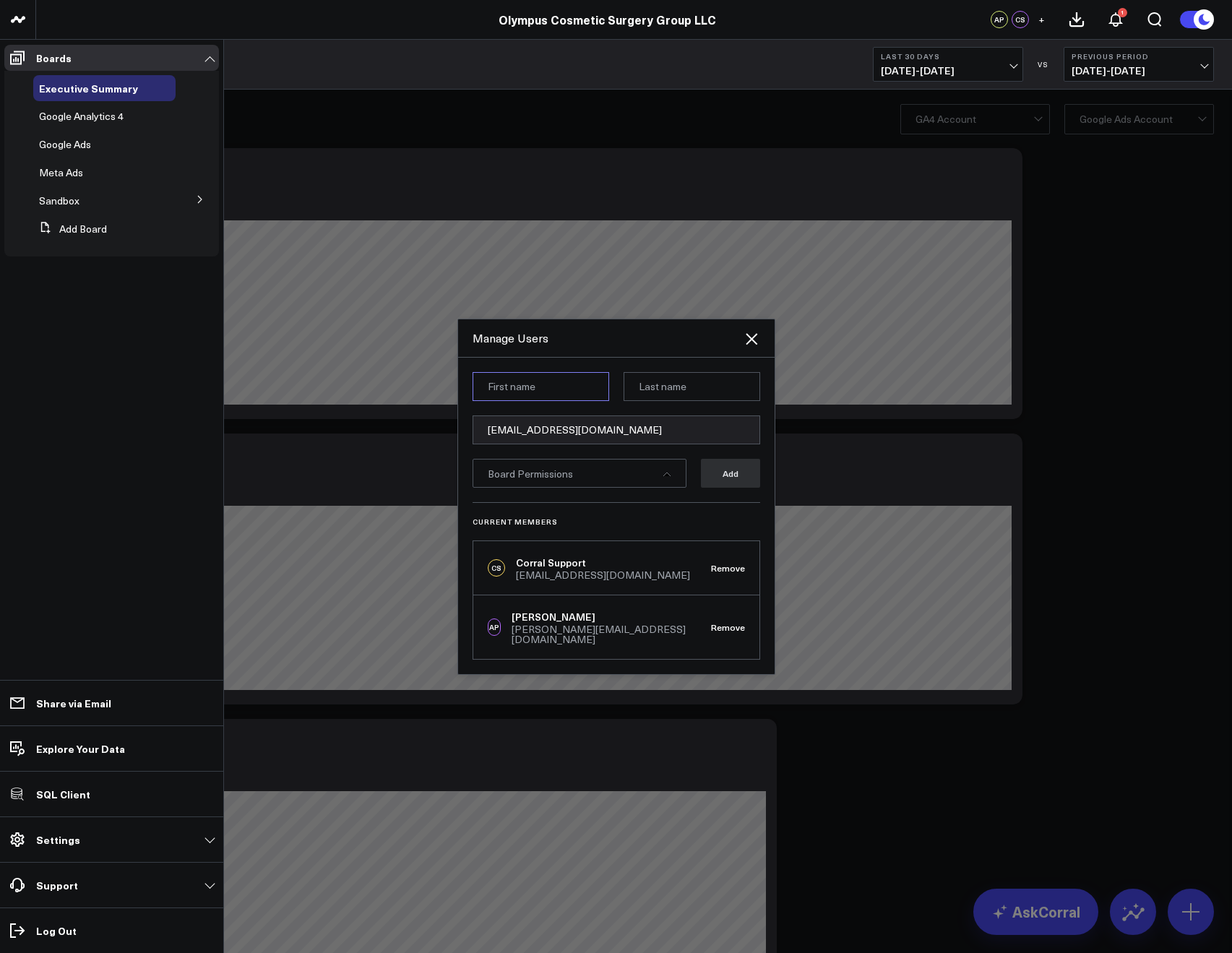
click at [552, 384] on input at bounding box center [540, 387] width 136 height 29
paste input "Ben"
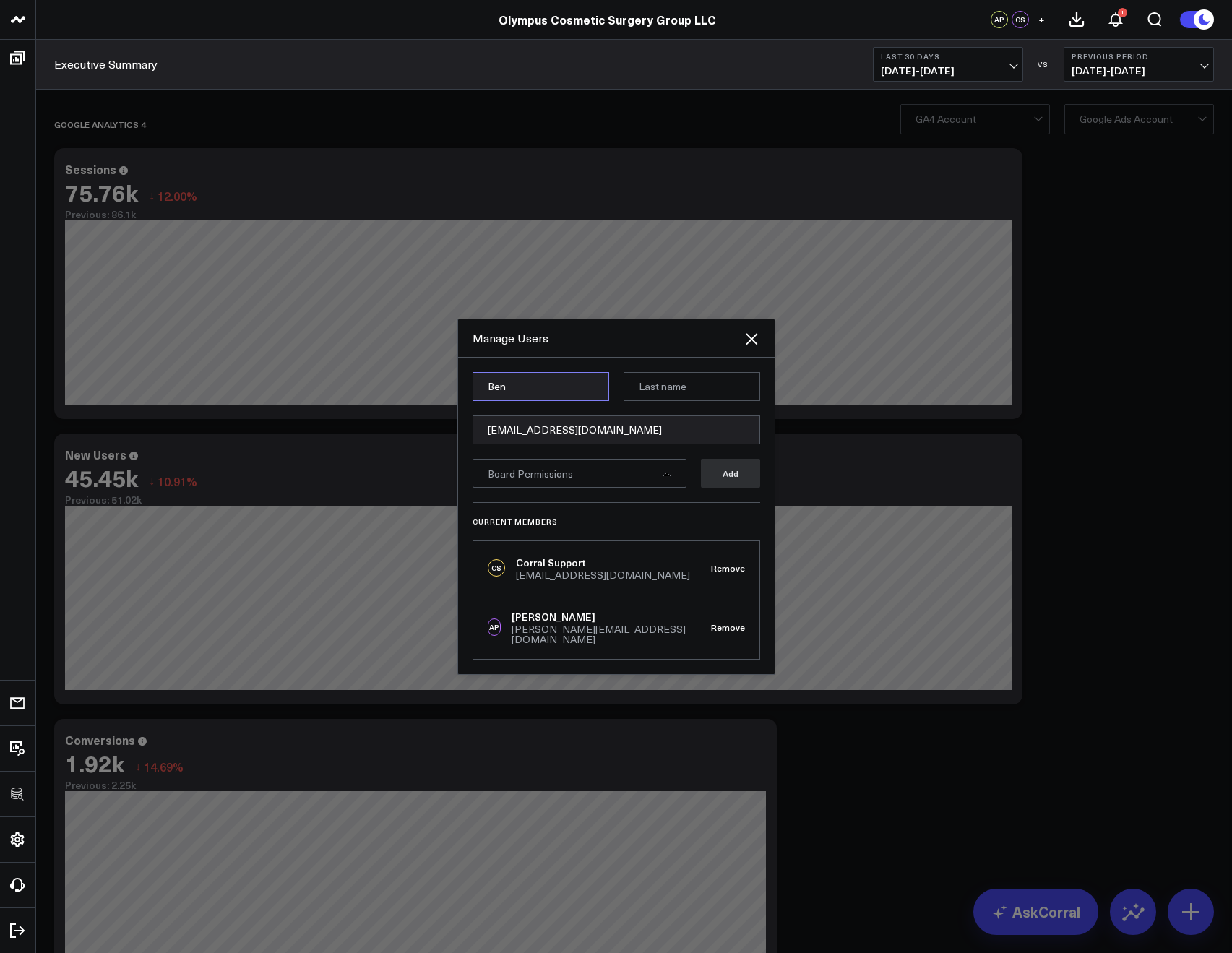
type input "Ben"
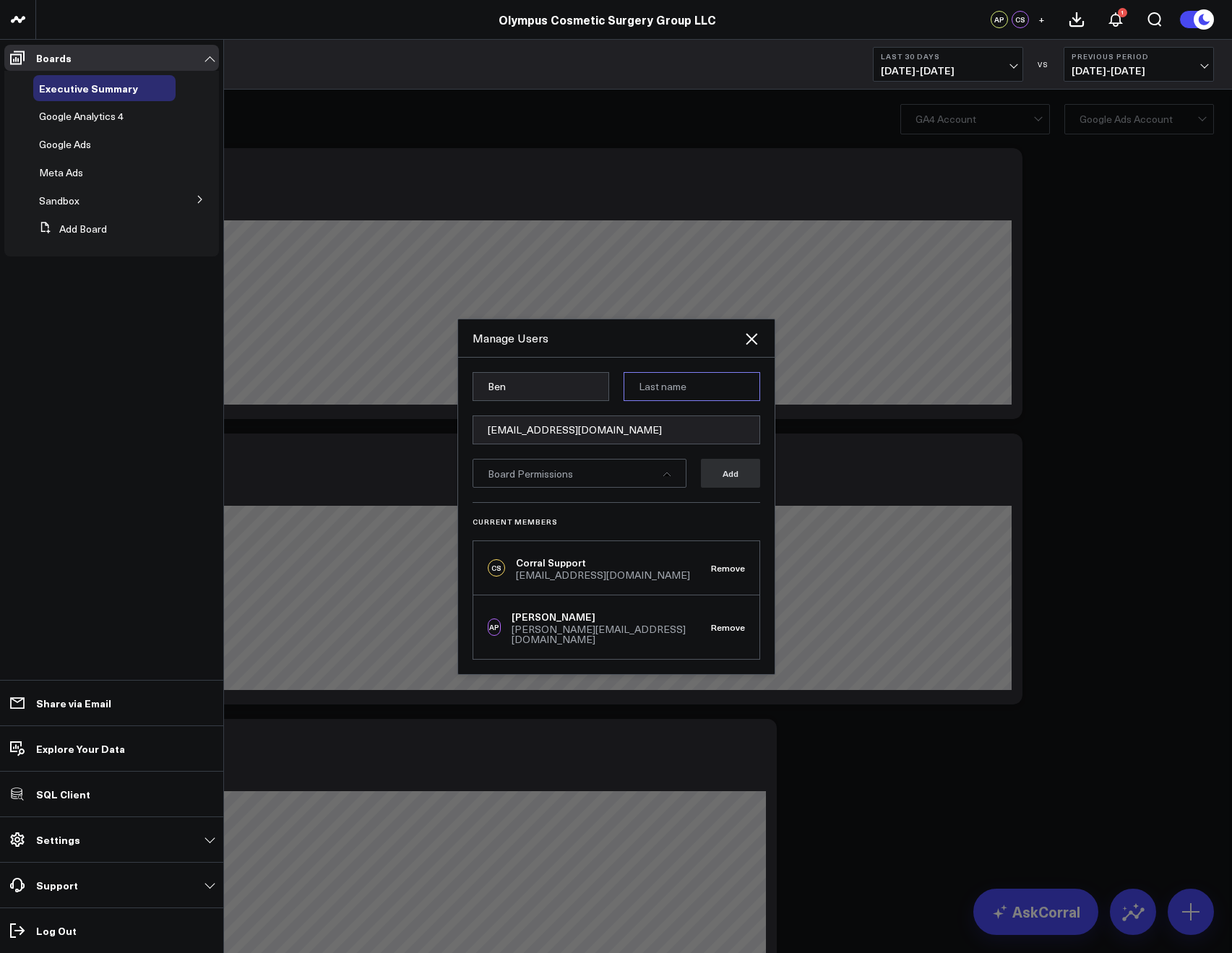
click at [644, 400] on input at bounding box center [691, 387] width 136 height 29
paste input "Cook"
type input "Cook"
click at [594, 487] on div "Board Permissions" at bounding box center [579, 474] width 213 height 29
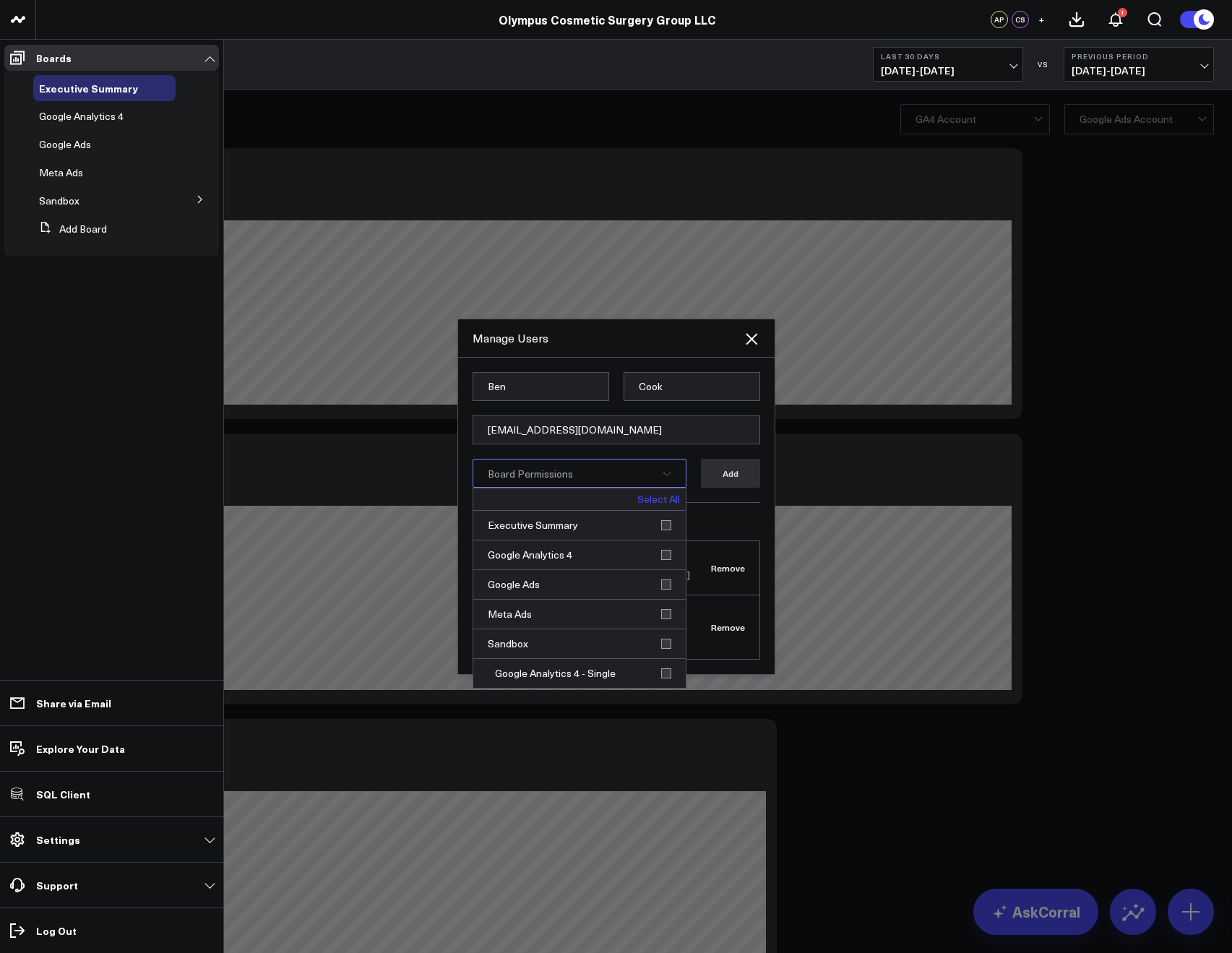
click at [666, 504] on link "Select All" at bounding box center [658, 499] width 43 height 10
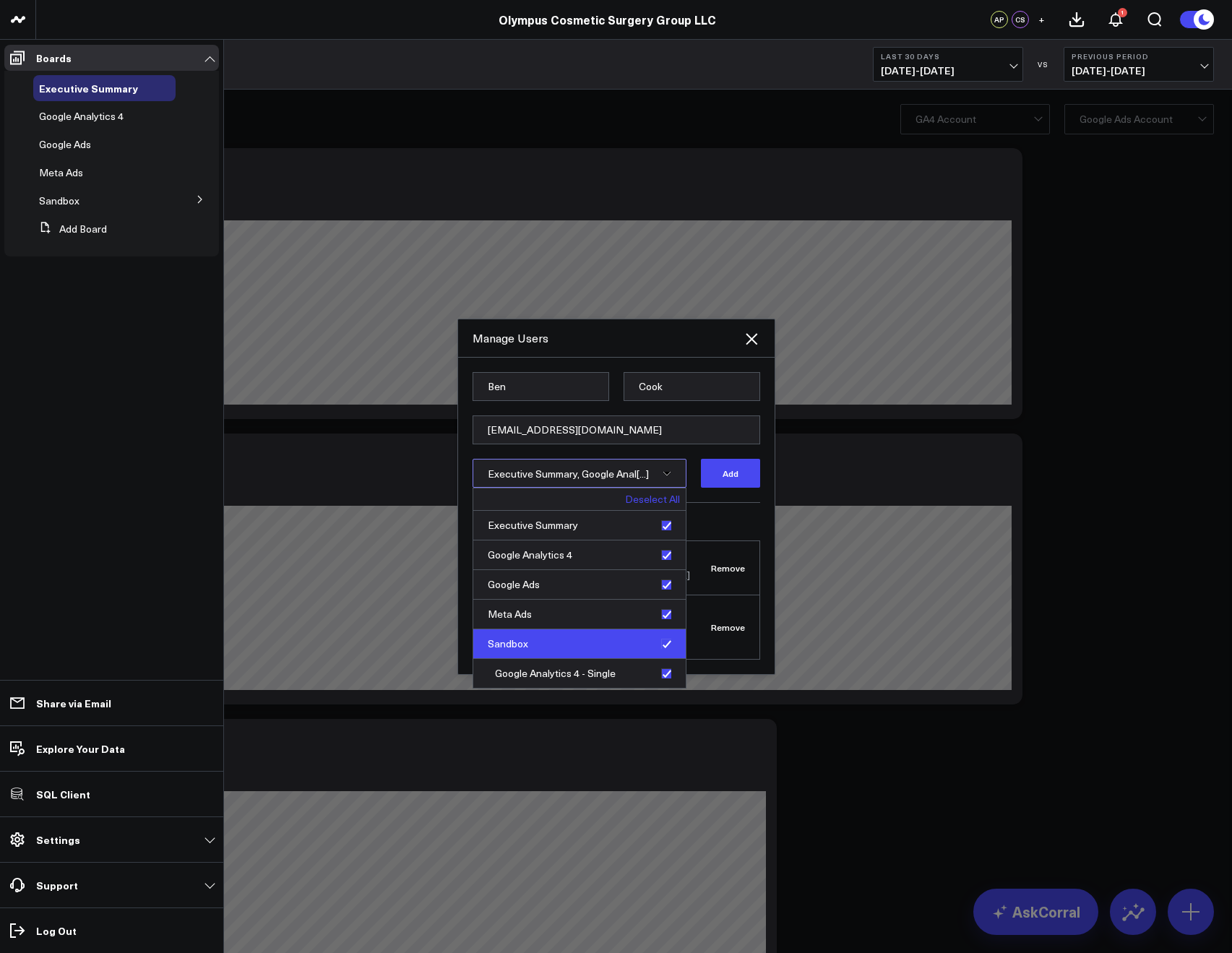
click at [667, 651] on div "Sandbox" at bounding box center [579, 644] width 212 height 30
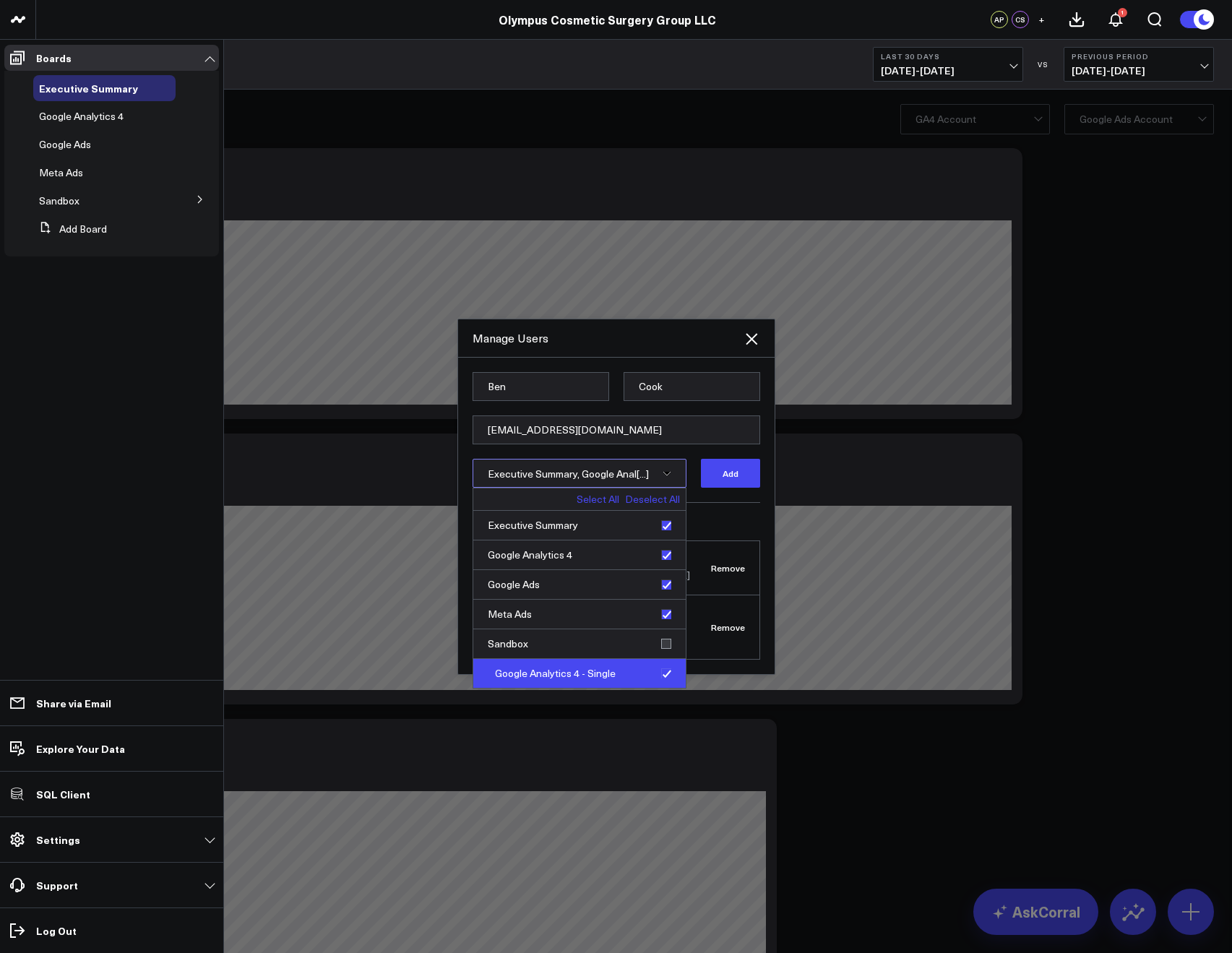
click at [669, 673] on div "Google Analytics 4 - Single" at bounding box center [579, 674] width 212 height 29
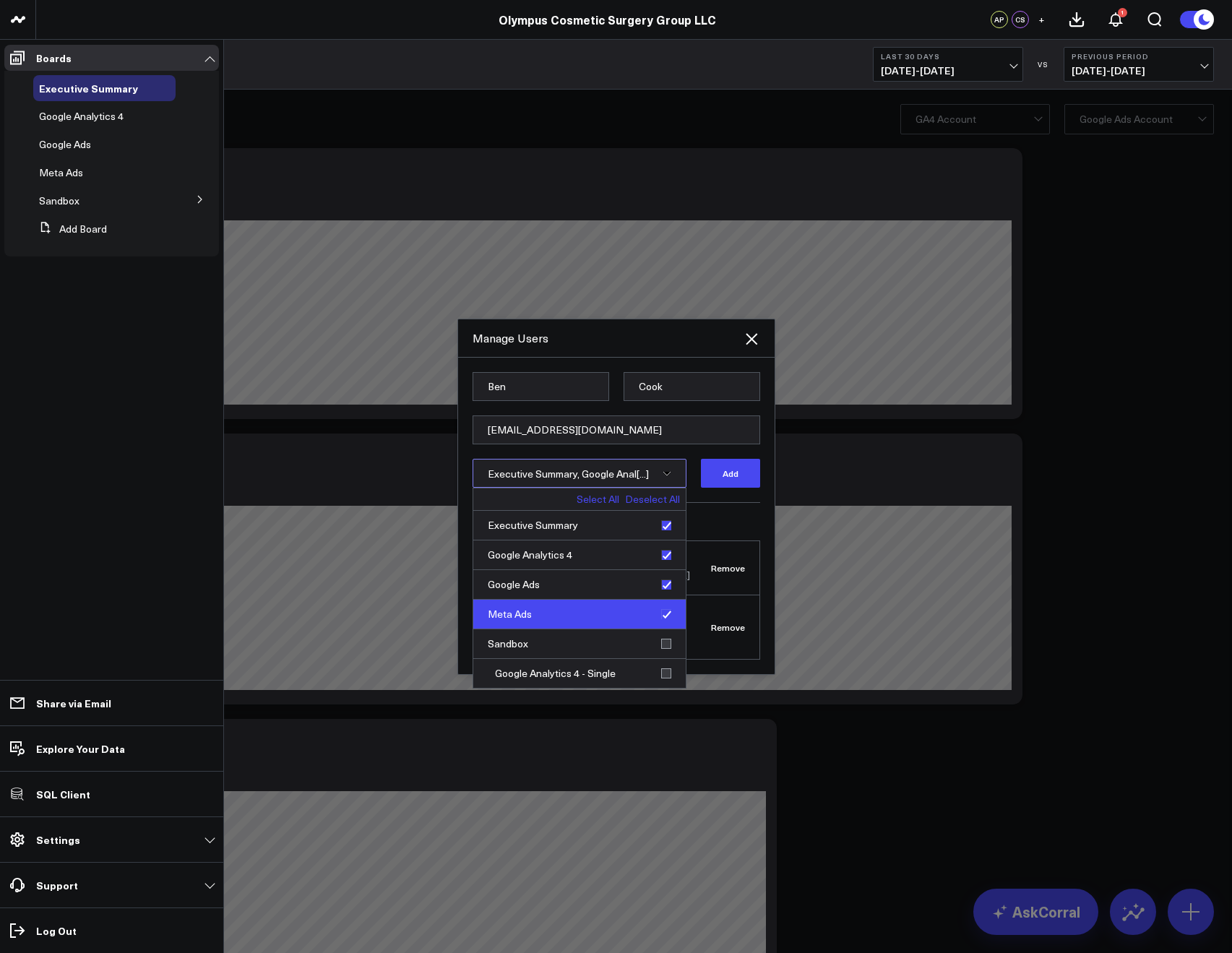
click at [670, 623] on div "Meta Ads" at bounding box center [579, 614] width 212 height 30
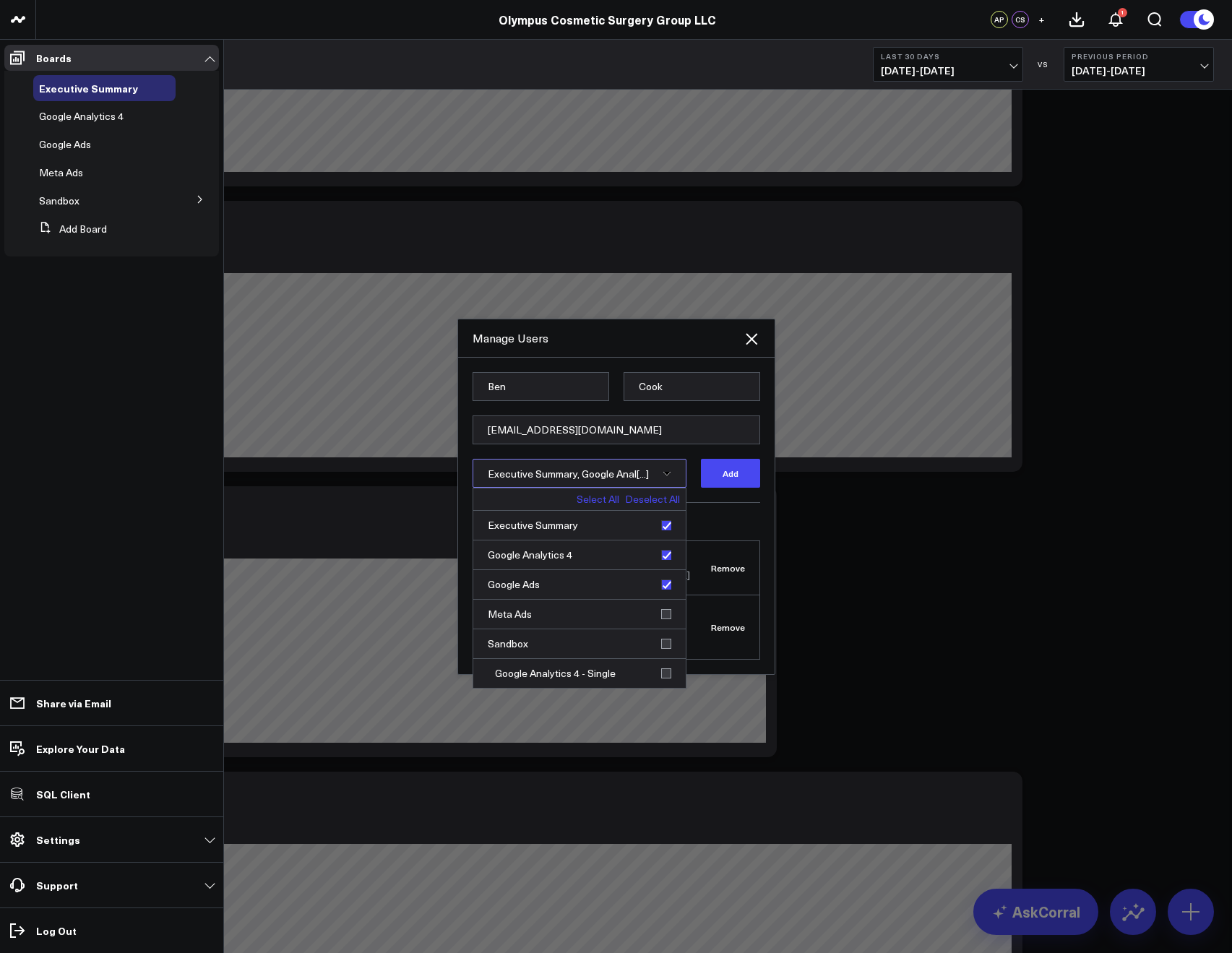
scroll to position [110, 0]
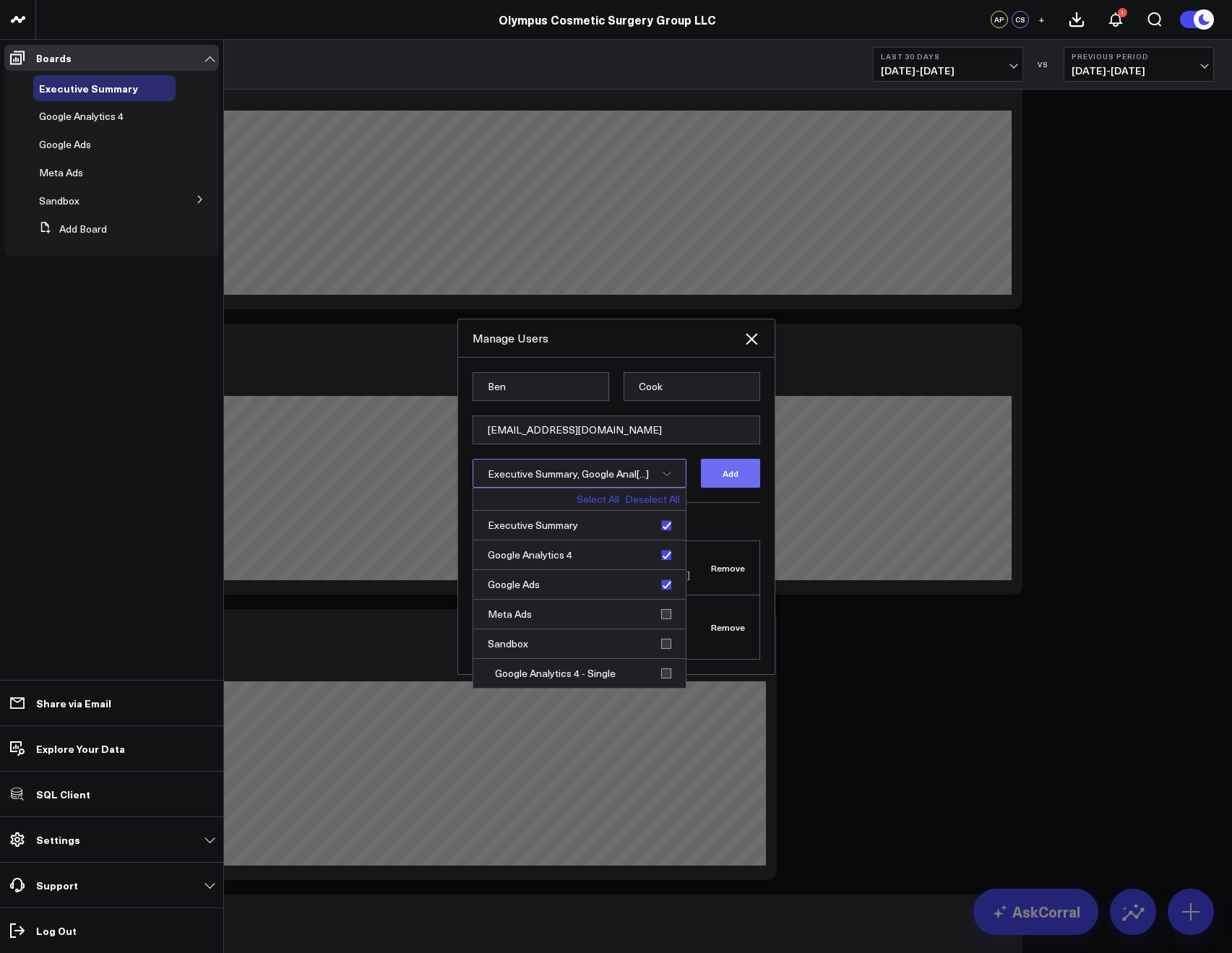
click at [744, 481] on button "Add" at bounding box center [731, 474] width 59 height 29
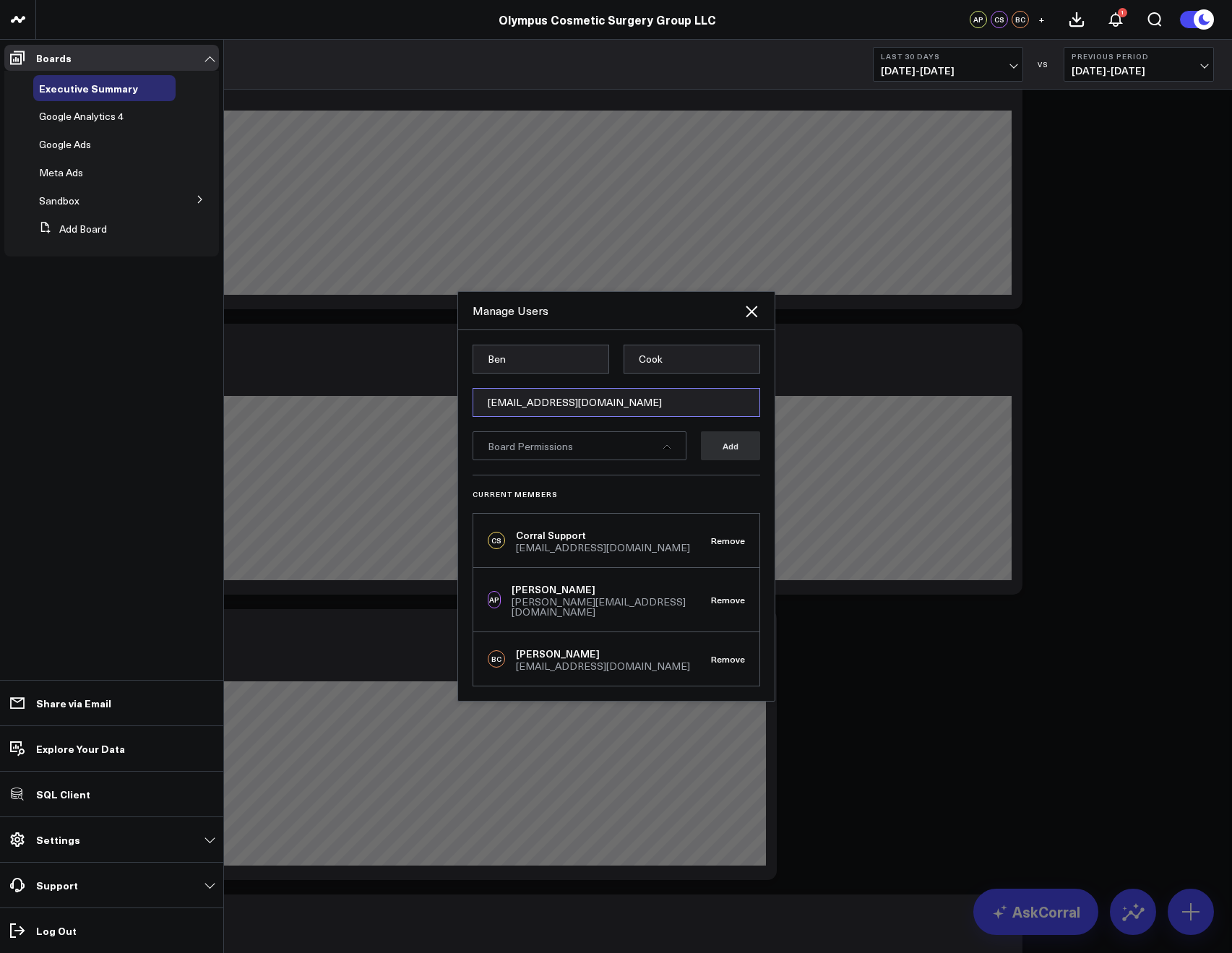
click at [513, 407] on input "bcook@olympuscosmetic.com" at bounding box center [616, 402] width 288 height 29
paste input "bell@olympuscosmetic.com"
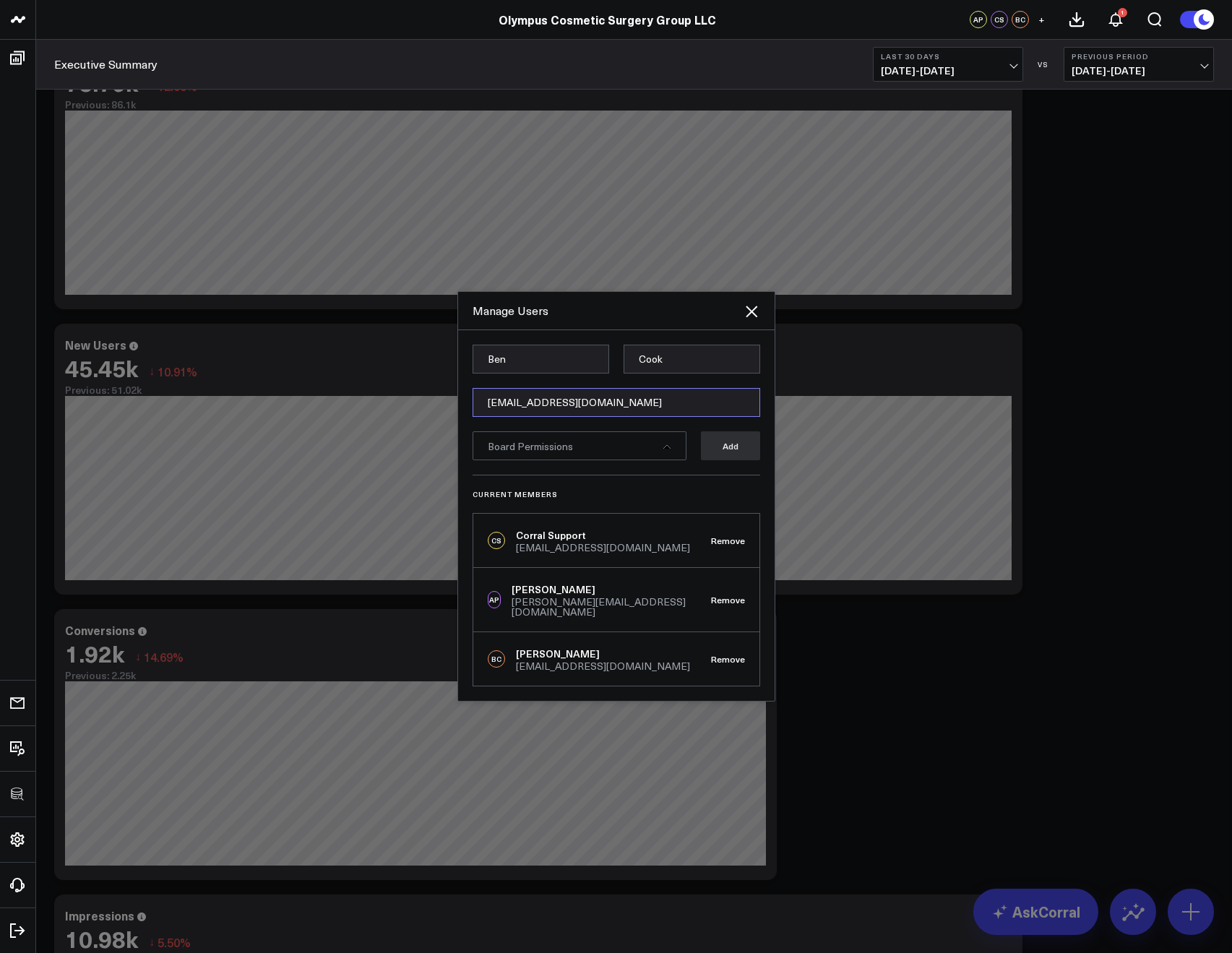
type input "bell@olympuscosmetic.com"
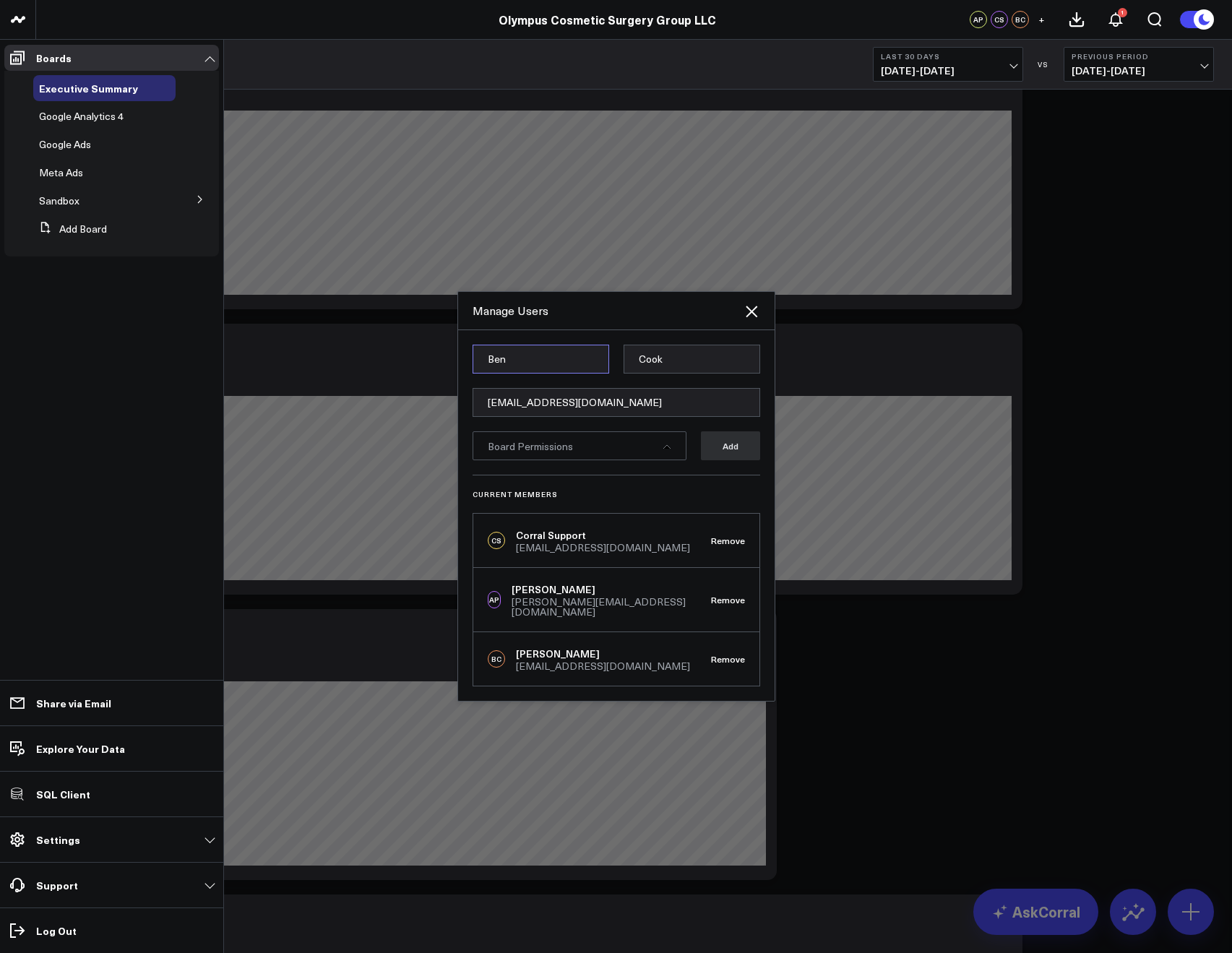
click at [549, 372] on input "Ben" at bounding box center [540, 359] width 136 height 29
paste input "Bryce"
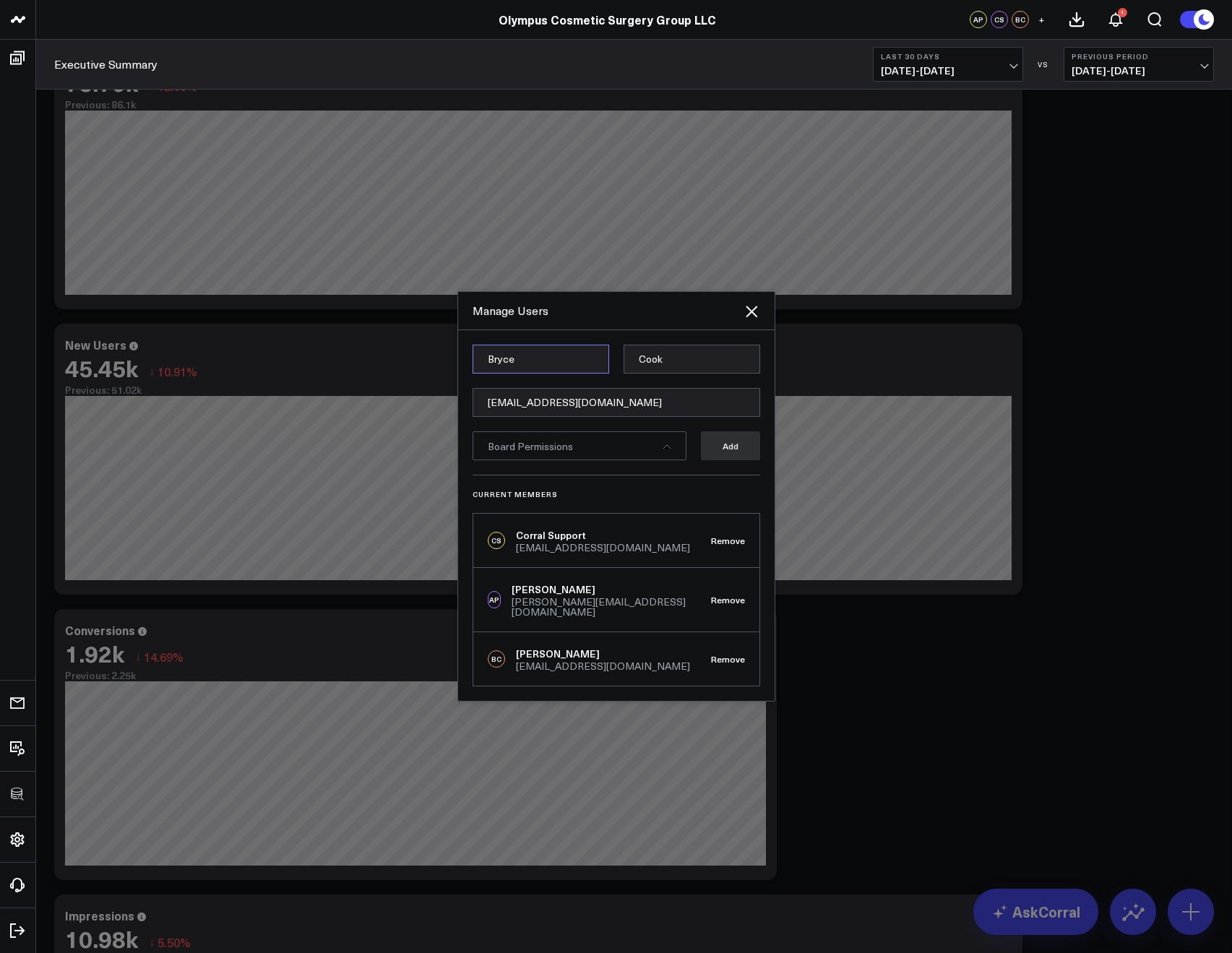
type input "Bryce"
click at [653, 363] on input "Cook" at bounding box center [691, 359] width 136 height 29
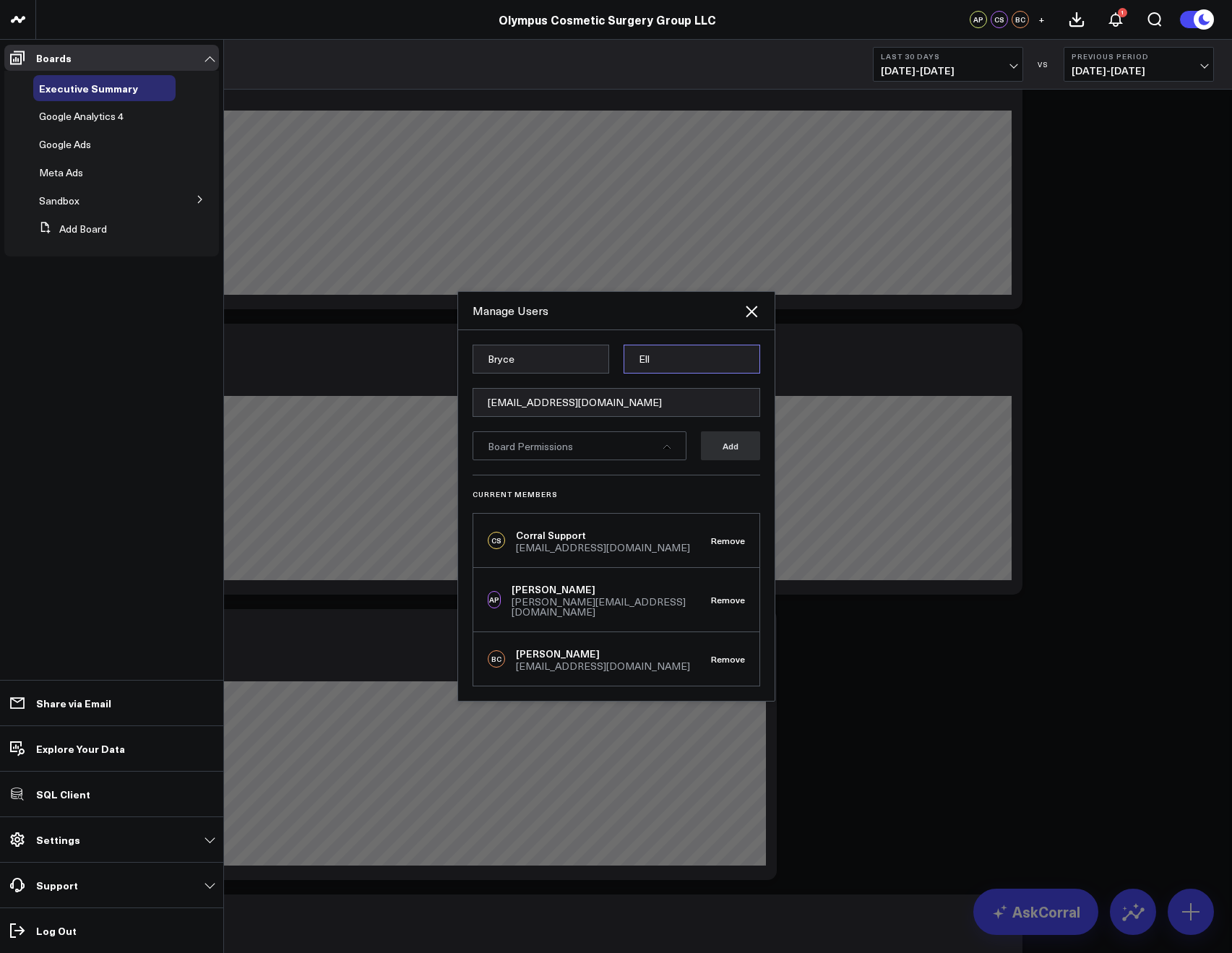
type input "Ell"
click at [599, 460] on div "Board Permissions" at bounding box center [579, 446] width 213 height 29
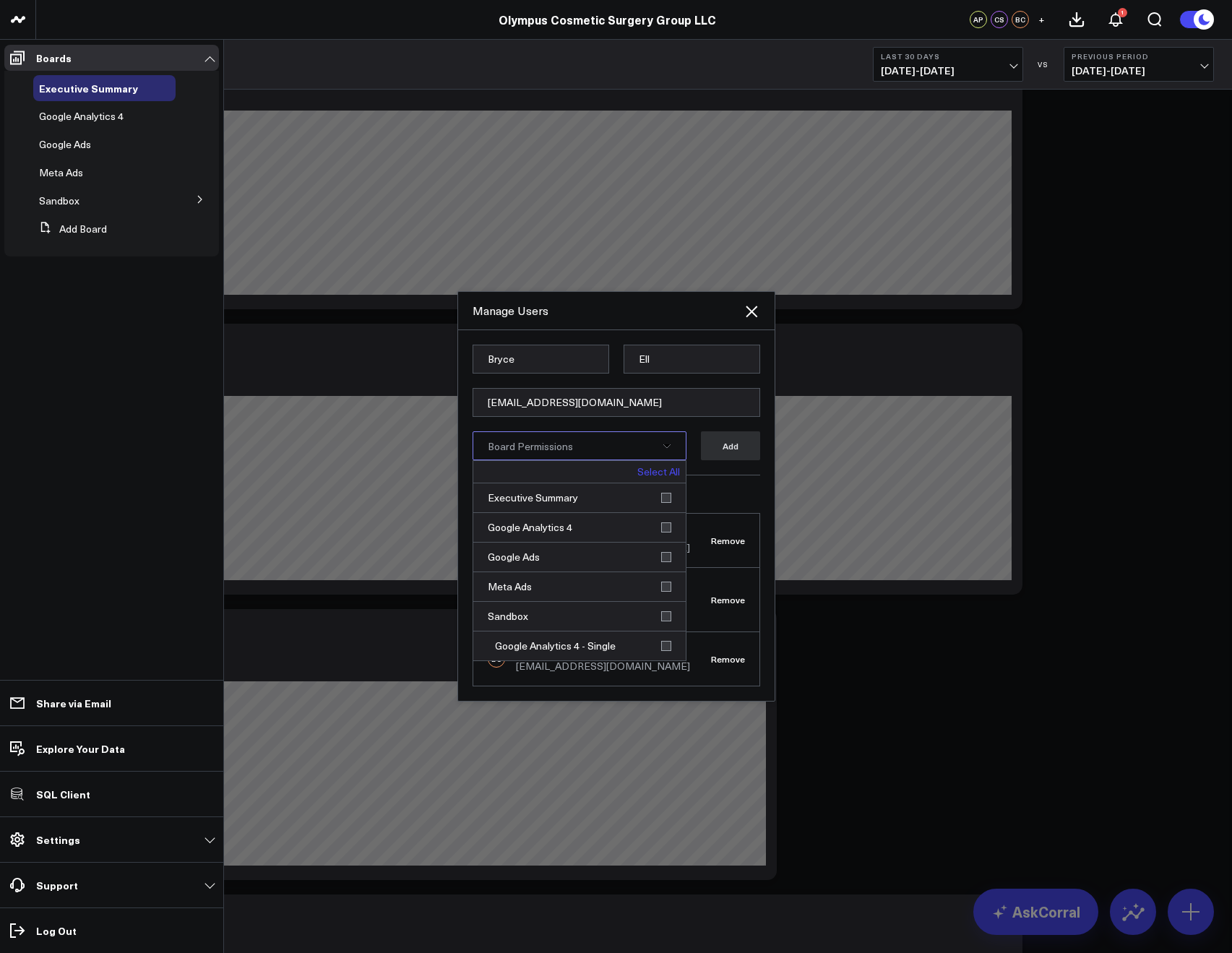
click at [663, 475] on link "Select All" at bounding box center [658, 472] width 43 height 10
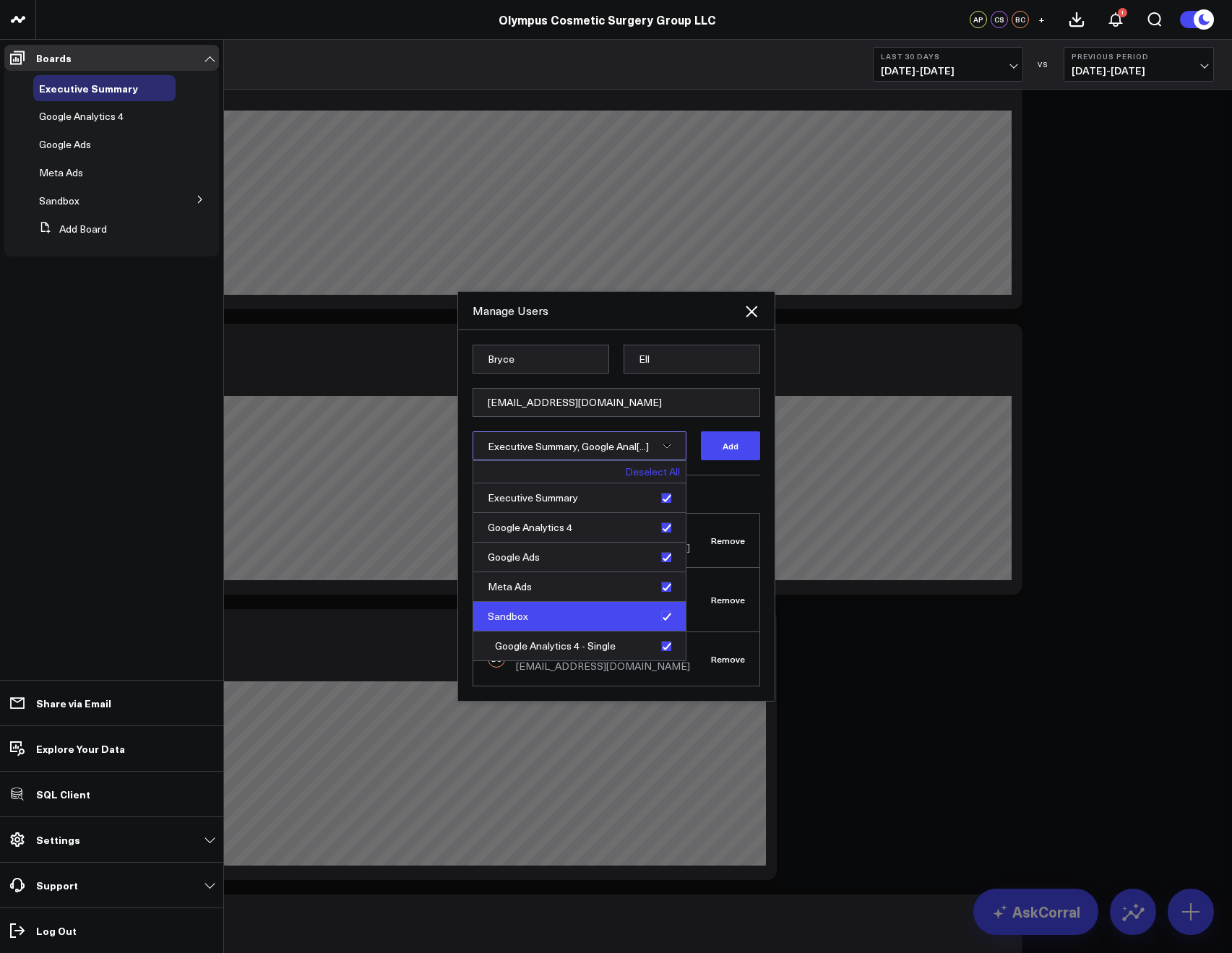
click at [664, 618] on div "Sandbox" at bounding box center [579, 617] width 212 height 30
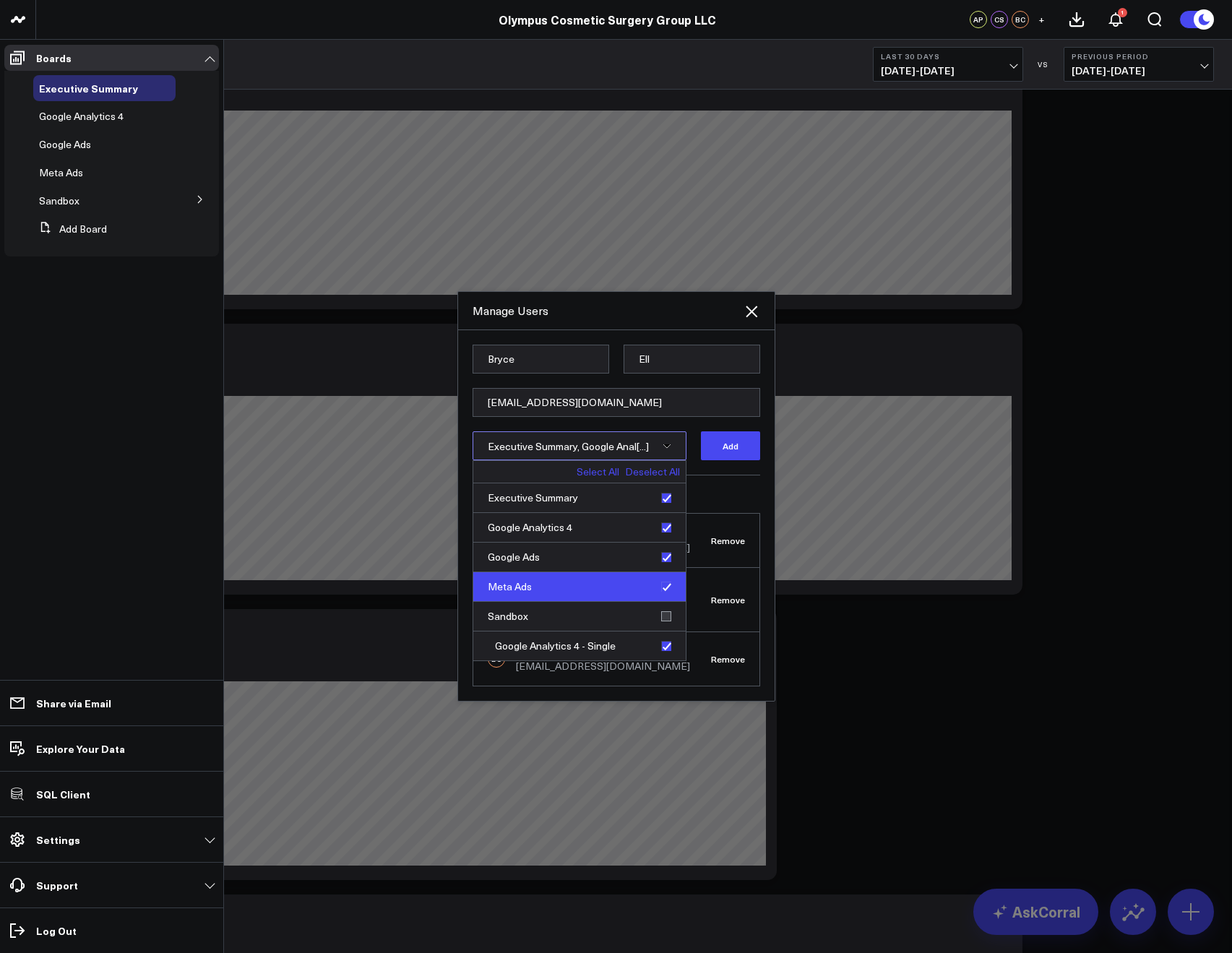
click at [663, 599] on div "Meta Ads" at bounding box center [579, 587] width 212 height 30
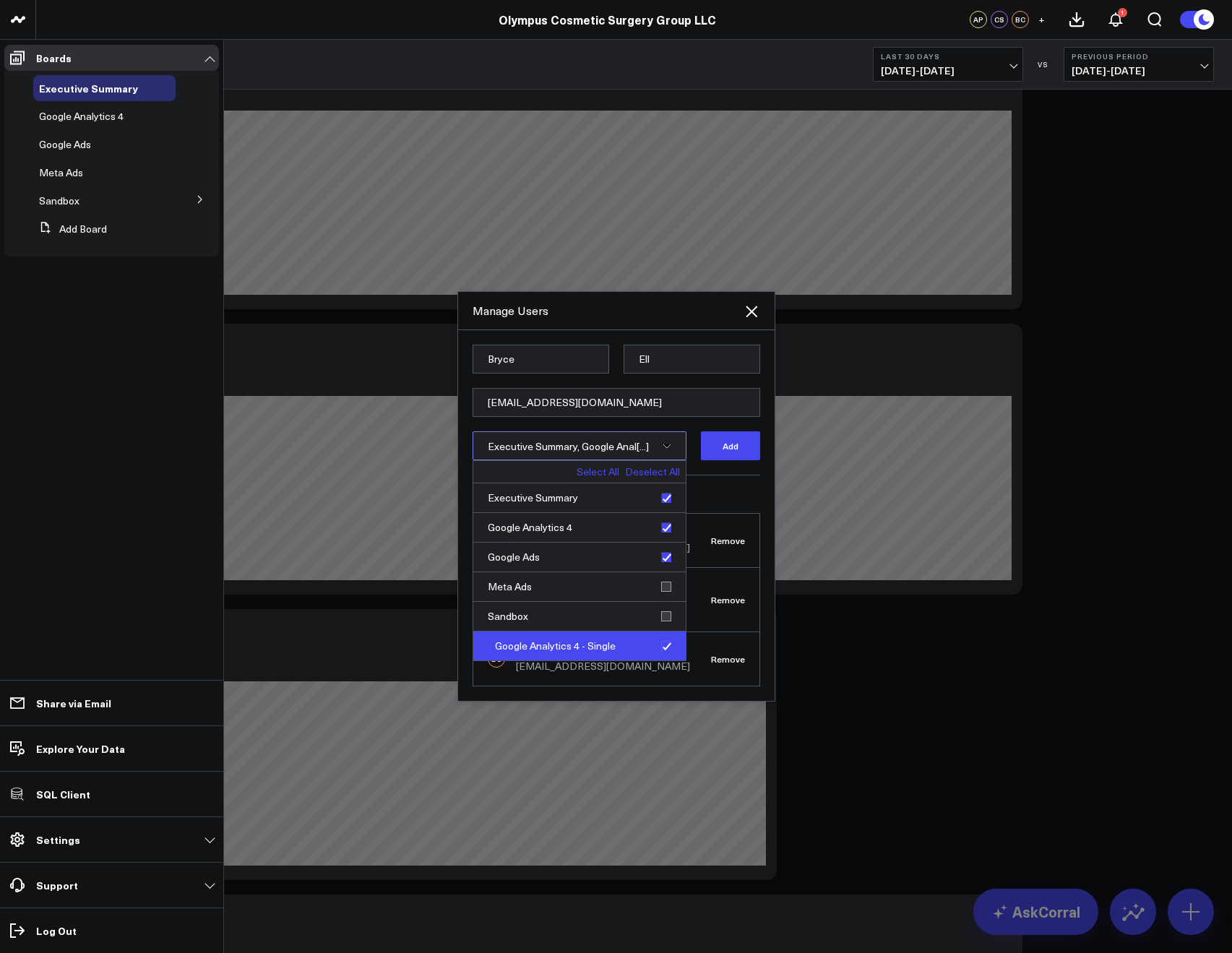
click at [665, 659] on div "Google Analytics 4 - Single" at bounding box center [579, 646] width 212 height 29
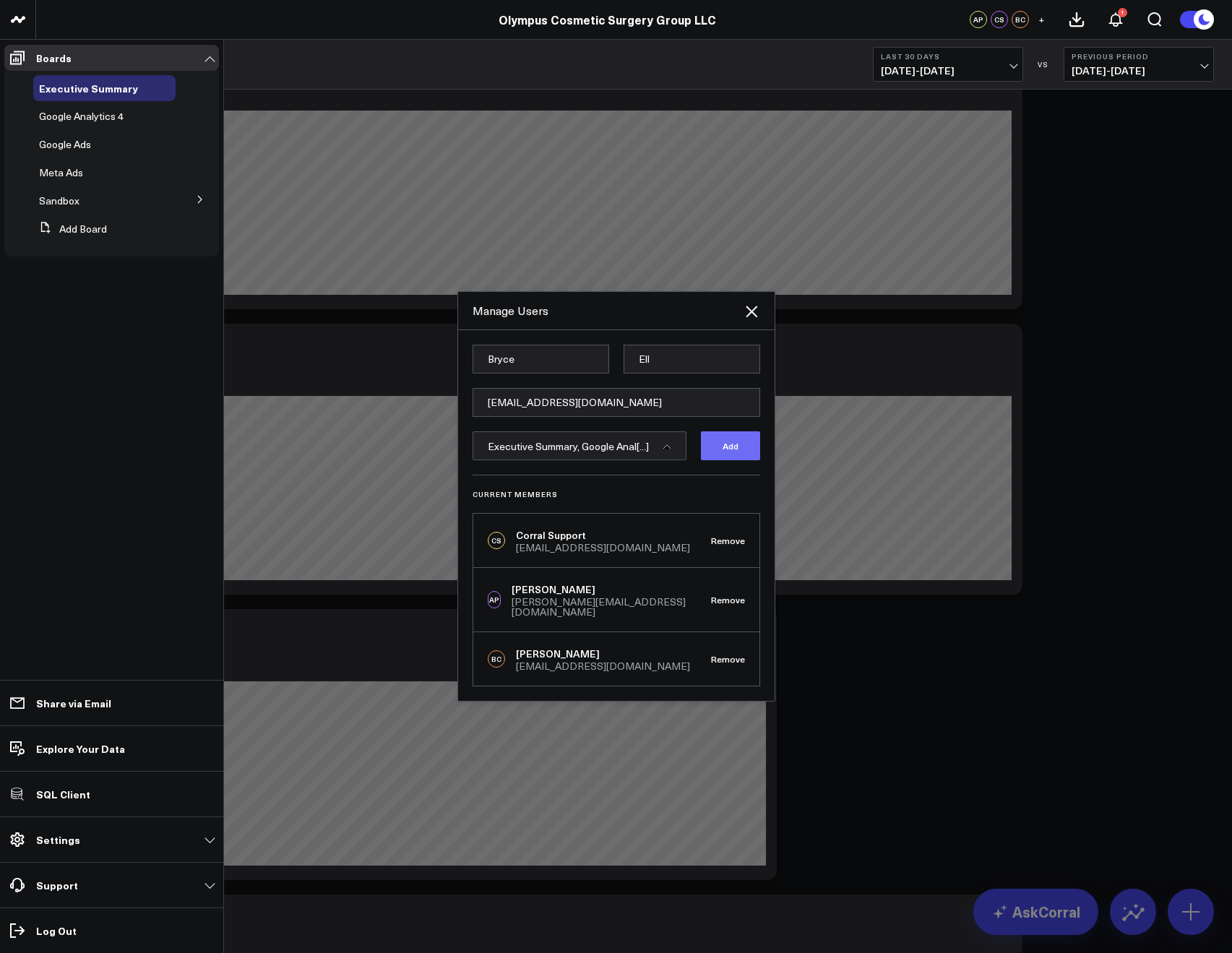
click at [721, 460] on button "Add" at bounding box center [731, 446] width 59 height 29
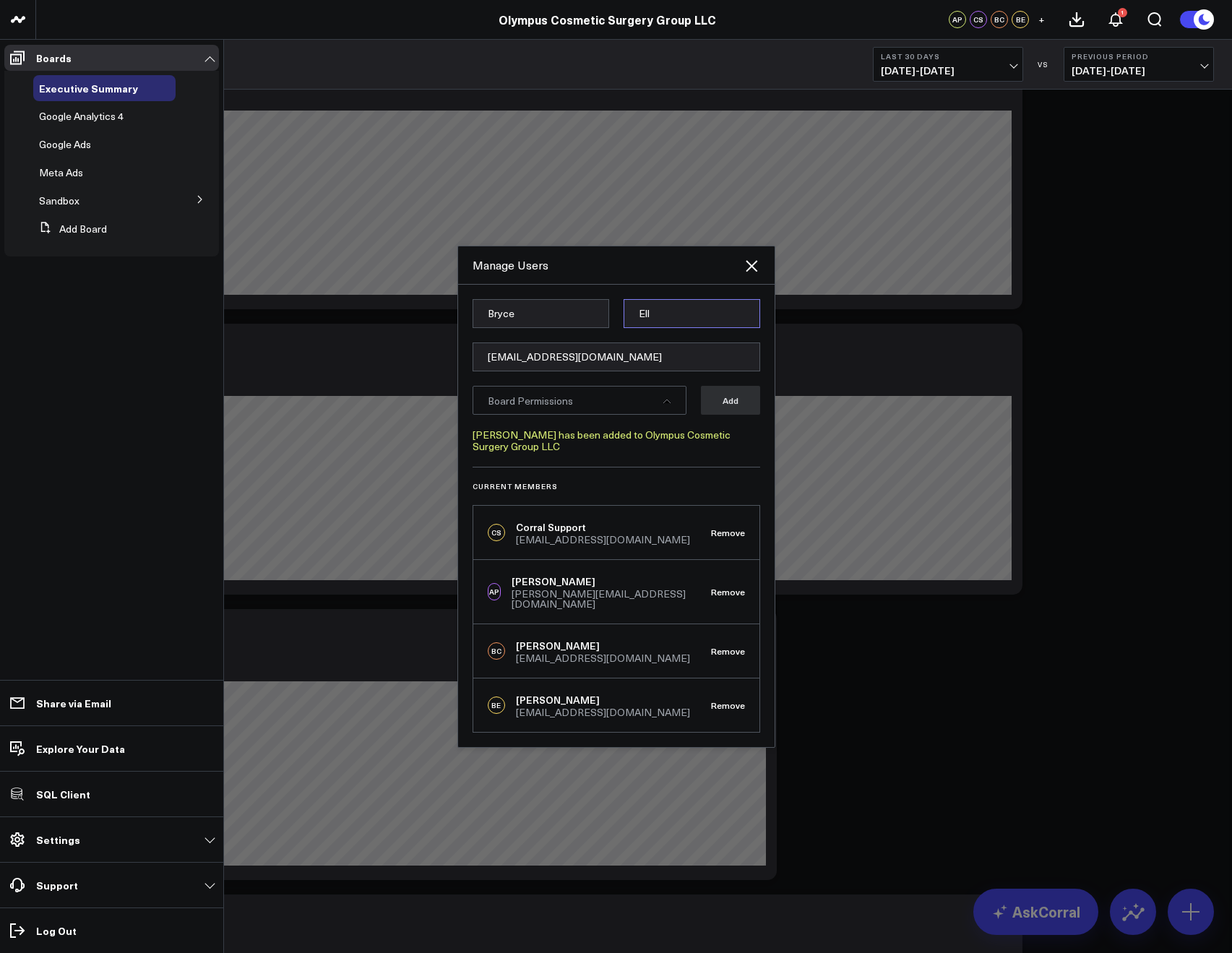
click at [751, 304] on input "Ell" at bounding box center [691, 314] width 136 height 29
click at [754, 272] on icon at bounding box center [752, 266] width 11 height 11
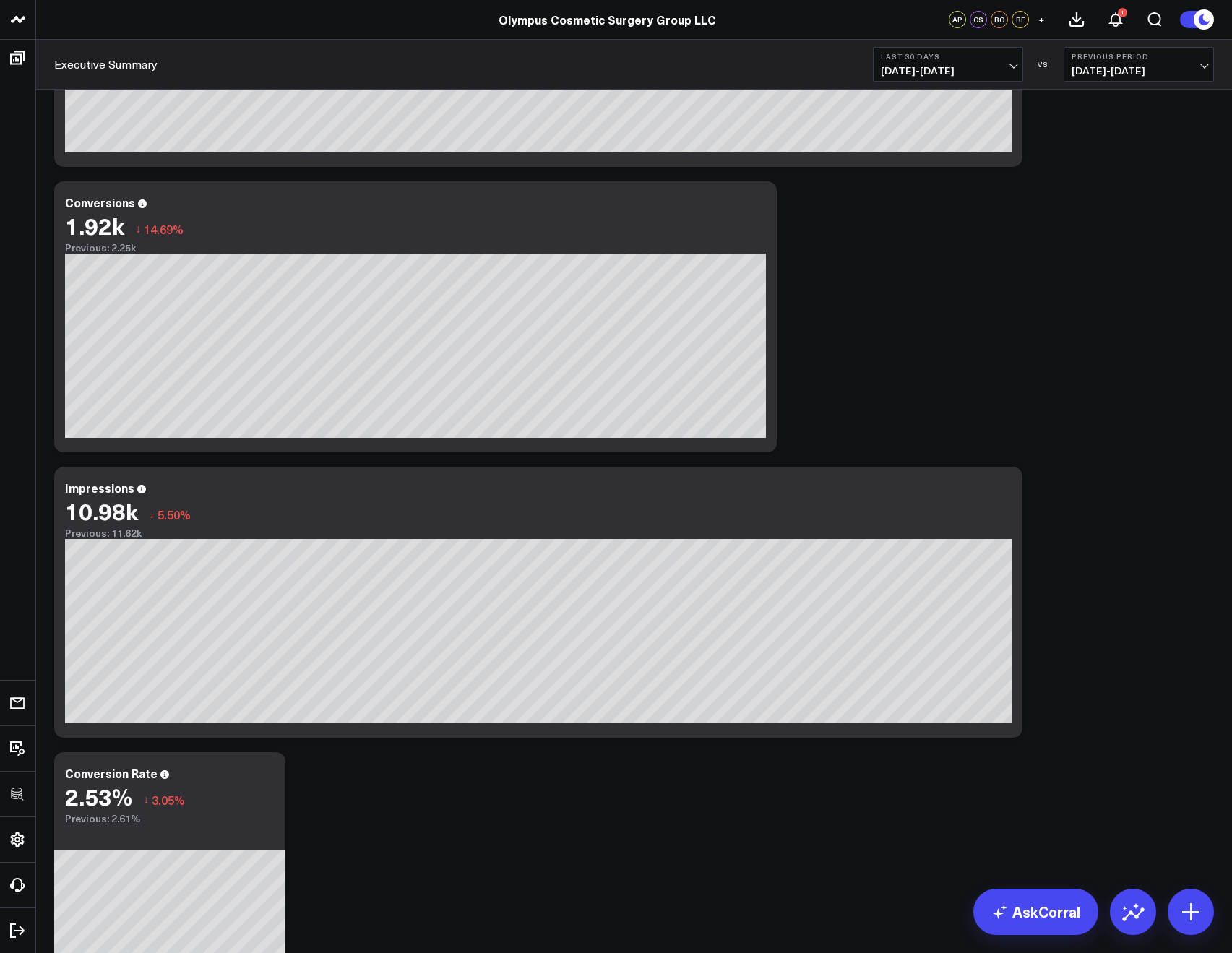
scroll to position [530, 0]
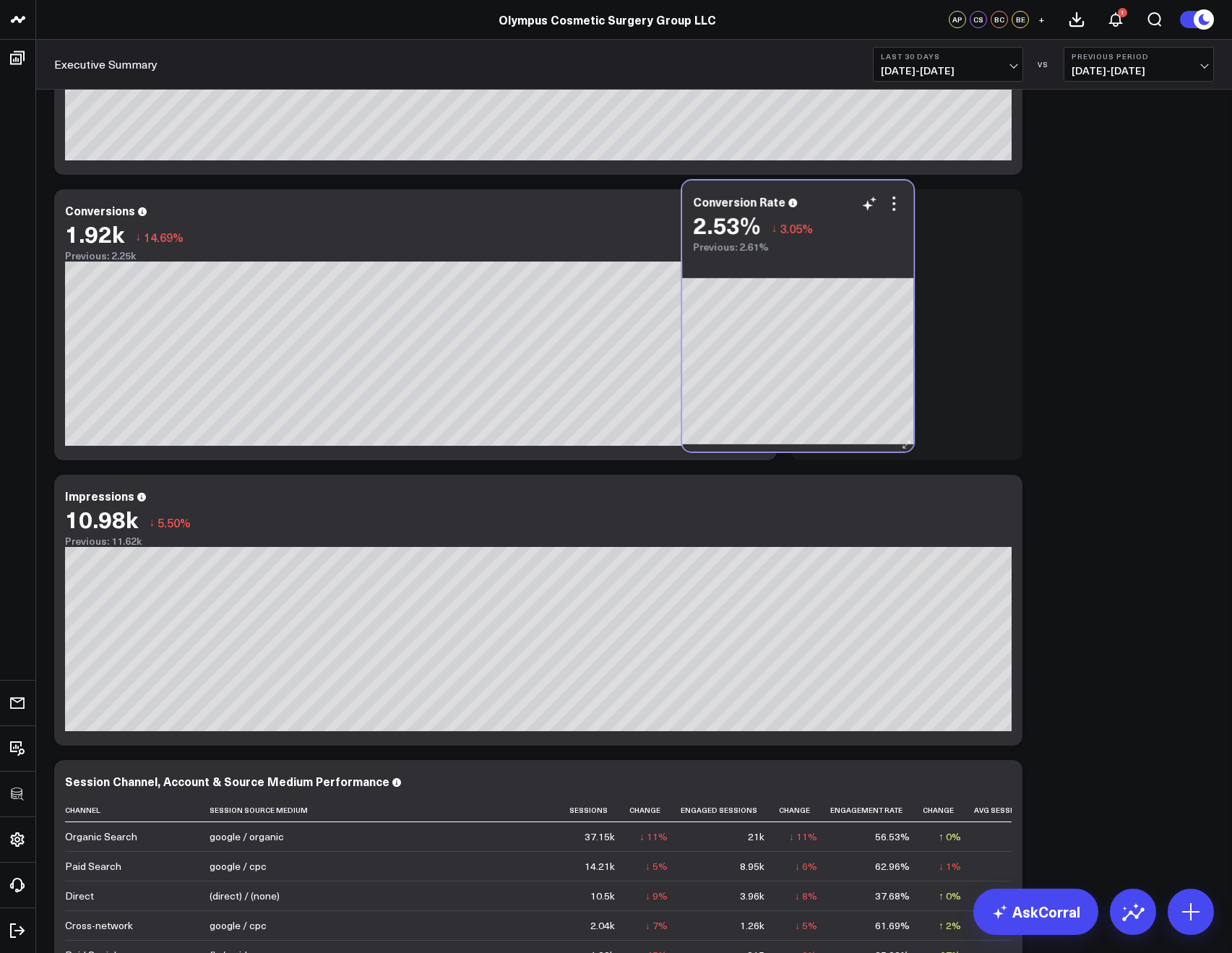
drag, startPoint x: 232, startPoint y: 830, endPoint x: 866, endPoint y: 250, distance: 859.3
click at [866, 250] on div "Previous: 2.61%" at bounding box center [798, 247] width 210 height 11
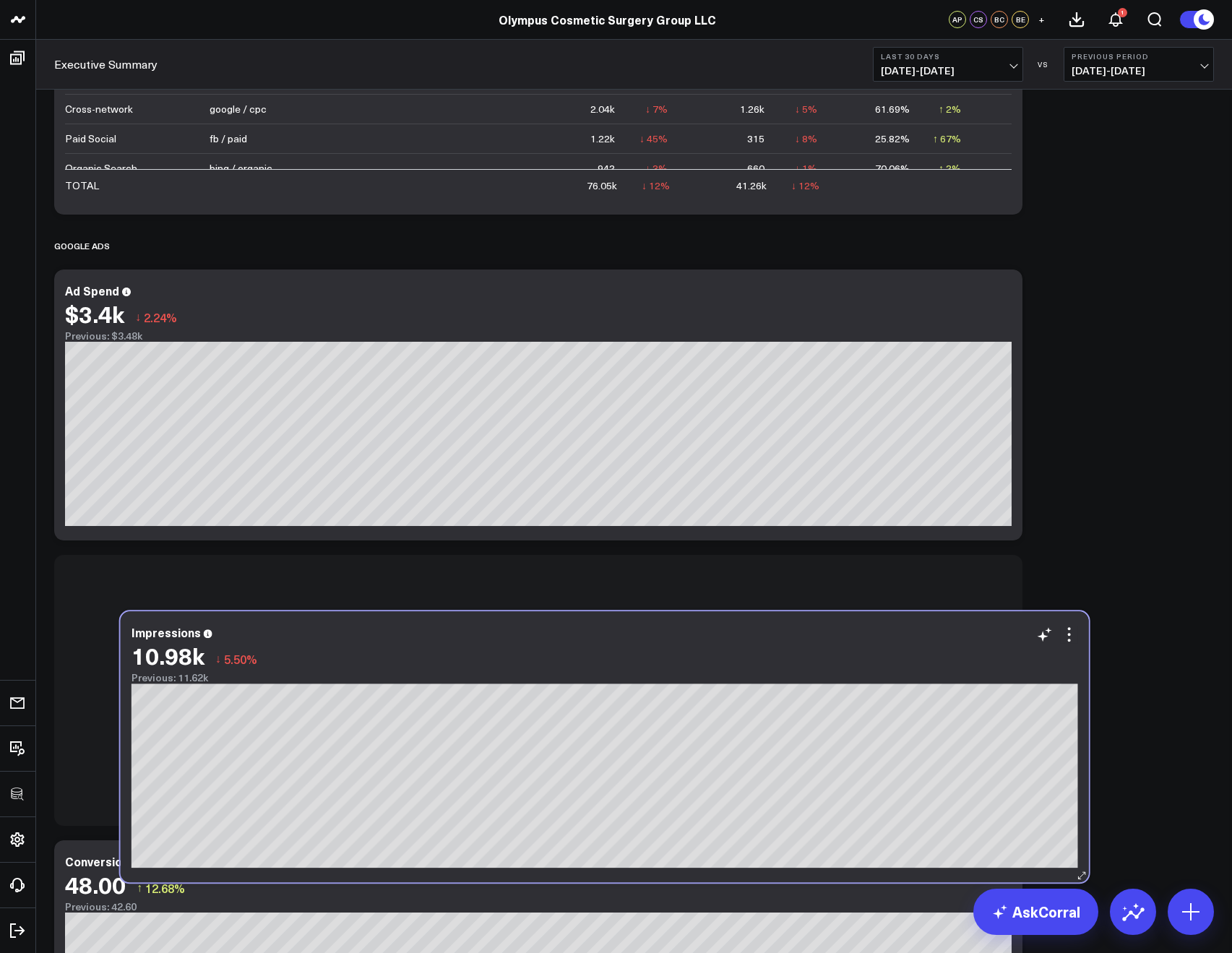
scroll to position [1195, 0]
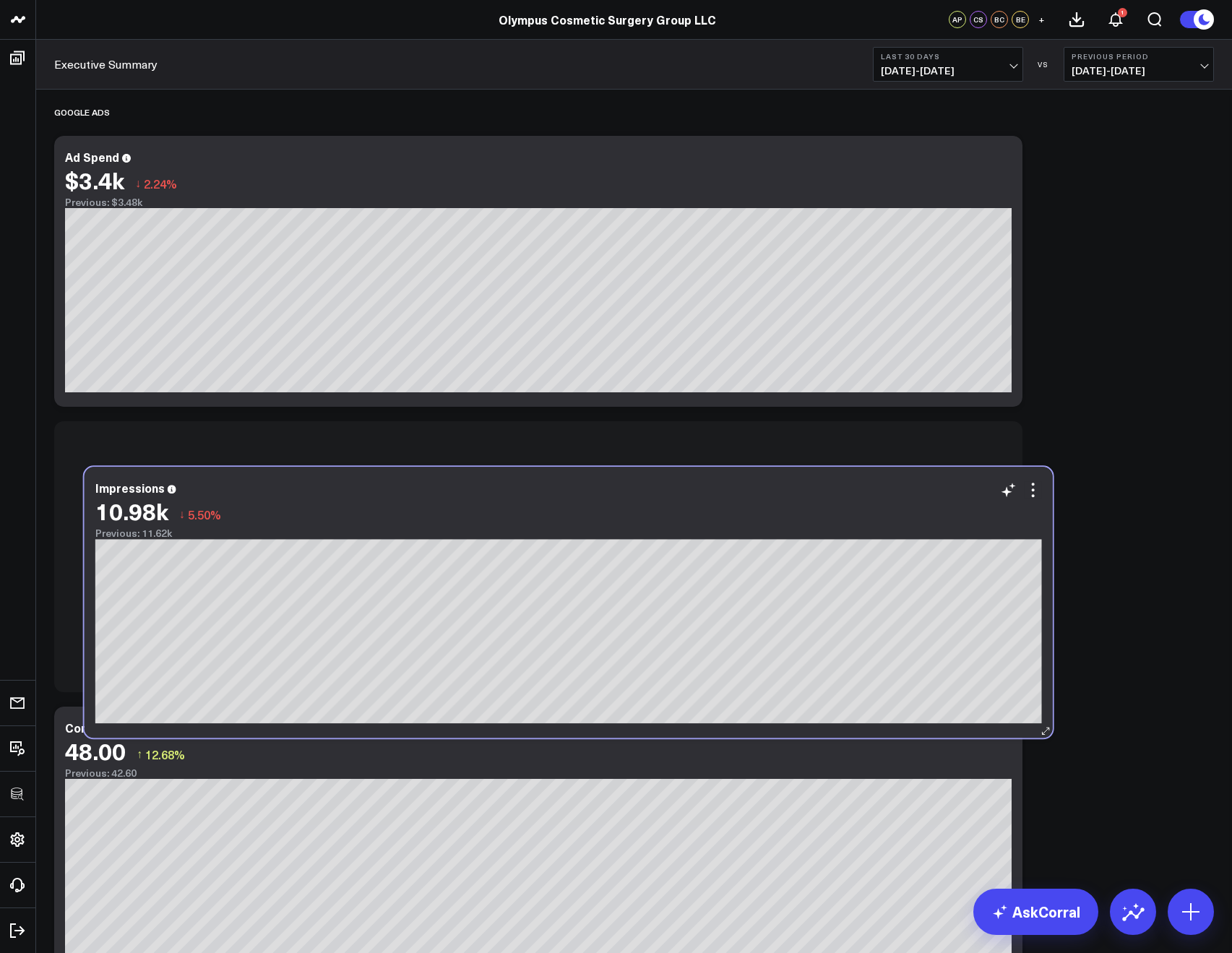
drag, startPoint x: 631, startPoint y: 465, endPoint x: 661, endPoint y: 476, distance: 32.0
click at [661, 476] on div "Impressions 10.98k ↓ 5.50% Previous: 11.62k" at bounding box center [569, 602] width 968 height 271
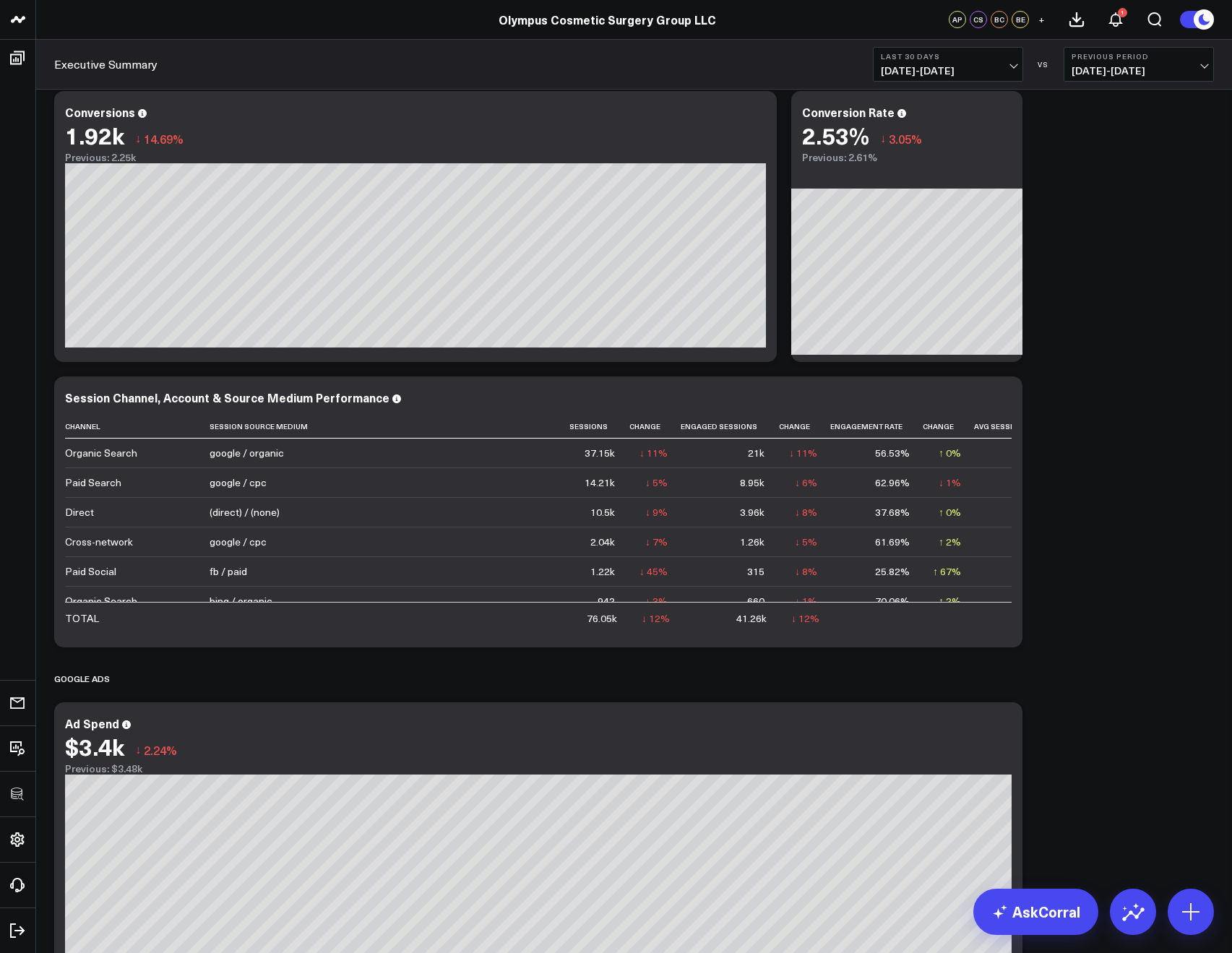
scroll to position [0, 0]
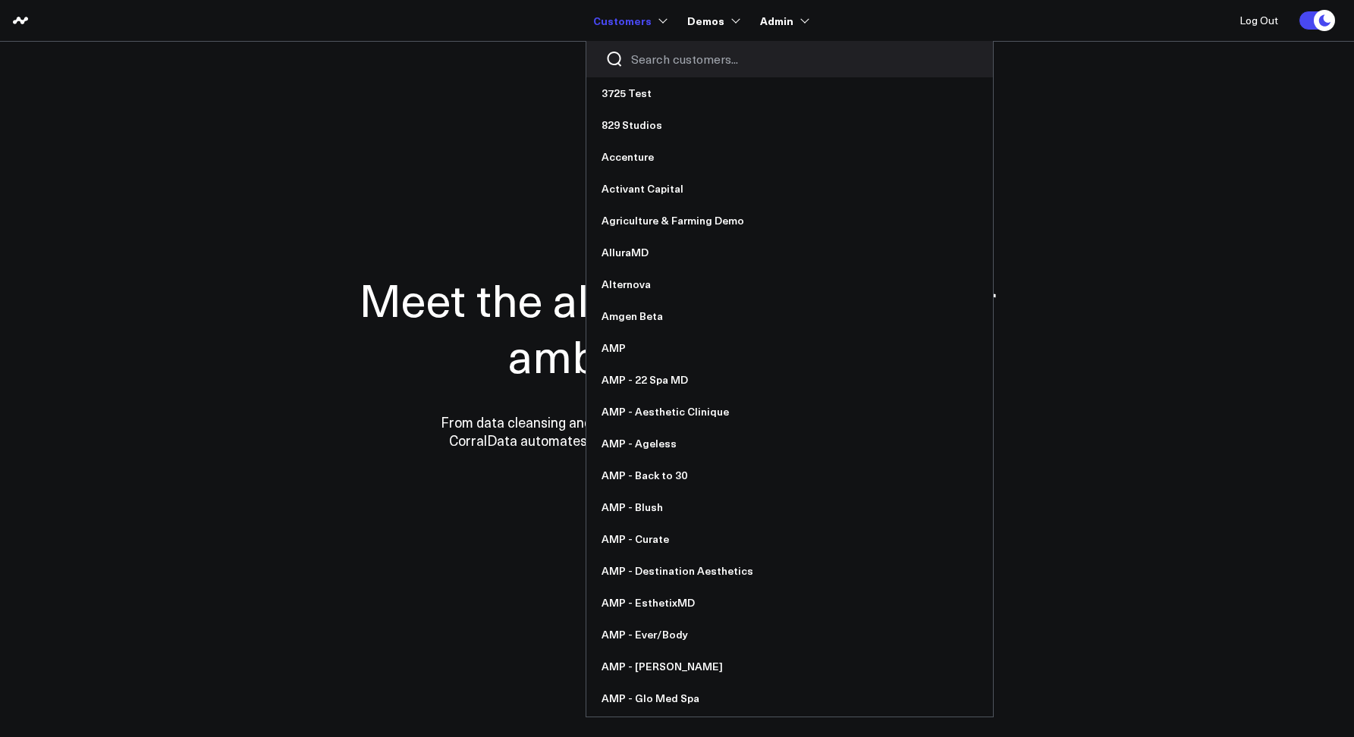
click at [661, 60] on input "Search customers input" at bounding box center [802, 59] width 343 height 17
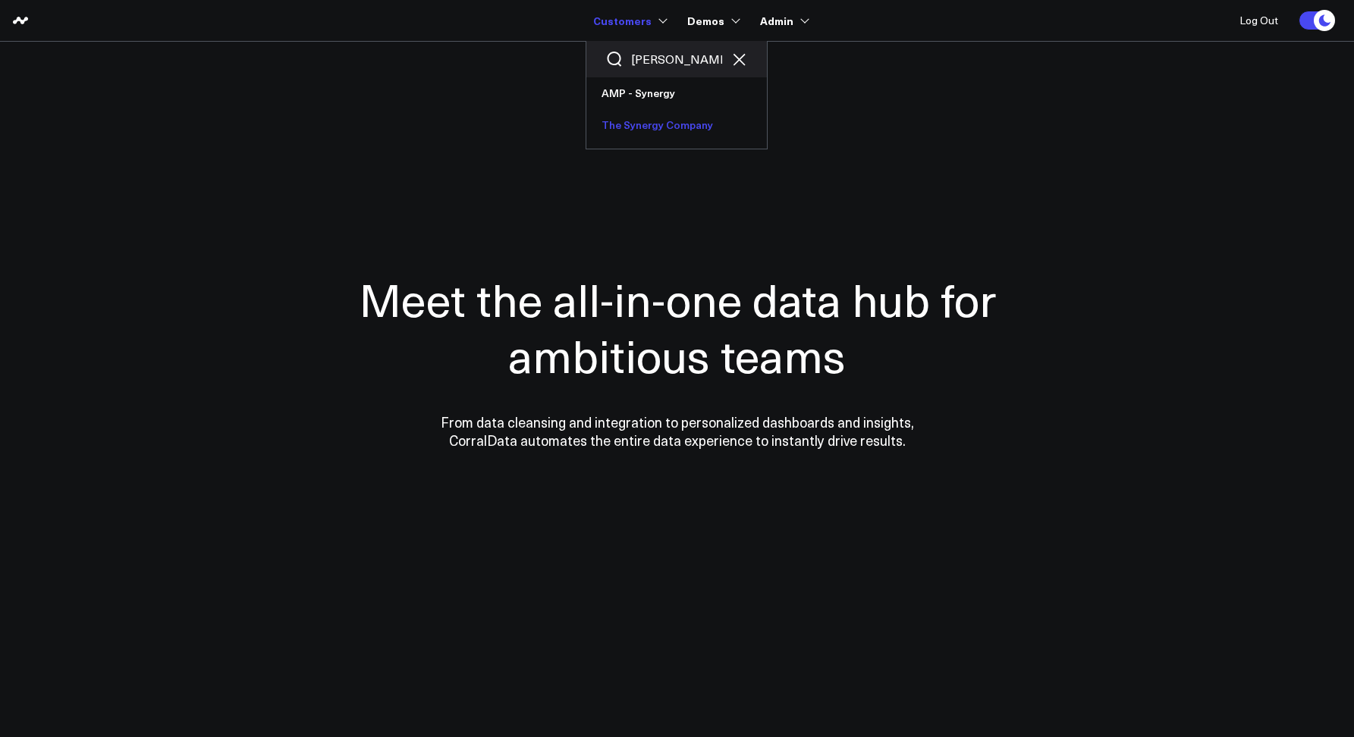
type input "syner"
click at [646, 133] on link "The Synergy Company" at bounding box center [676, 125] width 180 height 32
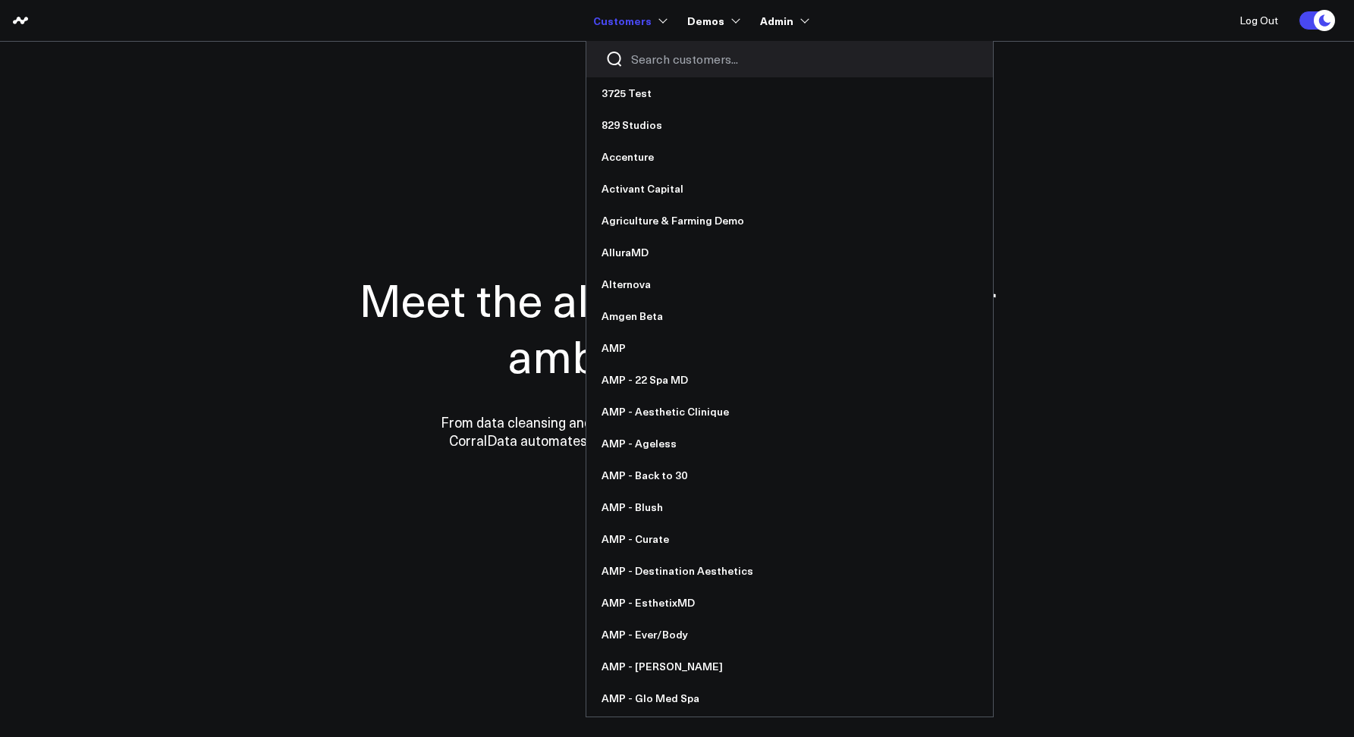
click at [644, 52] on input "Search customers input" at bounding box center [802, 59] width 343 height 17
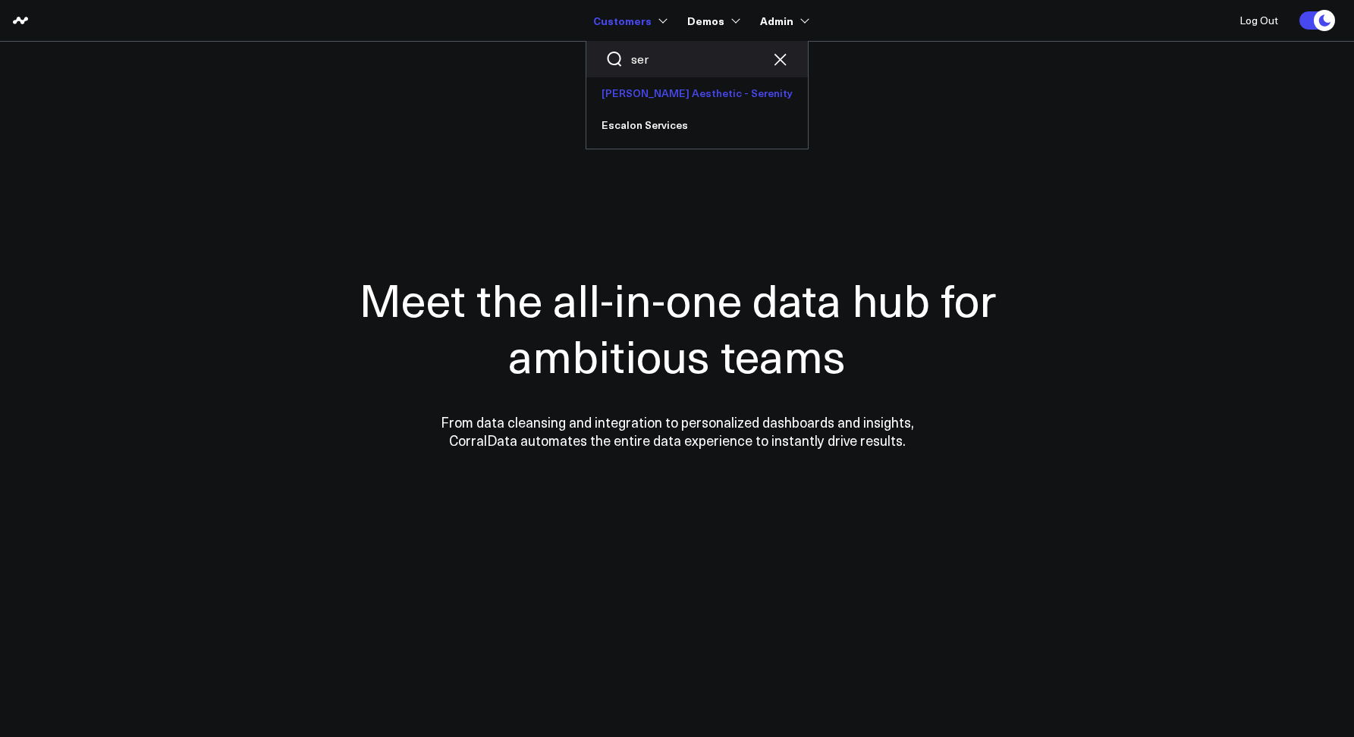
type input "ser"
click at [632, 102] on link "[PERSON_NAME] Aesthetic - Serenity" at bounding box center [696, 93] width 221 height 32
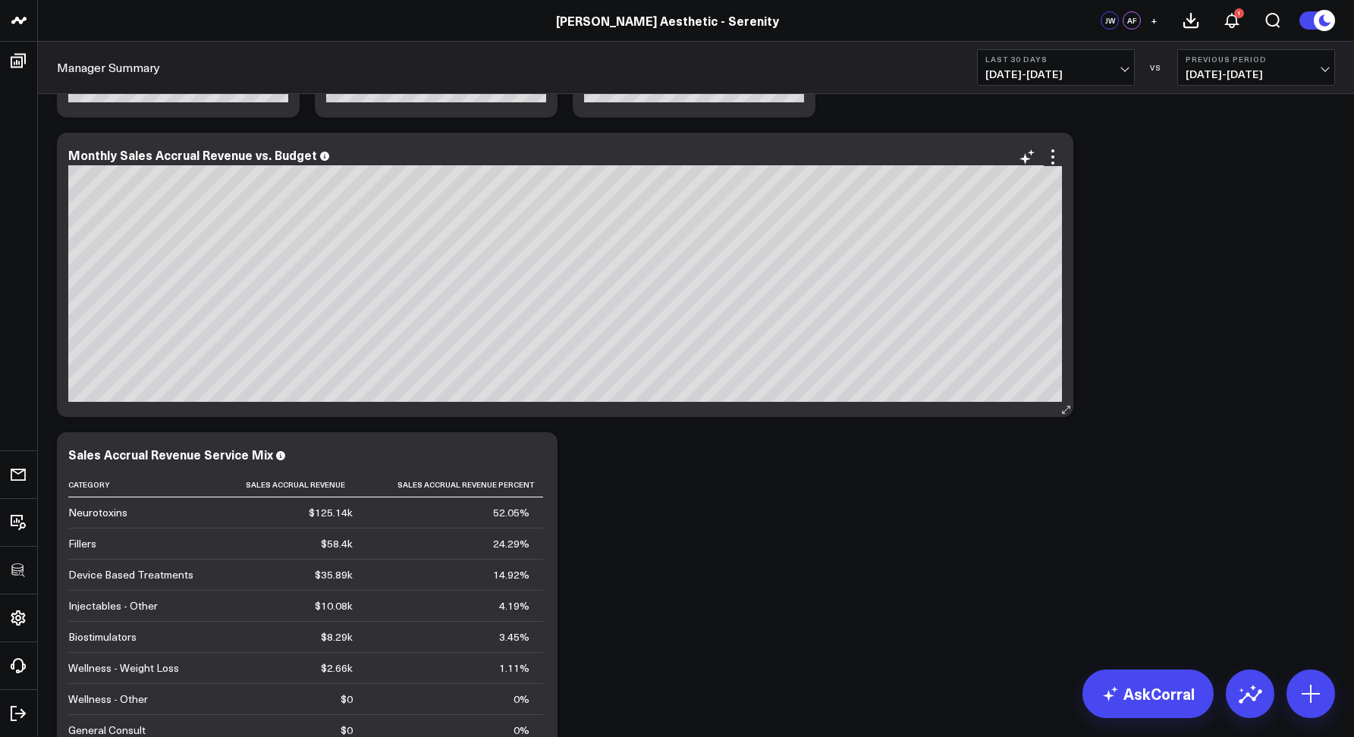
scroll to position [367, 0]
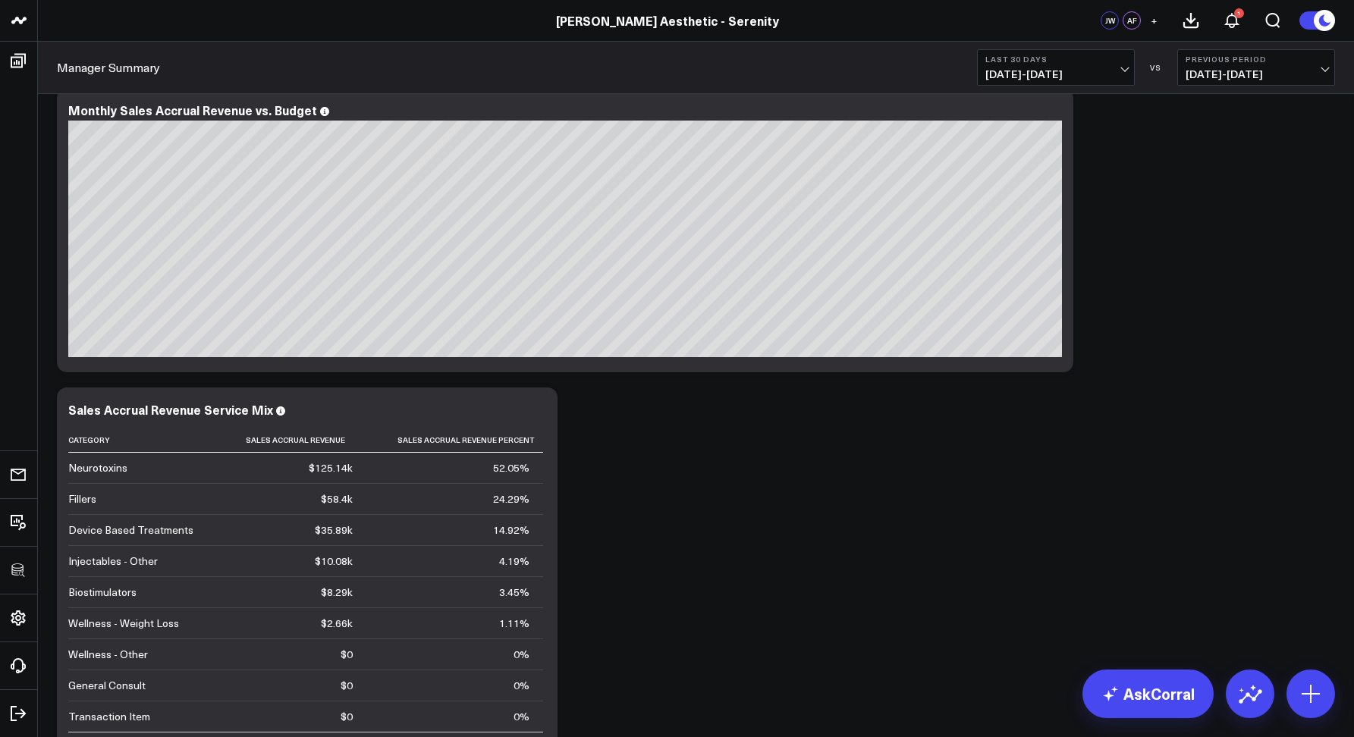
click at [1015, 83] on button "Last 30 Days [DATE] - [DATE]" at bounding box center [1056, 67] width 158 height 36
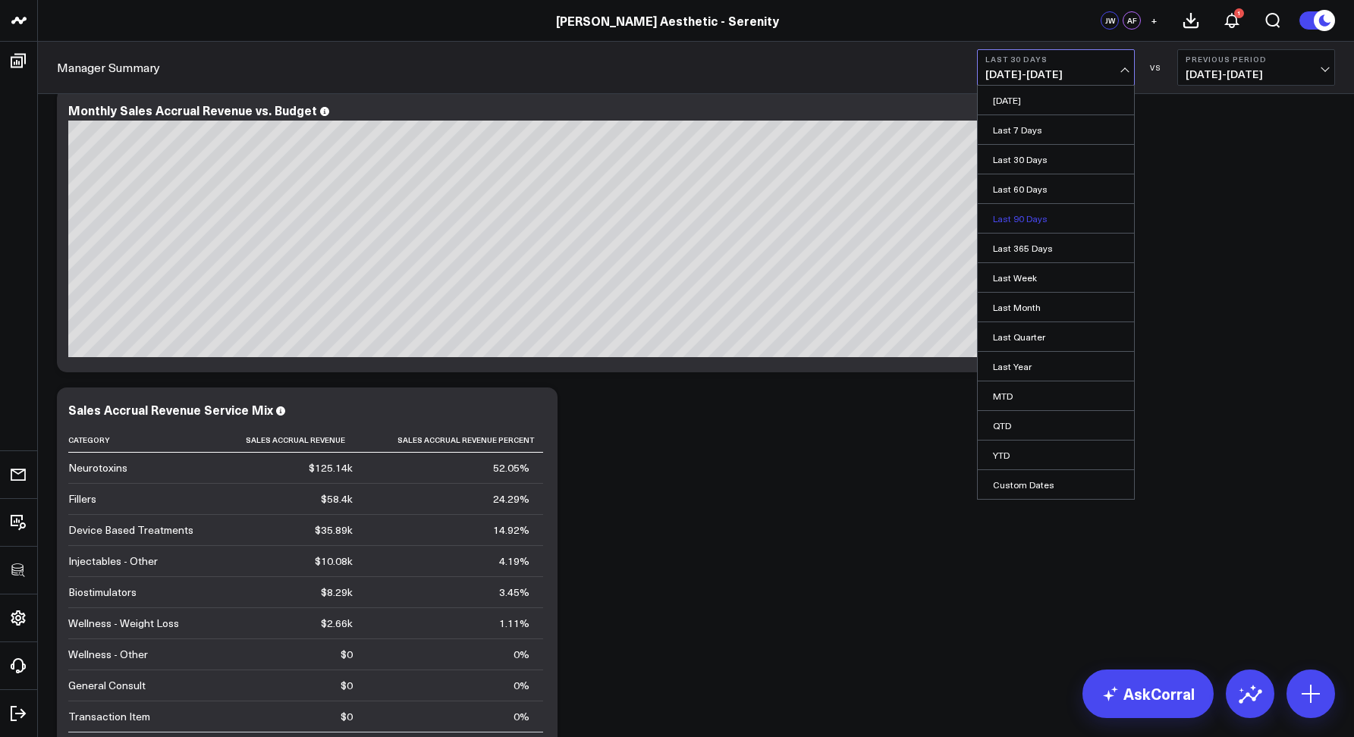
click at [1006, 208] on link "Last 90 Days" at bounding box center [1056, 218] width 156 height 29
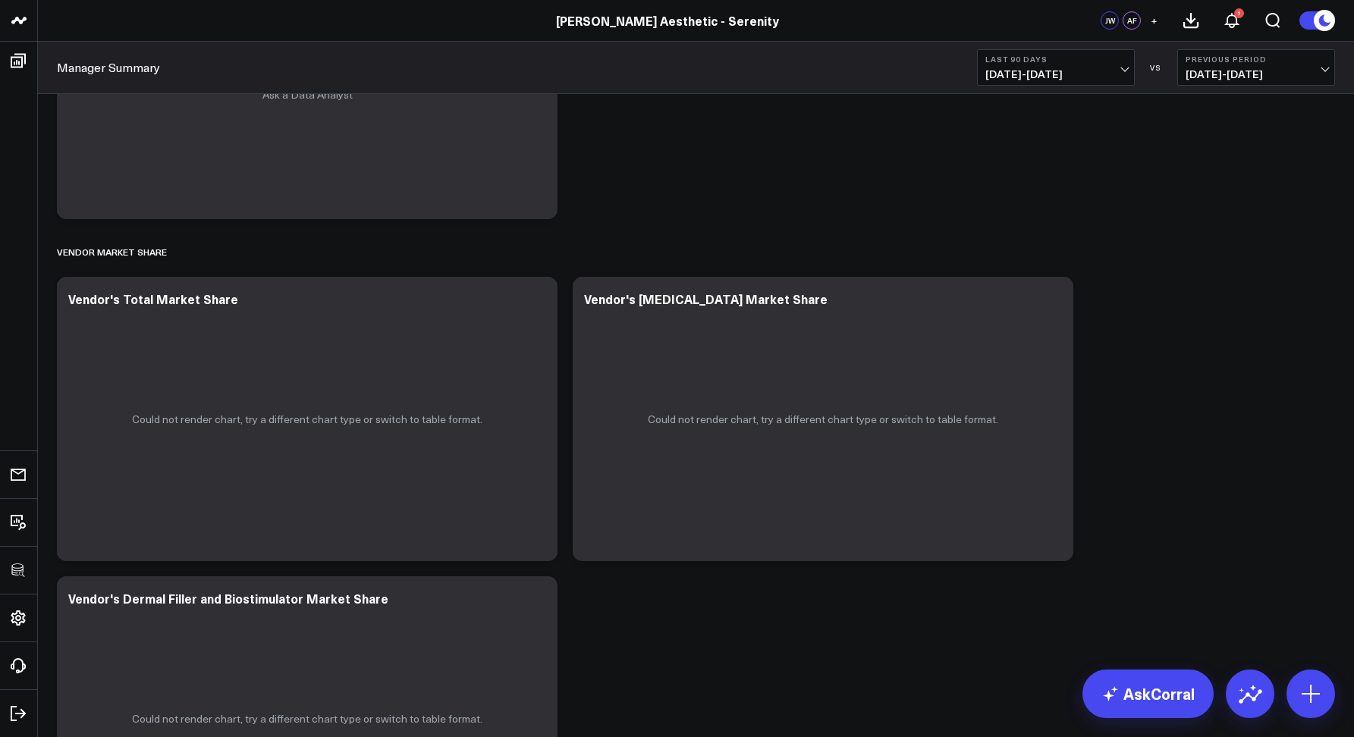
scroll to position [4697, 0]
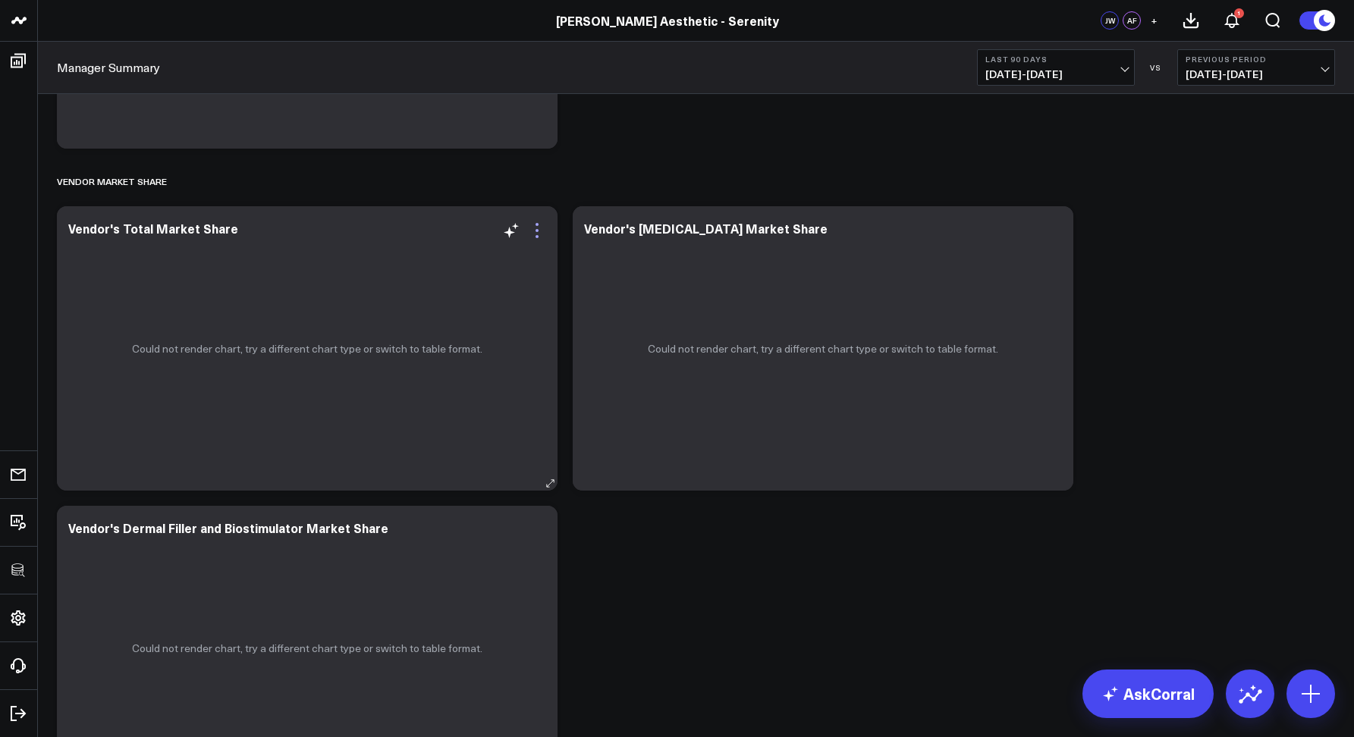
click at [535, 227] on icon at bounding box center [537, 230] width 18 height 18
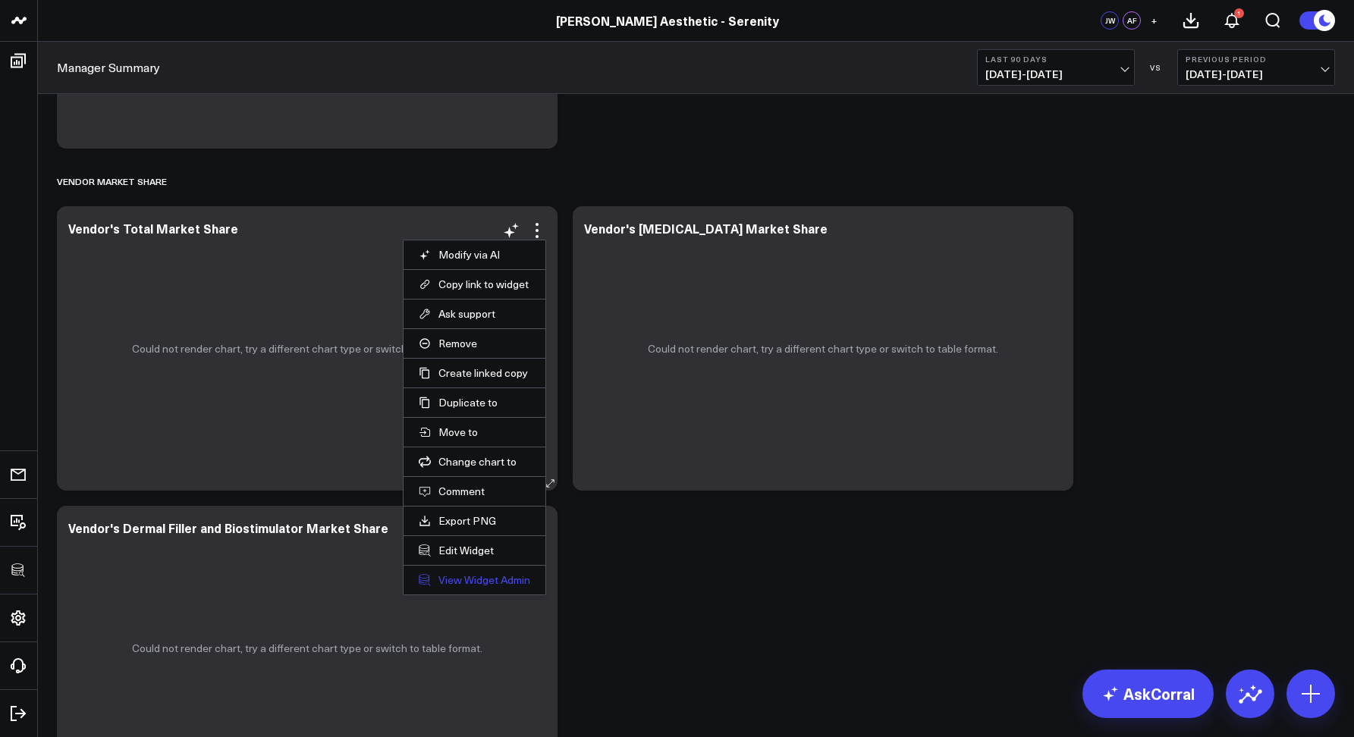
click at [457, 576] on link "View Widget Admin" at bounding box center [474, 580] width 111 height 14
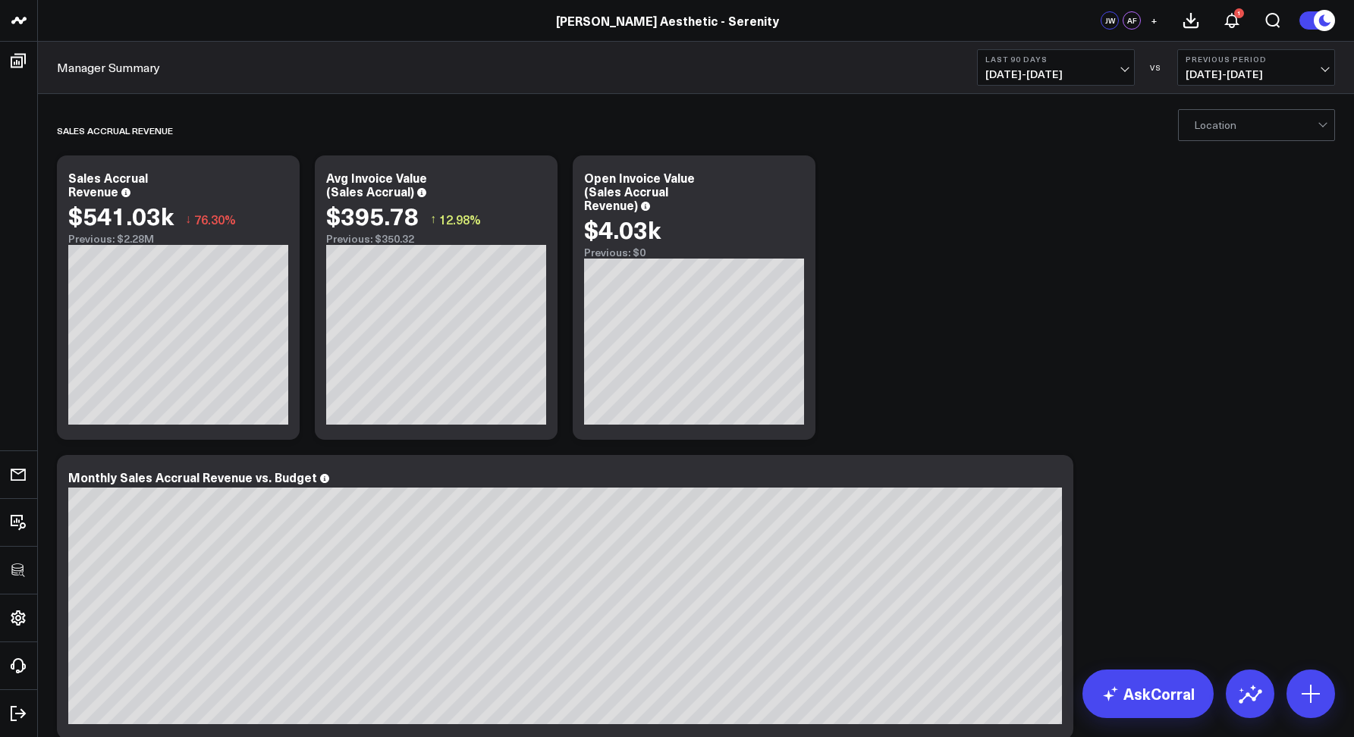
scroll to position [0, 0]
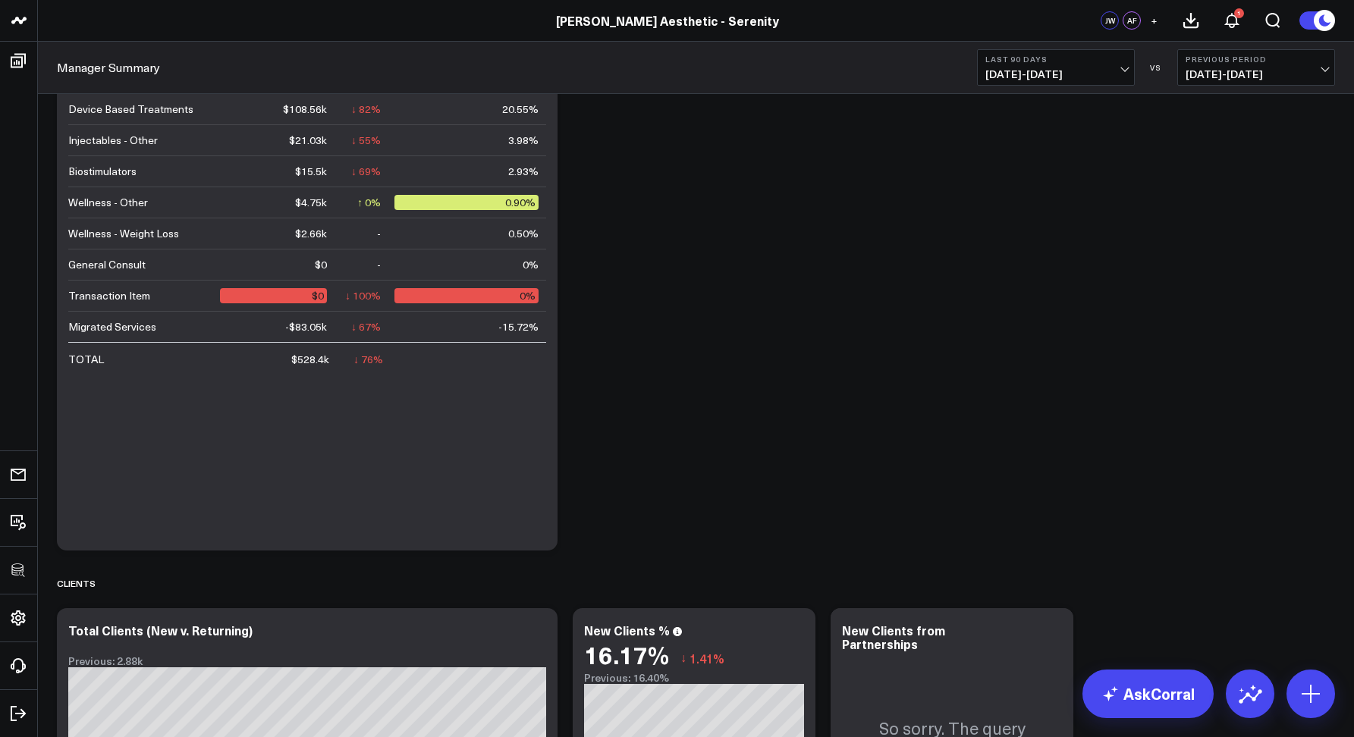
scroll to position [102, 0]
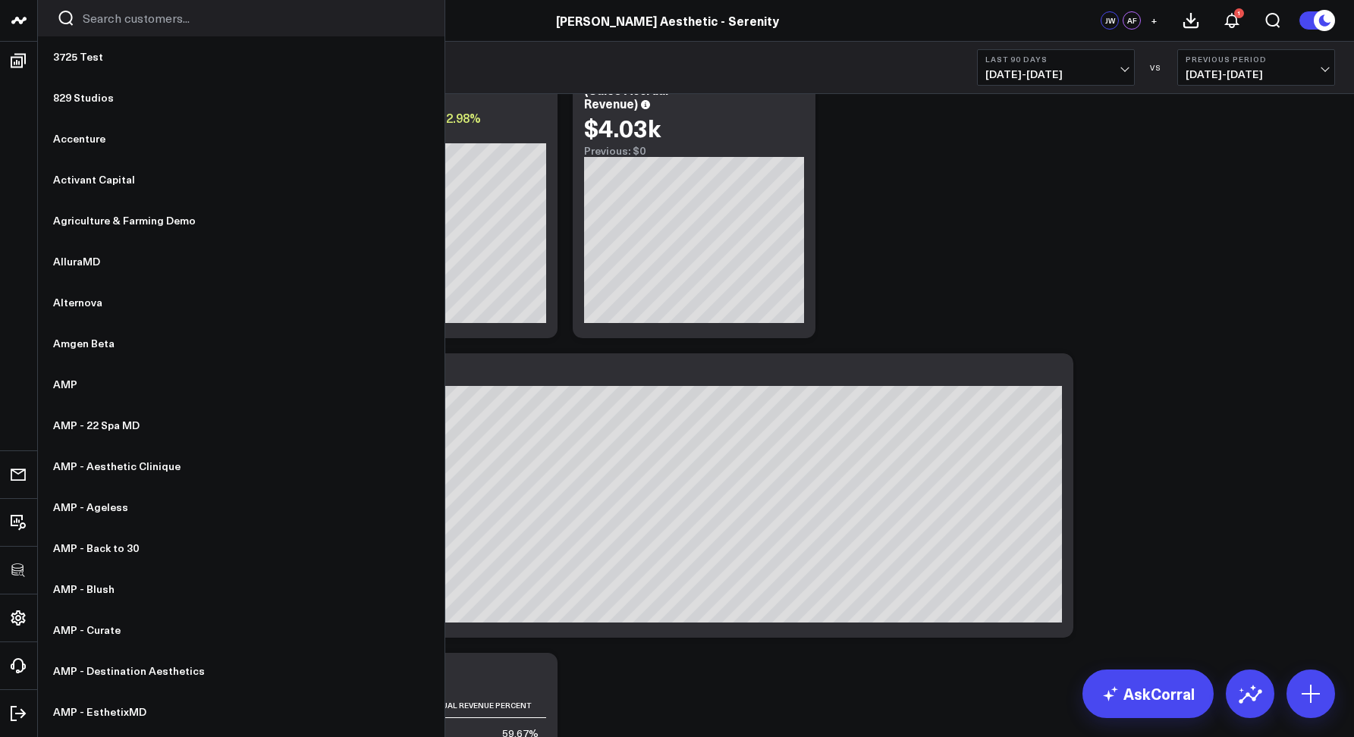
click at [74, 19] on icon "Search customers button" at bounding box center [66, 18] width 18 height 18
click at [93, 17] on input "Search customers input" at bounding box center [254, 18] width 343 height 17
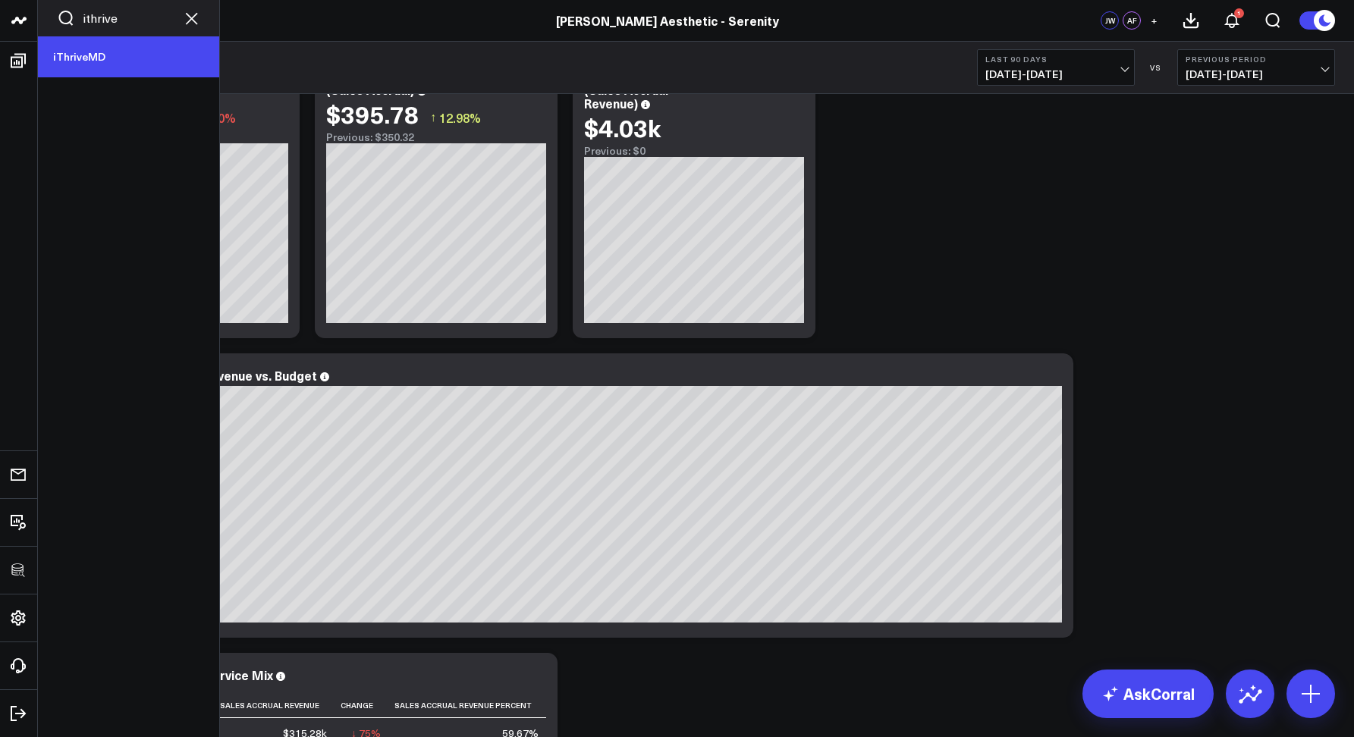
type input "ithrive"
click at [67, 45] on link "iThriveMD" at bounding box center [128, 56] width 181 height 41
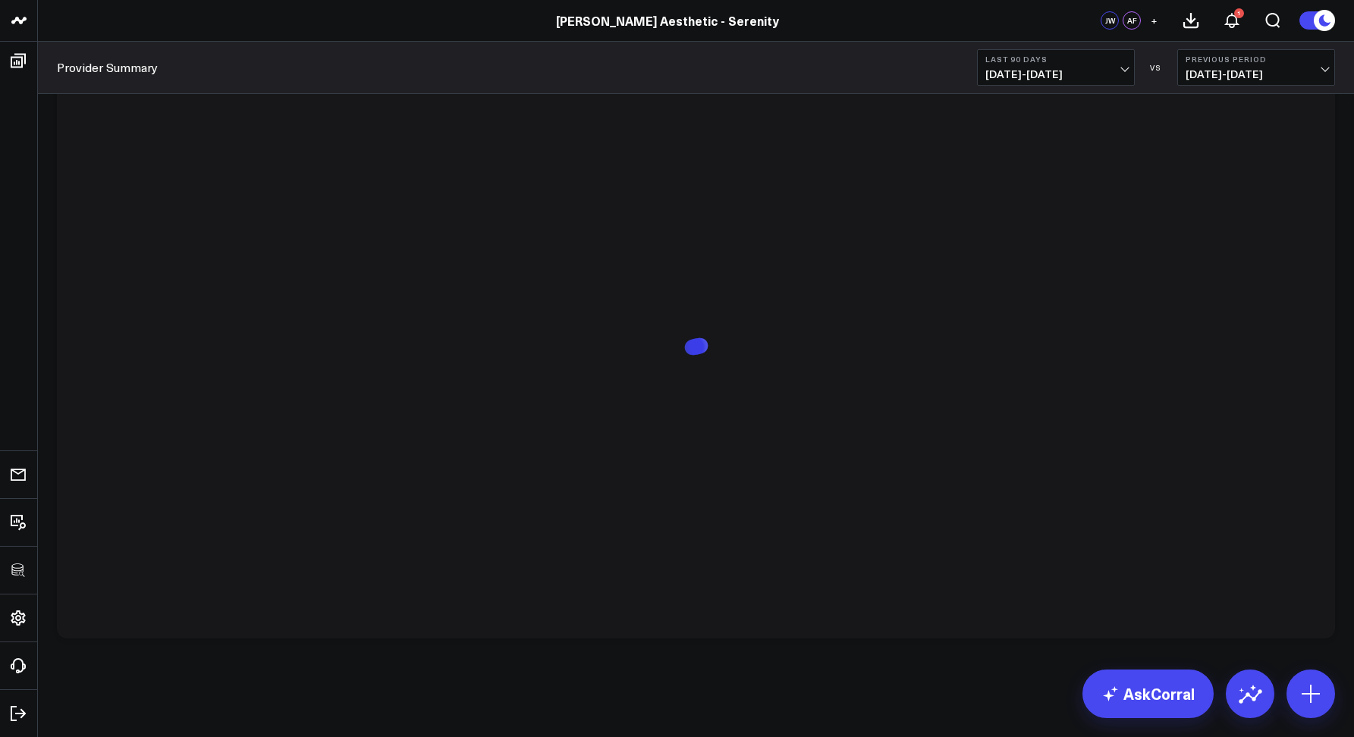
scroll to position [3401, 0]
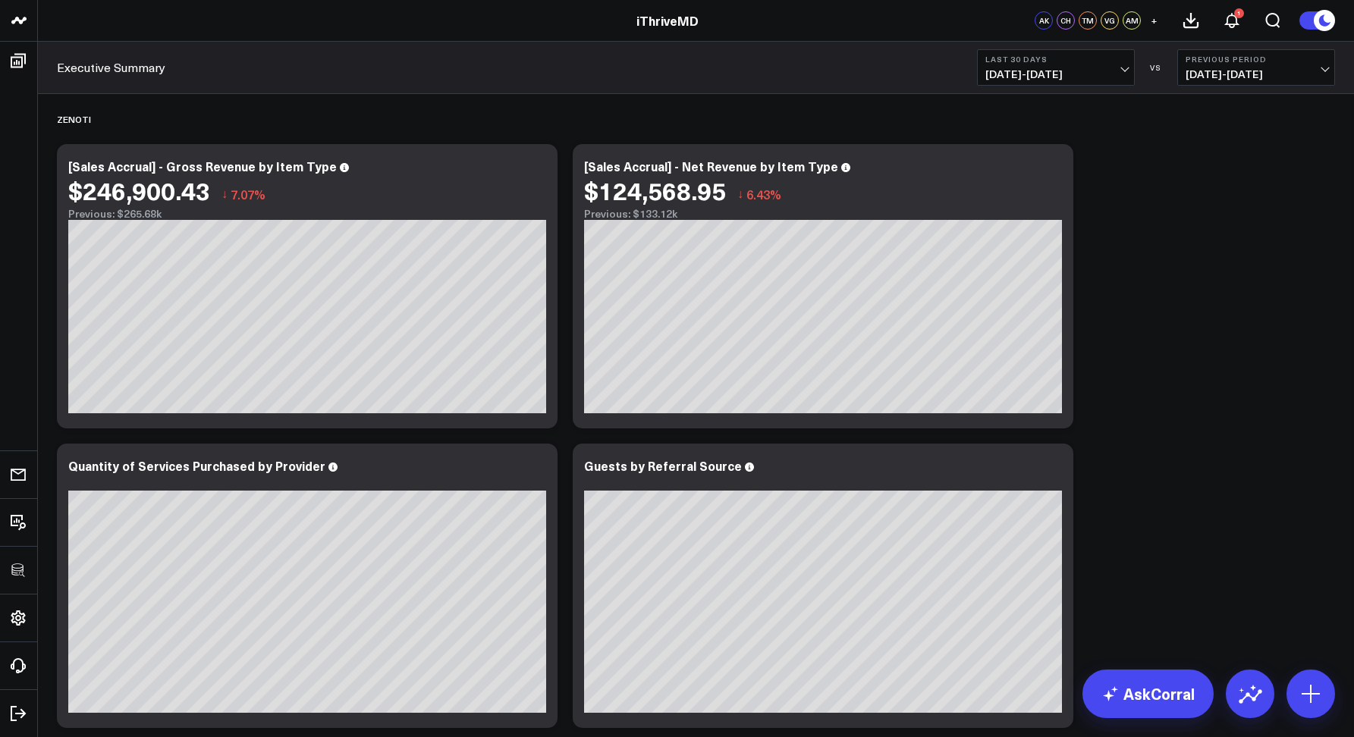
click at [997, 86] on div "Executive Summary Last 30 Days [DATE] - [DATE] VS Previous Period [DATE] - [DAT…" at bounding box center [696, 68] width 1316 height 52
click at [997, 77] on span "[DATE] - [DATE]" at bounding box center [1055, 74] width 141 height 12
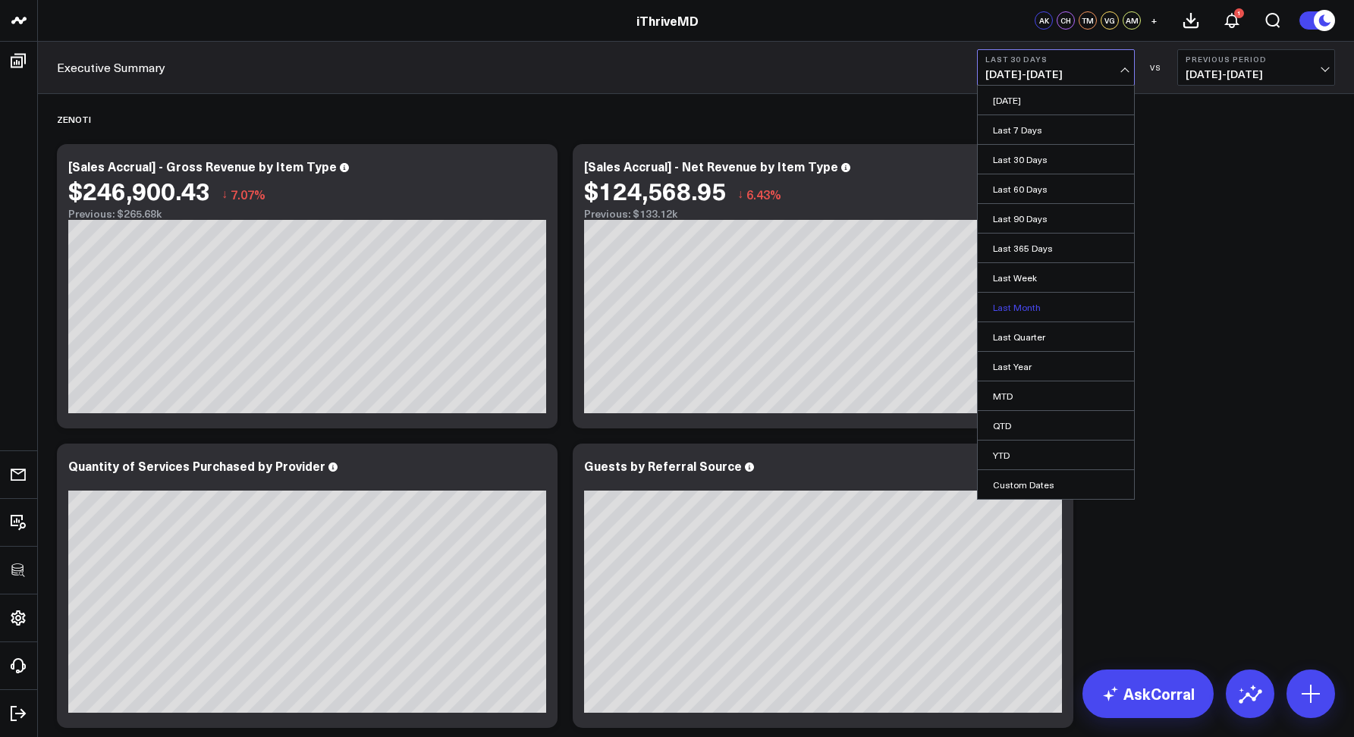
click at [1003, 299] on link "Last Month" at bounding box center [1056, 307] width 156 height 29
